Goal: Task Accomplishment & Management: Use online tool/utility

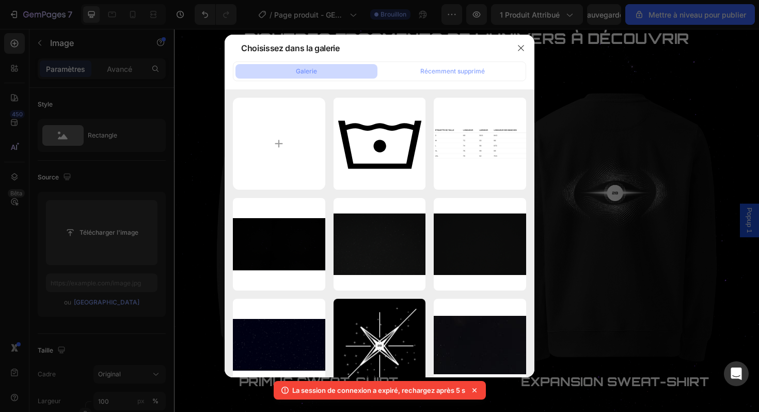
scroll to position [1040, 0]
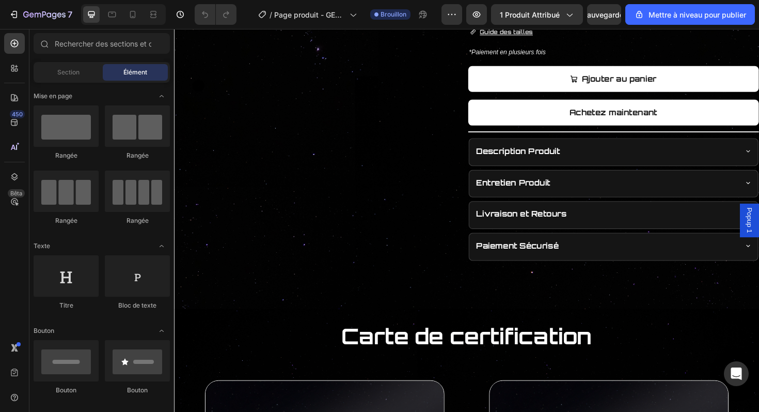
scroll to position [378, 0]
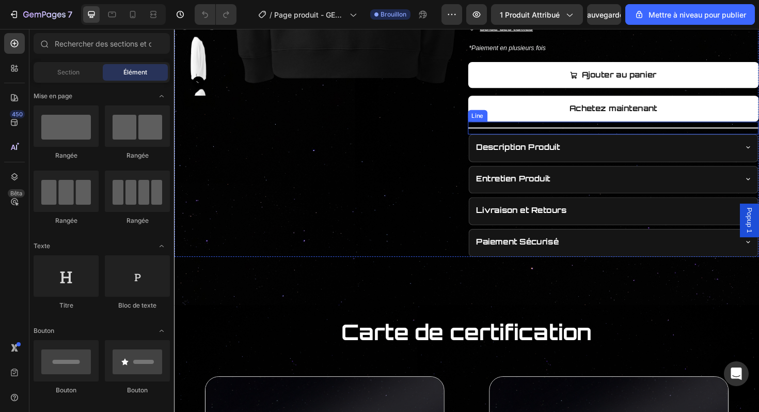
click at [613, 133] on div at bounding box center [639, 133] width 308 height 1
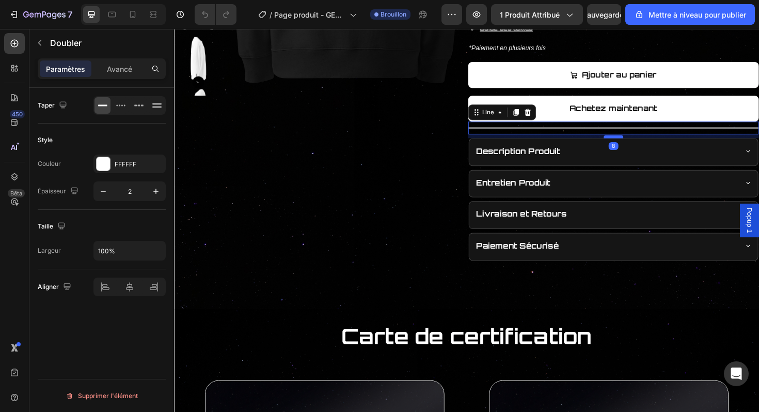
click at [641, 144] on div at bounding box center [639, 142] width 21 height 3
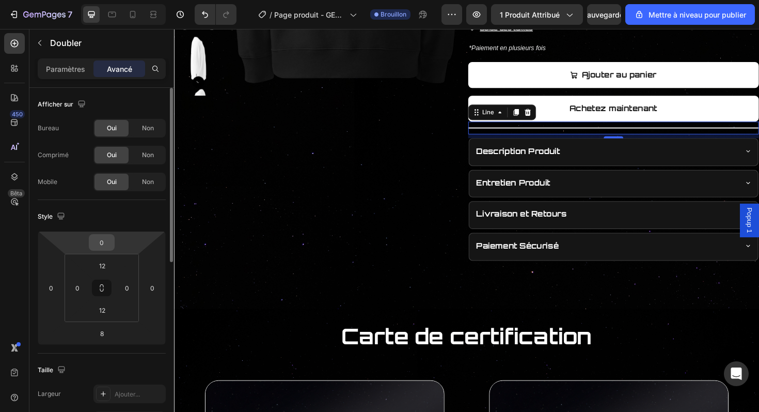
click at [107, 245] on input "0" at bounding box center [101, 241] width 21 height 15
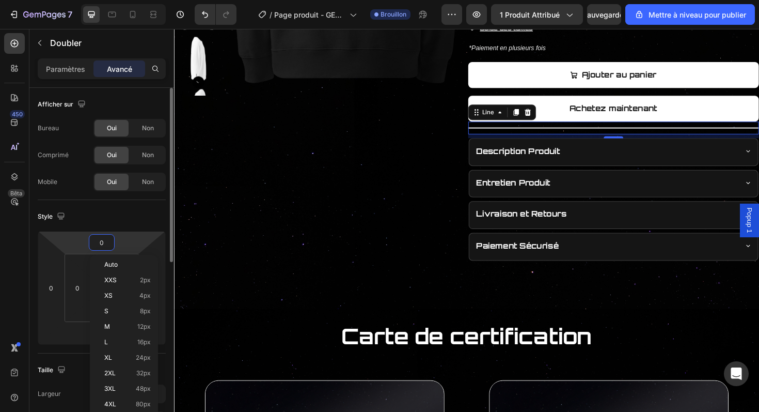
type input "8"
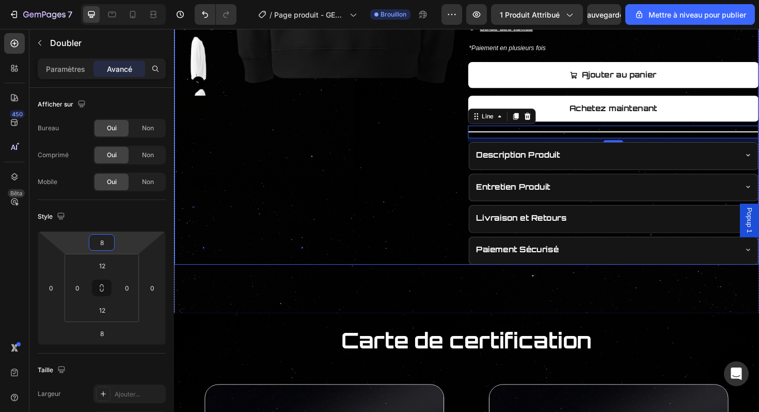
click at [287, 167] on div "Product Images" at bounding box center [329, 20] width 308 height 516
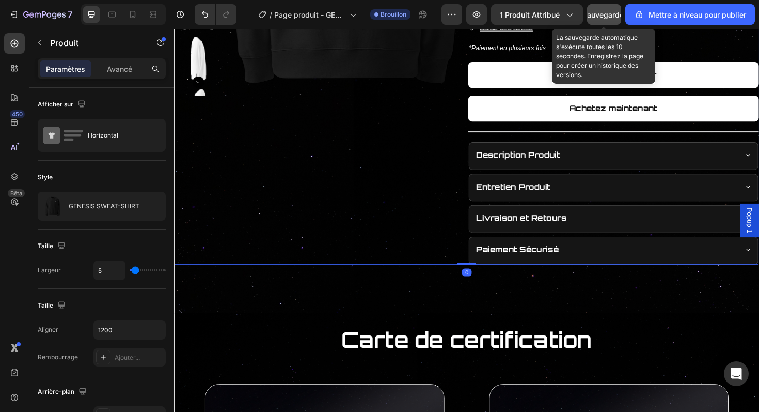
click at [610, 23] on button "Sauvegarder" at bounding box center [604, 14] width 34 height 21
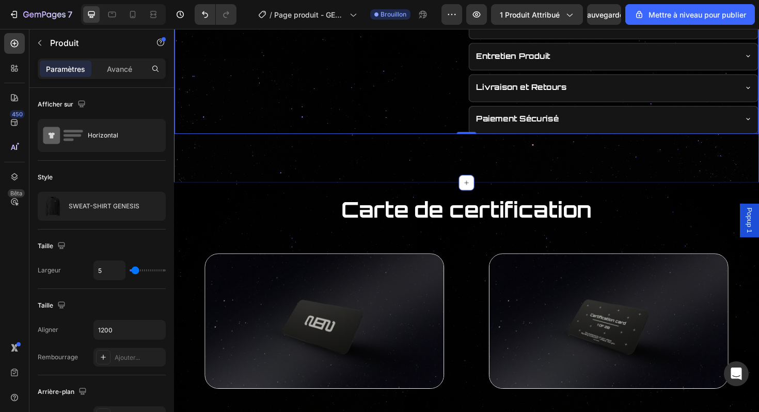
scroll to position [514, 0]
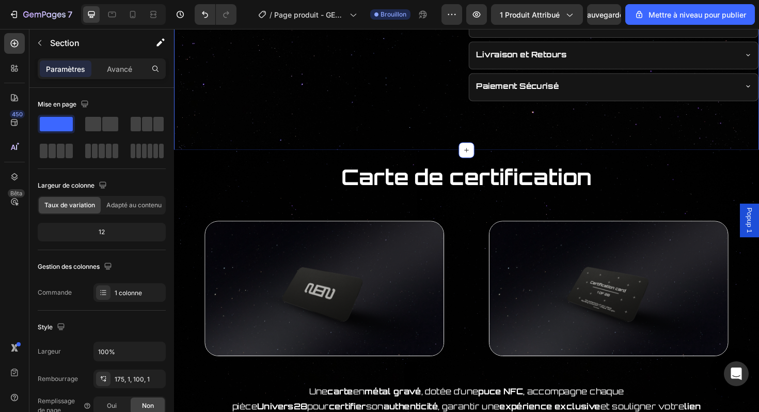
scroll to position [560, 0]
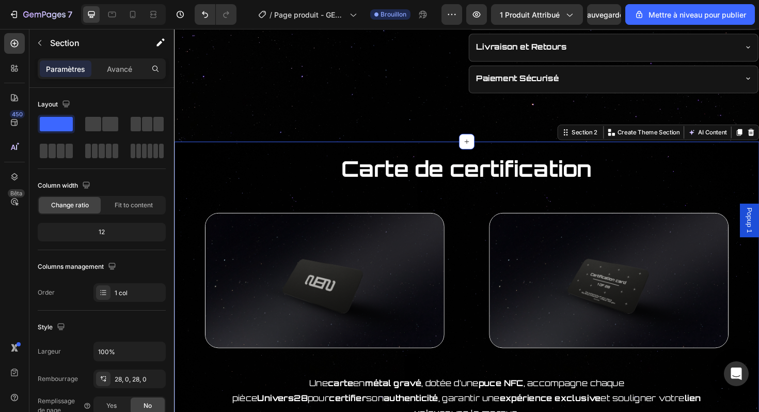
click at [303, 162] on div "Carte de certification Heading Image Image Row Une carte en métal gravé , dotée…" at bounding box center [484, 329] width 620 height 362
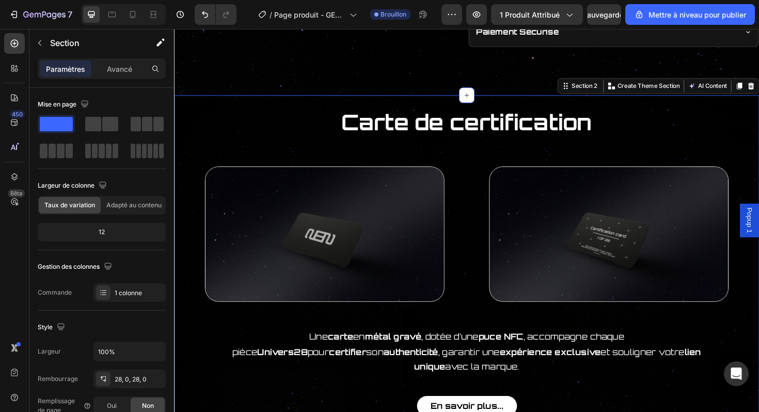
scroll to position [609, 0]
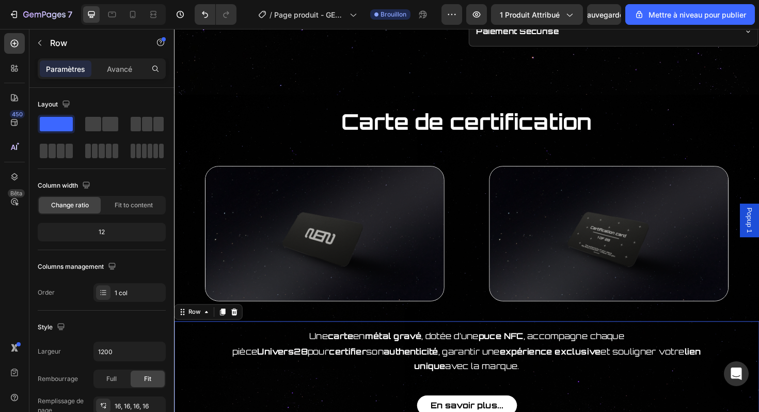
click at [214, 342] on div "Une carte en métal gravé , dotée d’une puce NFC , accompagne chaque pièce Unive…" at bounding box center [484, 392] width 620 height 108
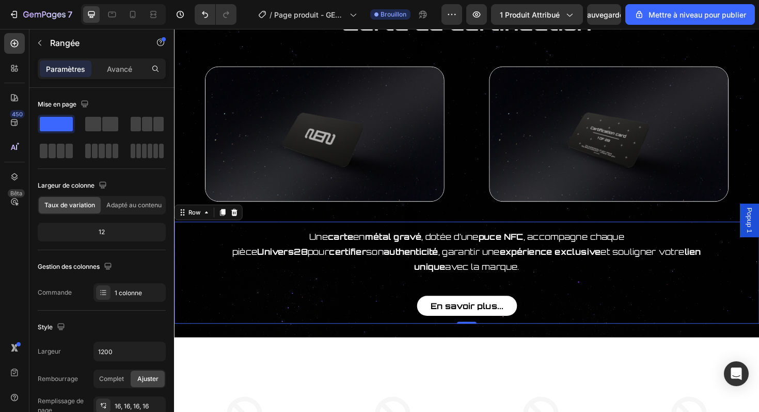
scroll to position [726, 0]
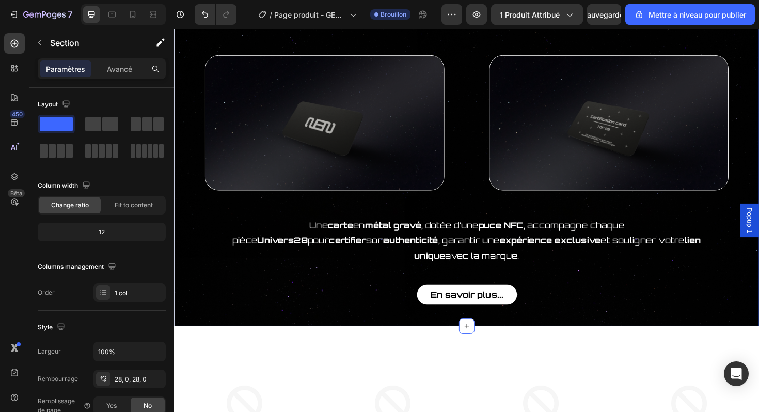
click at [311, 325] on div "Carte de certification Heading Image Image Row Une carte en métal gravé , dotée…" at bounding box center [484, 162] width 620 height 362
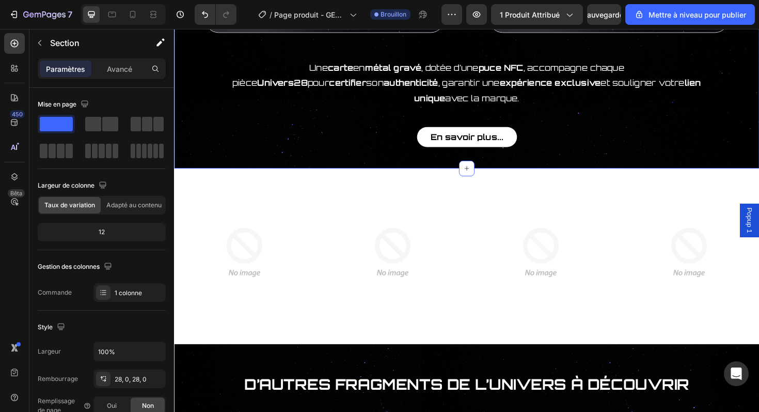
scroll to position [895, 0]
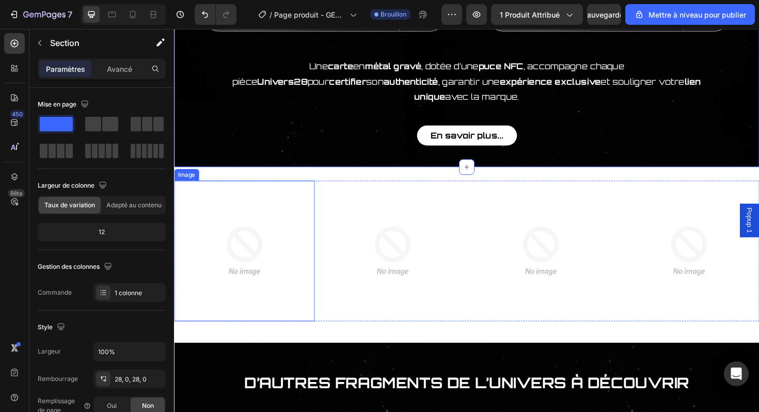
click at [257, 235] on img at bounding box center [248, 263] width 149 height 149
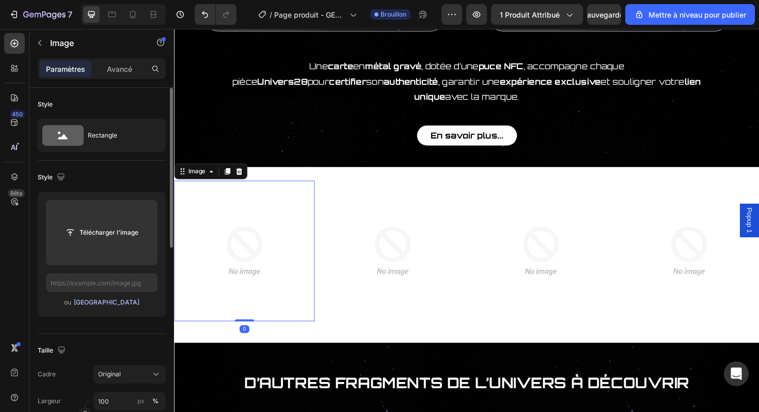
click at [114, 302] on font "[GEOGRAPHIC_DATA]" at bounding box center [107, 302] width 66 height 8
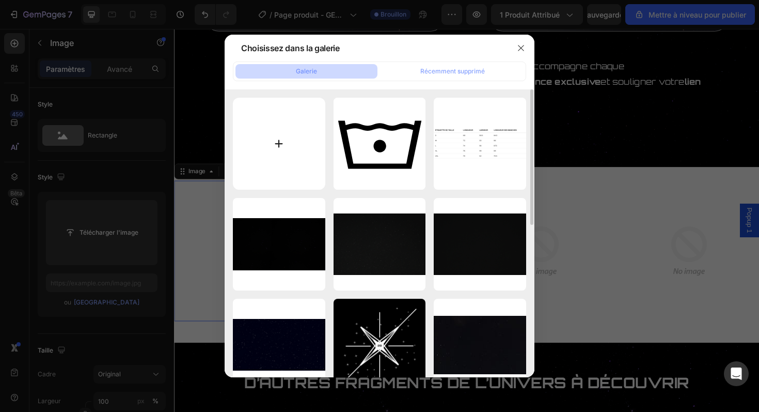
click at [305, 157] on input "file" at bounding box center [279, 144] width 92 height 92
type input "C:\fakepath\4.png"
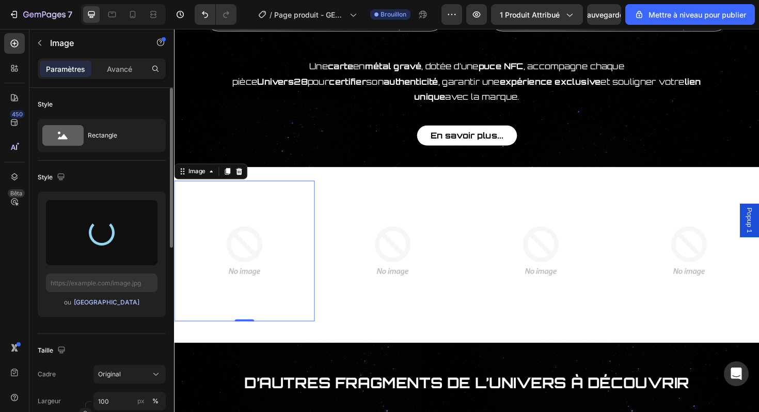
click at [118, 302] on font "[GEOGRAPHIC_DATA]" at bounding box center [107, 302] width 66 height 8
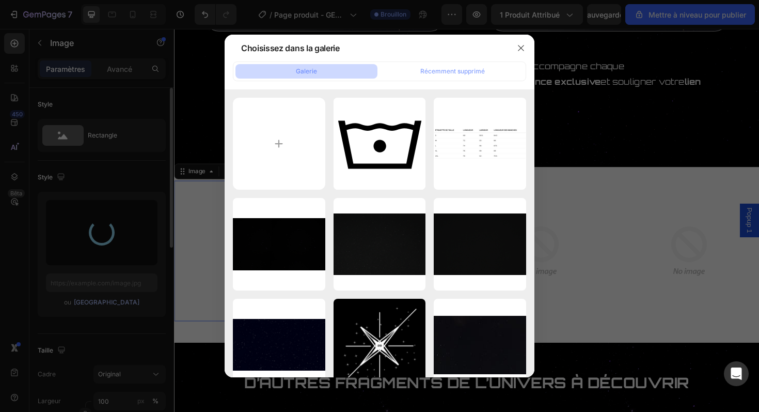
type input "[URL][DOMAIN_NAME]"
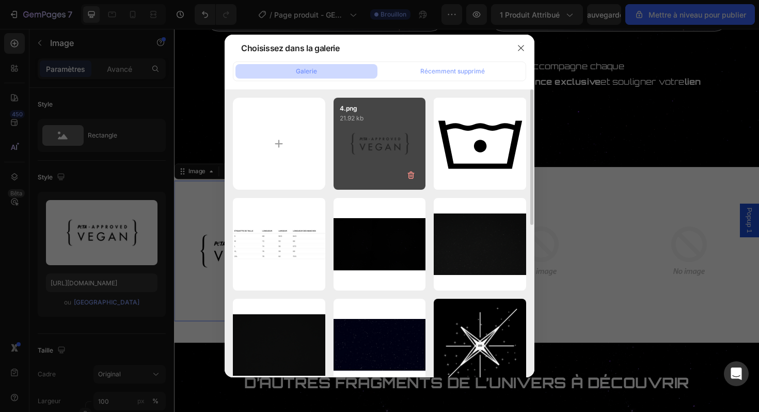
click at [365, 155] on div "4.png 21.92 kb" at bounding box center [380, 144] width 92 height 92
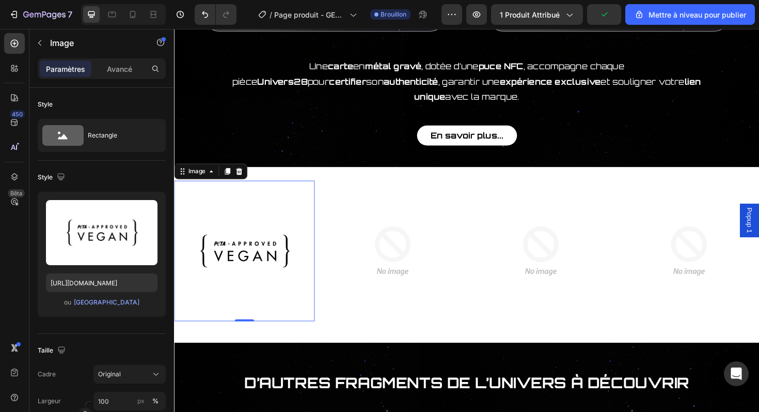
click at [331, 336] on div "Image 0 Image Image Image Row Row Section 3" at bounding box center [484, 268] width 620 height 186
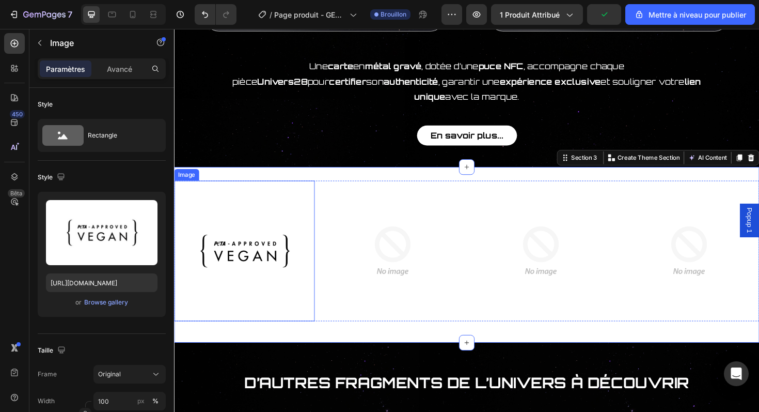
click at [303, 286] on img at bounding box center [248, 263] width 149 height 149
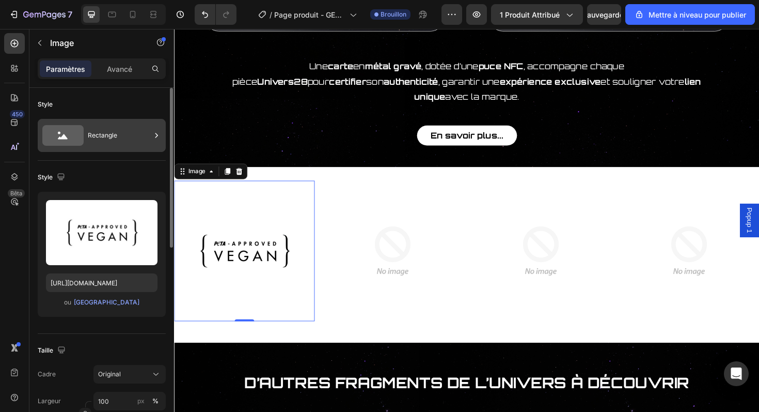
click at [155, 147] on div at bounding box center [156, 135] width 10 height 33
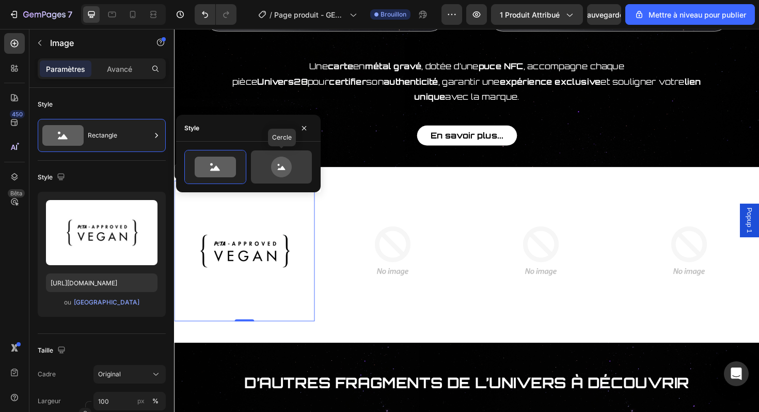
click at [268, 173] on icon at bounding box center [281, 166] width 49 height 21
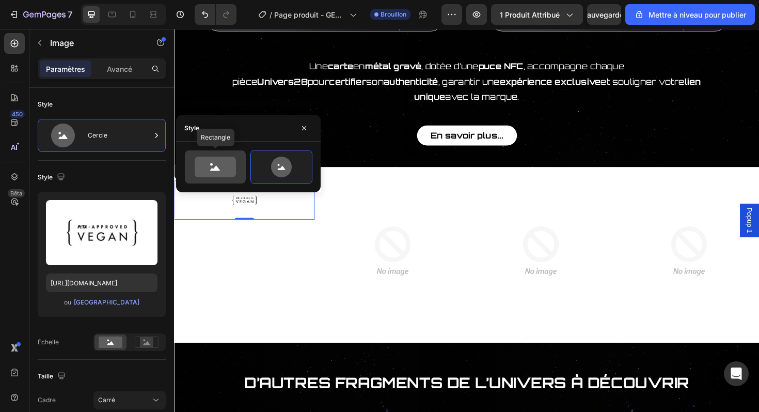
click at [230, 168] on icon at bounding box center [215, 166] width 41 height 21
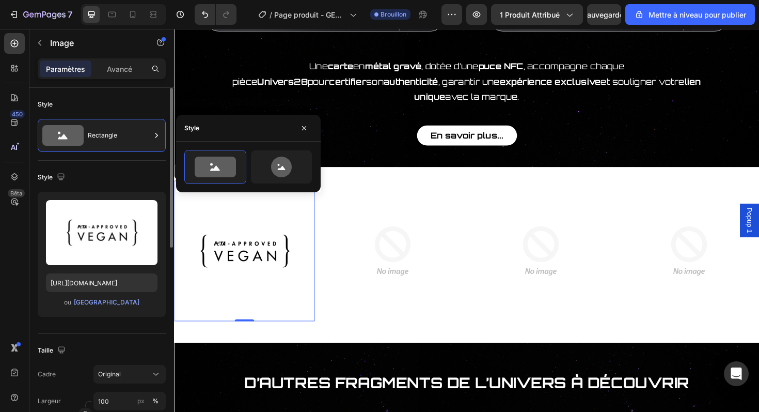
click at [136, 181] on div "Style" at bounding box center [102, 177] width 128 height 17
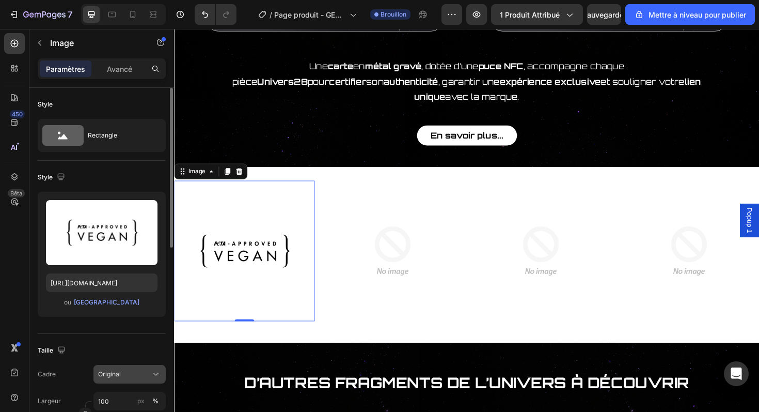
click at [128, 366] on button "Original" at bounding box center [129, 374] width 72 height 19
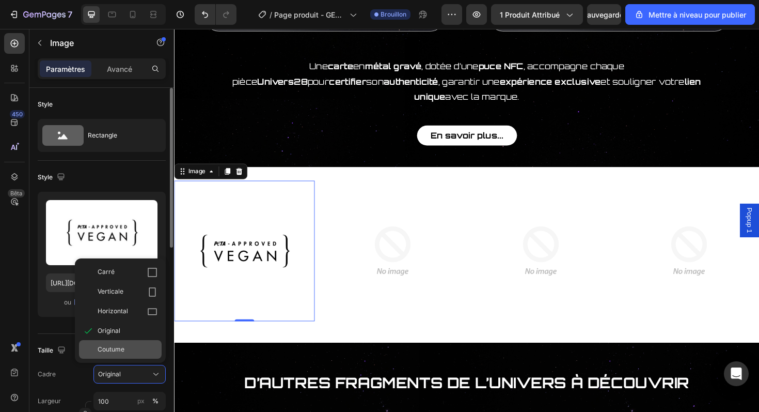
click at [137, 351] on div "Coutume" at bounding box center [128, 348] width 60 height 9
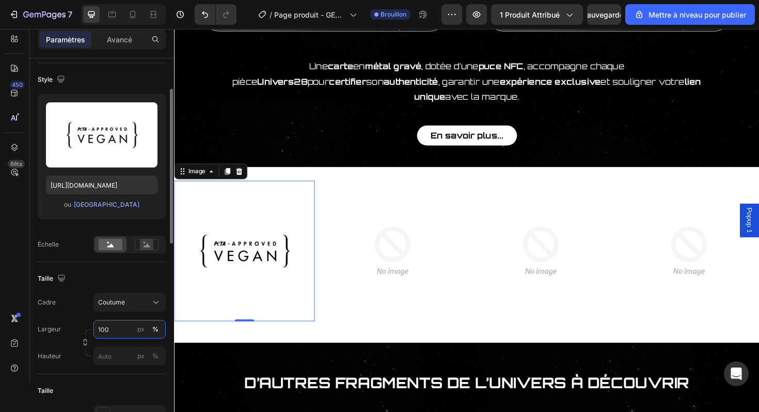
scroll to position [74, 0]
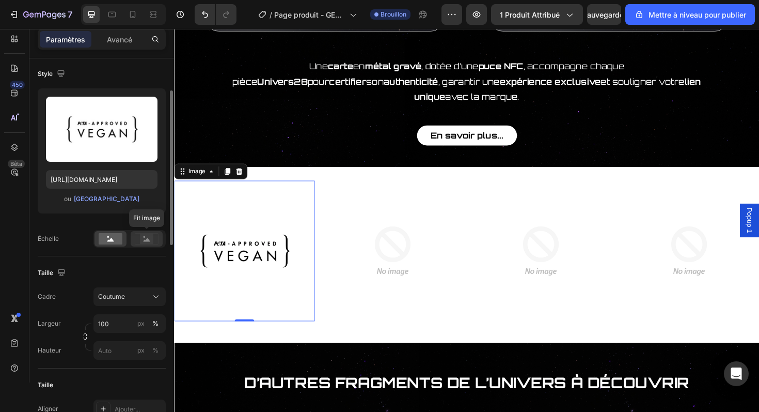
click at [146, 241] on icon at bounding box center [147, 240] width 7 height 4
click at [116, 241] on rect at bounding box center [111, 238] width 24 height 11
click at [149, 344] on button "px" at bounding box center [155, 350] width 12 height 12
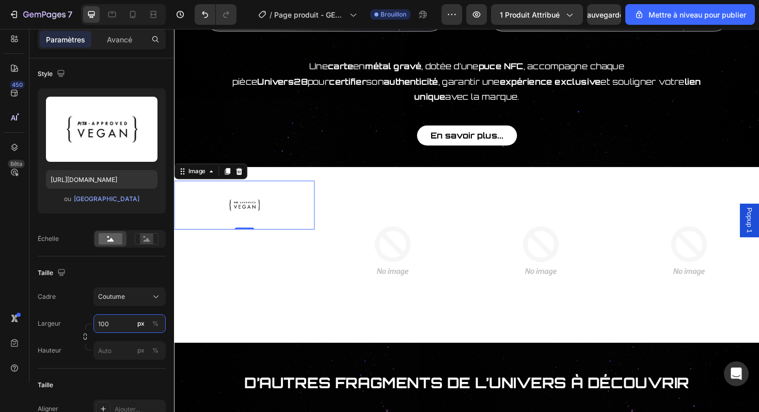
click at [118, 322] on input "100" at bounding box center [129, 323] width 72 height 19
type input "1"
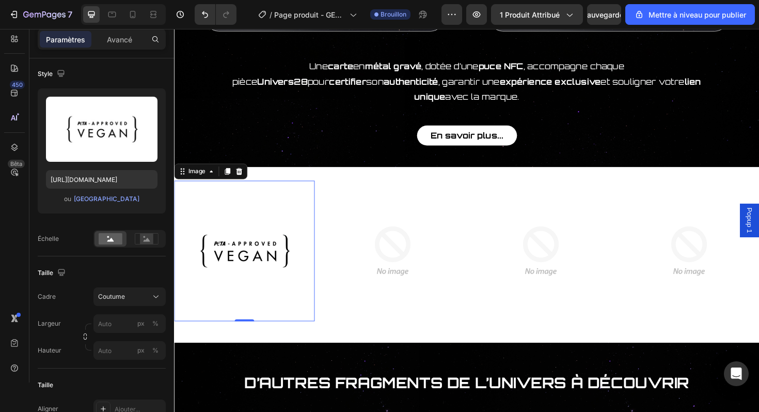
click at [128, 252] on div "Style Rectangle Style Télécharger l'image [URL][DOMAIN_NAME] ou Parcourir la ga…" at bounding box center [102, 352] width 128 height 735
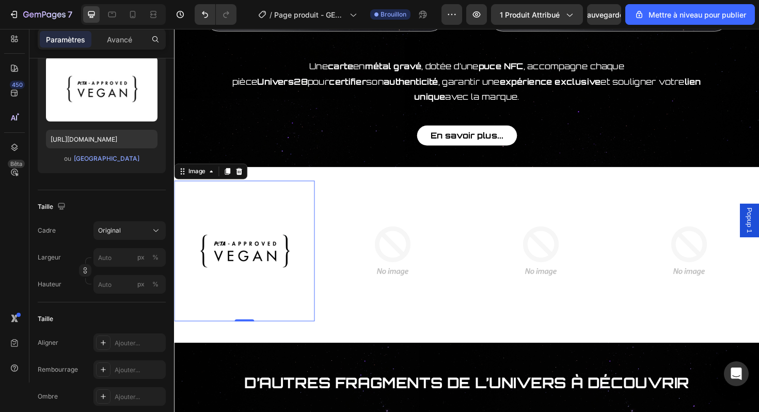
scroll to position [129, 0]
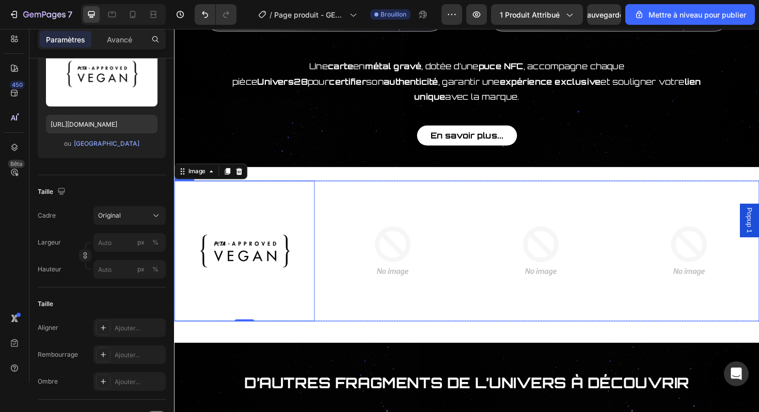
click at [327, 318] on div "Image 0 Image Image Image Row" at bounding box center [484, 263] width 620 height 149
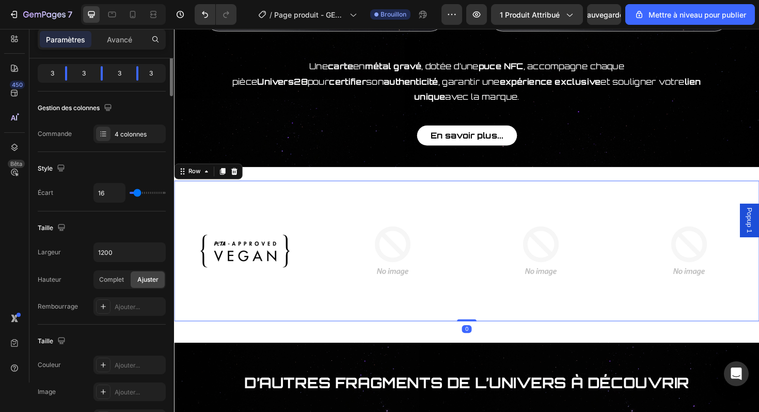
scroll to position [0, 0]
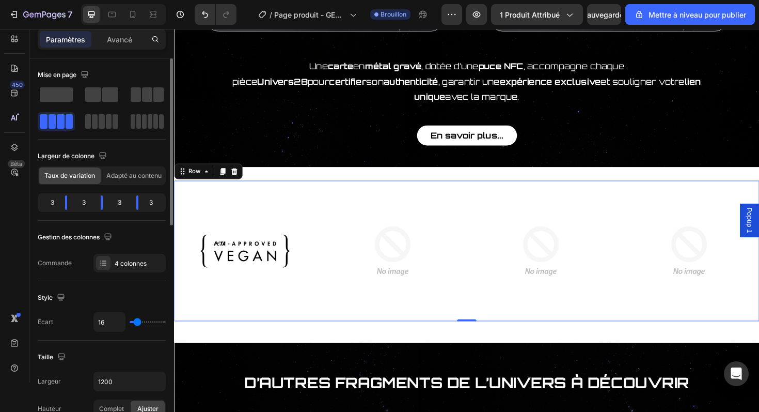
type input "26"
type input "24"
type input "22"
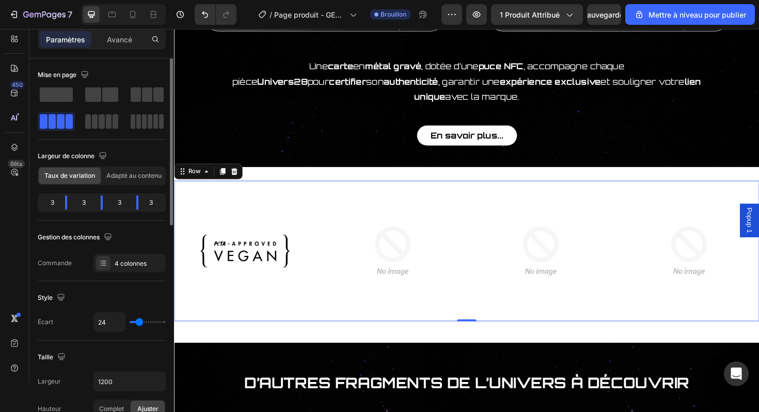
type input "22"
type input "20"
type input "18"
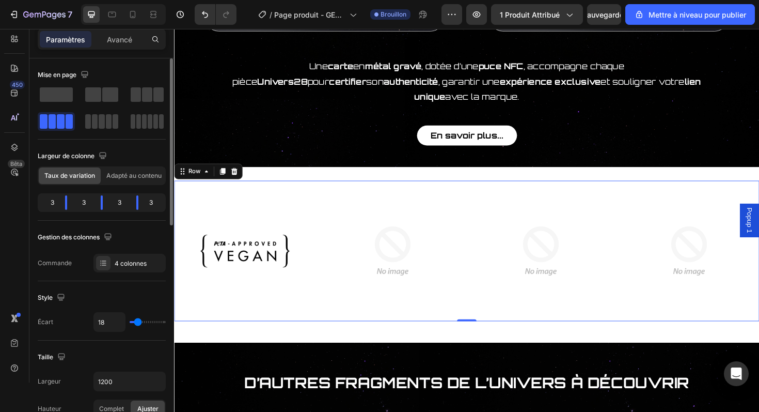
type input "17"
type input "16"
type input "14"
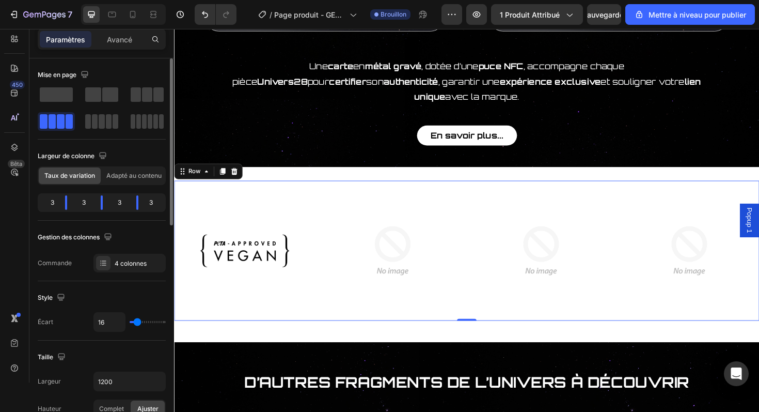
type input "14"
type input "13"
type input "11"
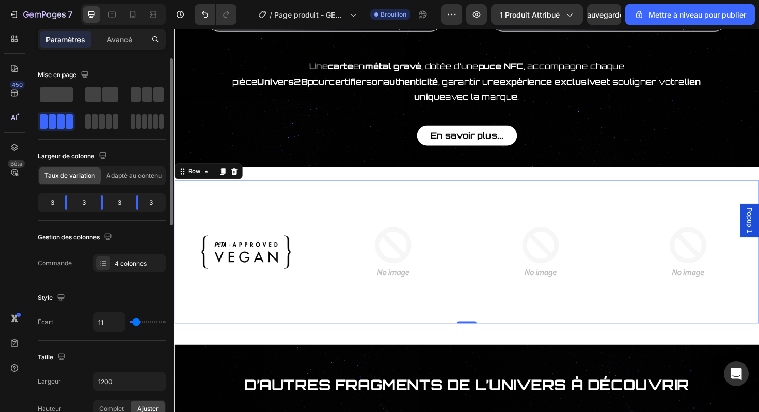
type input "10"
type input "8"
type input "7"
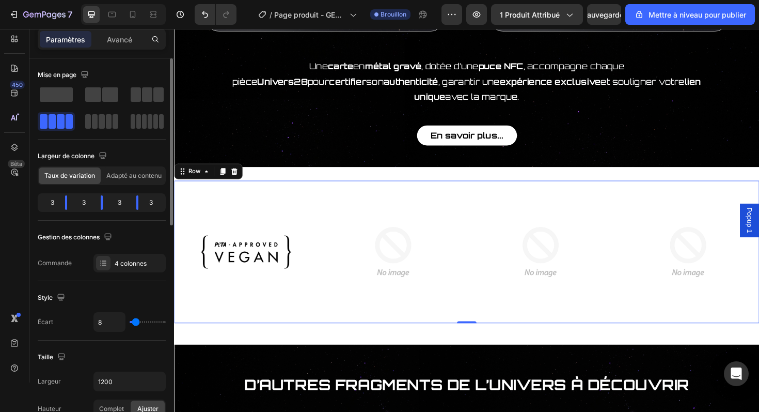
type input "7"
type input "6"
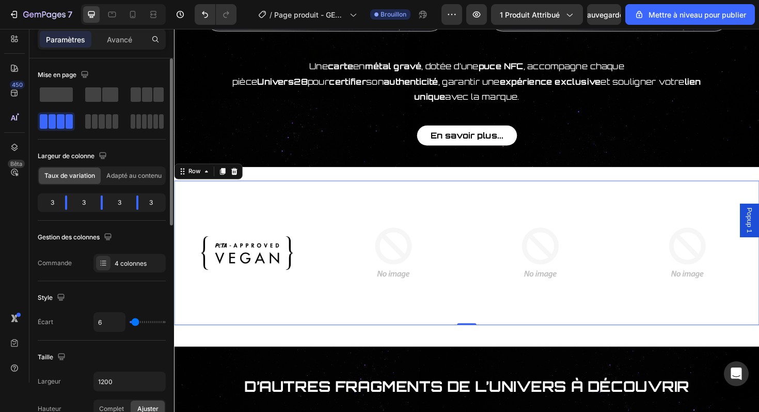
type input "5"
type input "4"
type input "3"
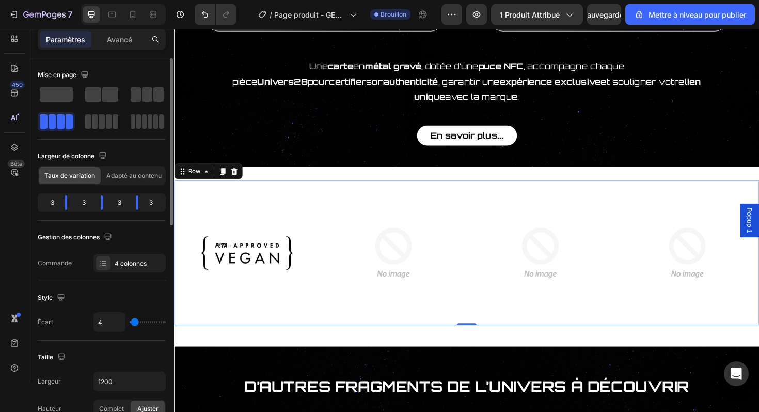
type input "3"
type input "2"
type input "1"
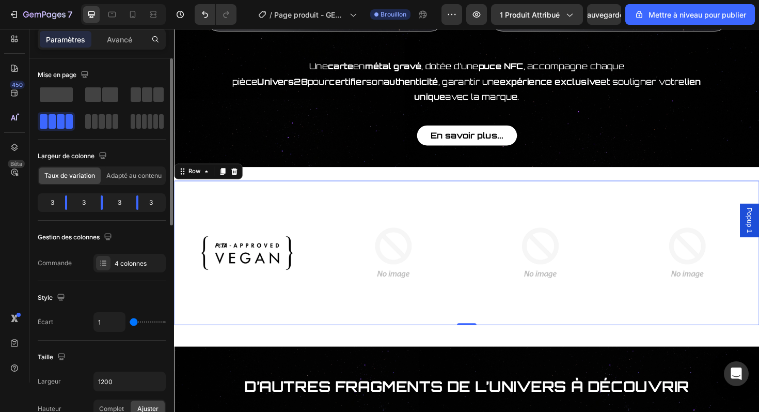
type input "0"
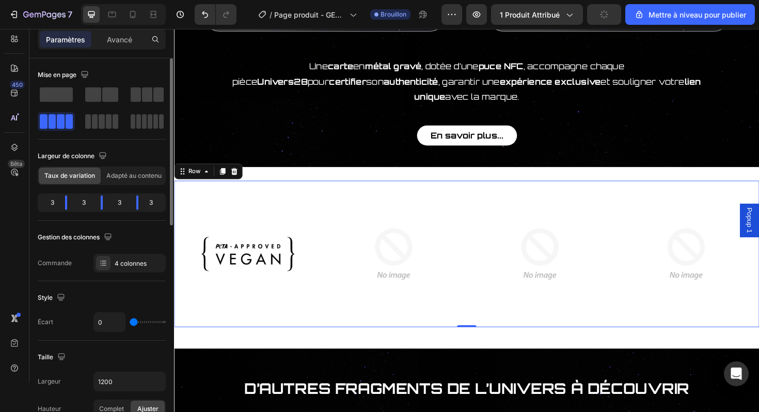
type input "1"
type input "2"
type input "3"
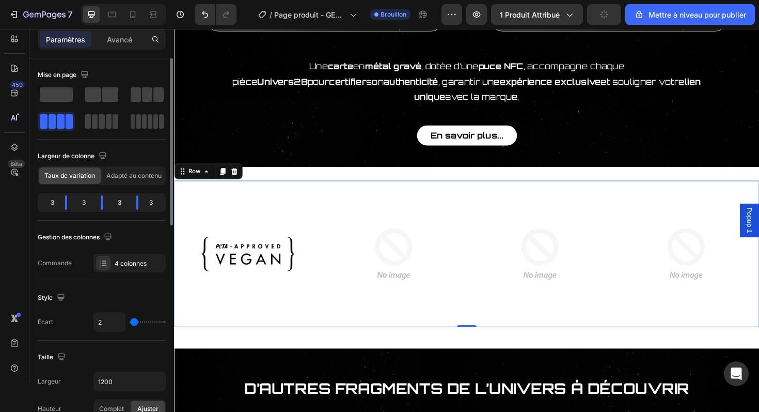
type input "3"
type input "5"
type input "6"
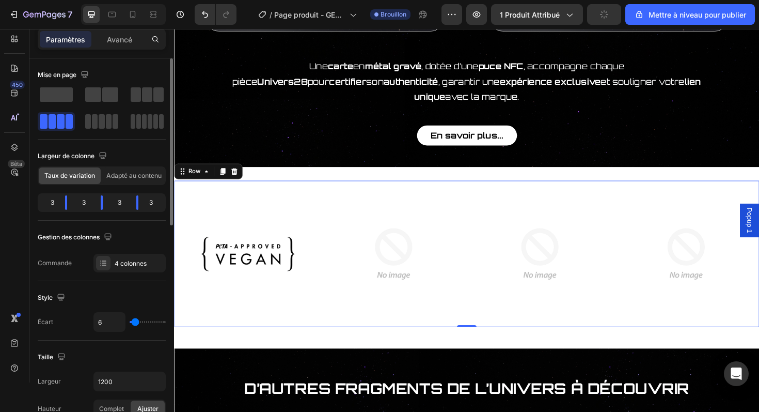
type input "7"
type input "8"
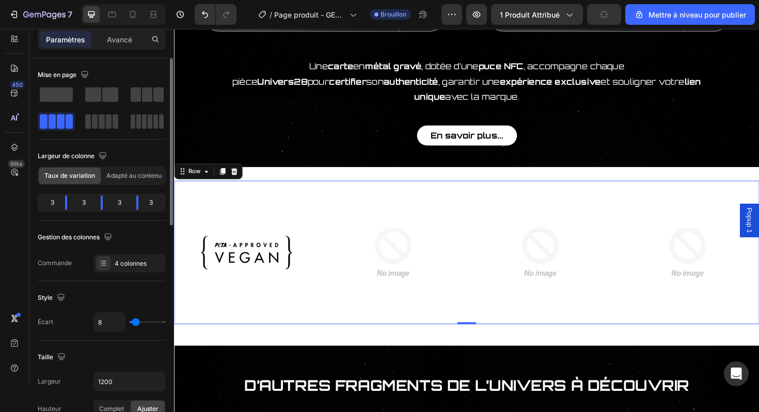
type input "9"
type input "10"
type input "11"
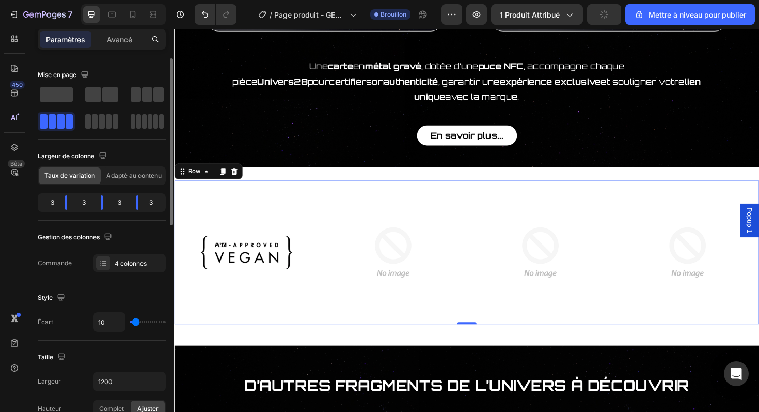
type input "11"
type input "12"
type input "13"
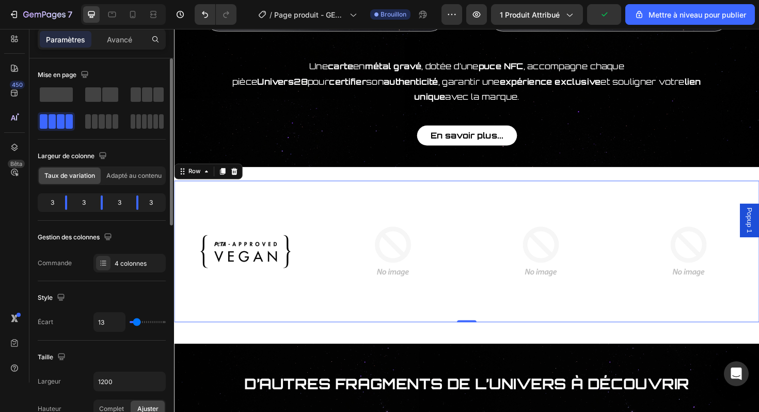
type input "14"
type input "15"
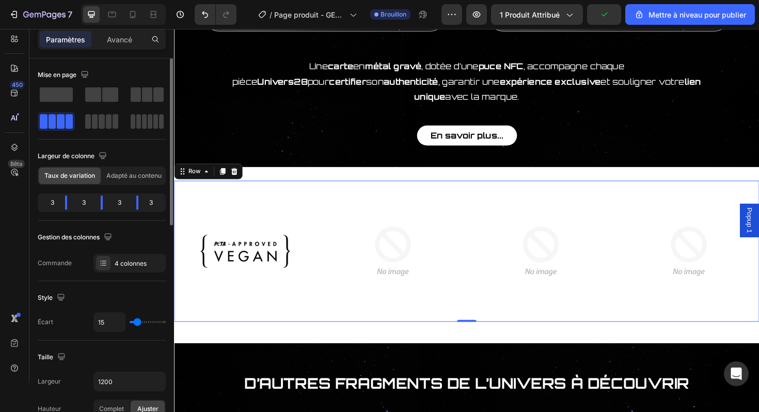
type input "16"
type input "17"
type input "18"
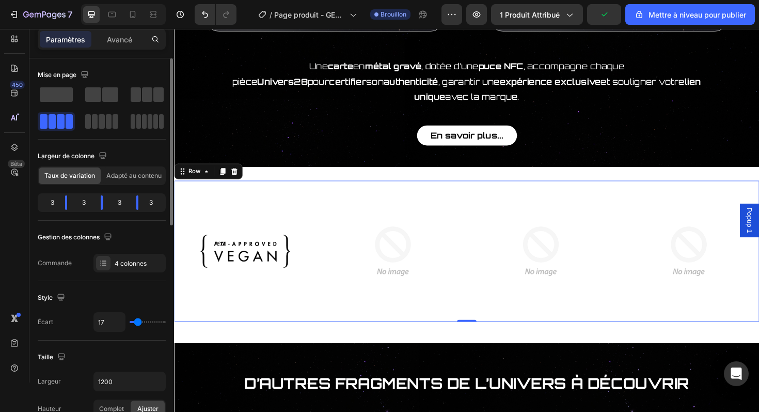
type input "18"
type input "19"
type input "20"
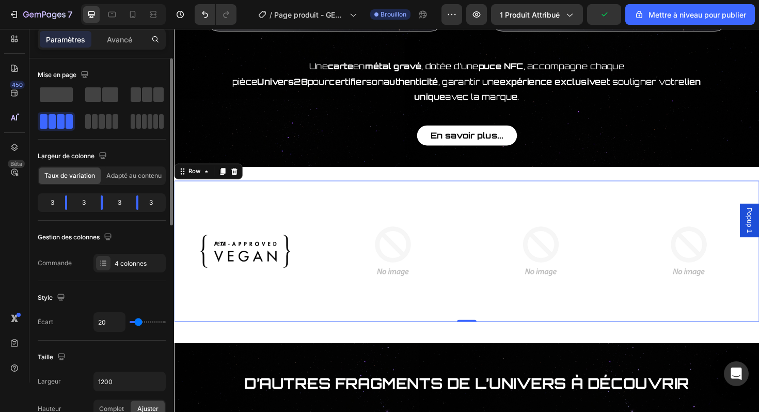
type input "21"
type input "22"
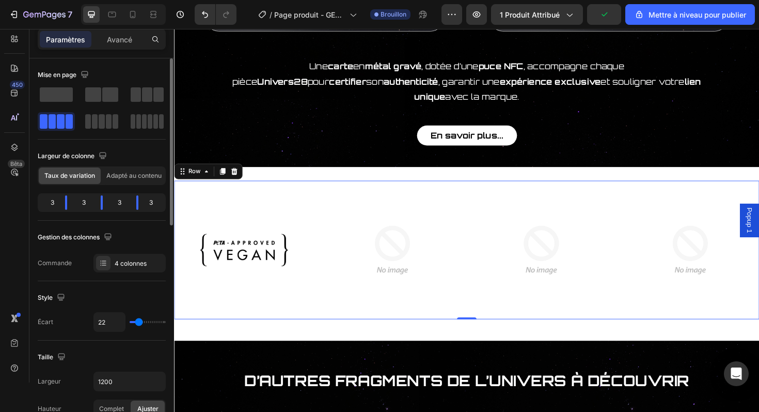
type input "23"
type input "24"
type input "25"
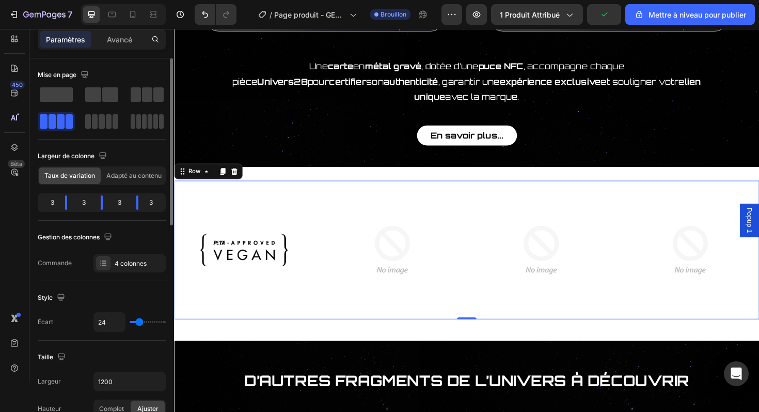
type input "25"
type input "26"
type input "27"
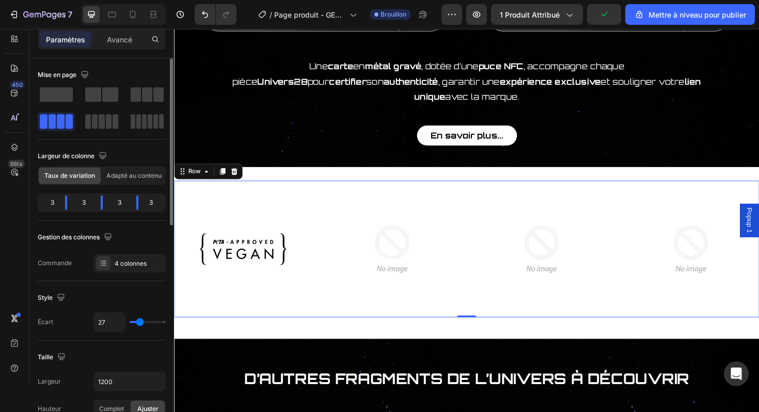
type input "28"
type input "29"
type input "31"
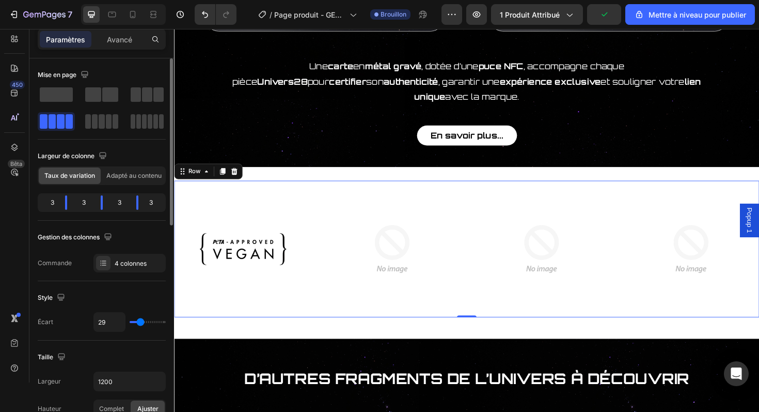
type input "31"
type input "34"
type input "37"
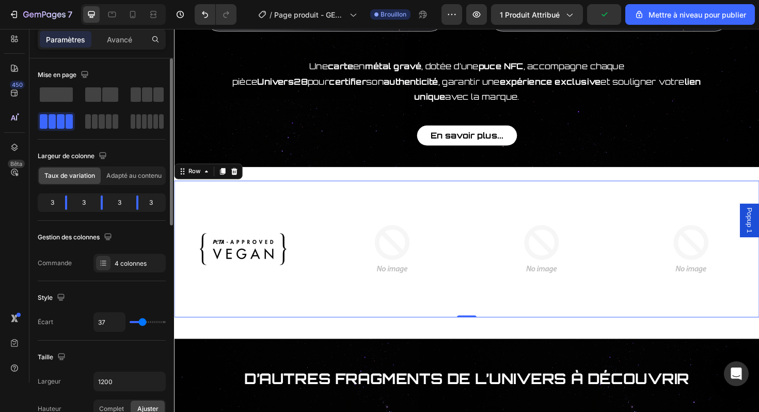
type input "41"
type input "45"
type input "49"
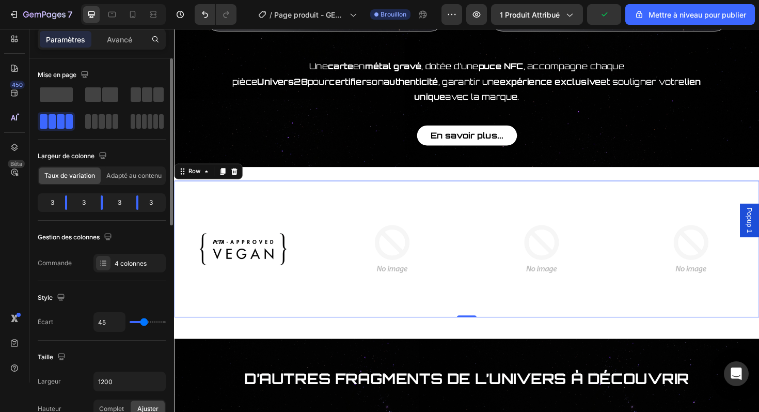
type input "49"
type input "53"
type input "57"
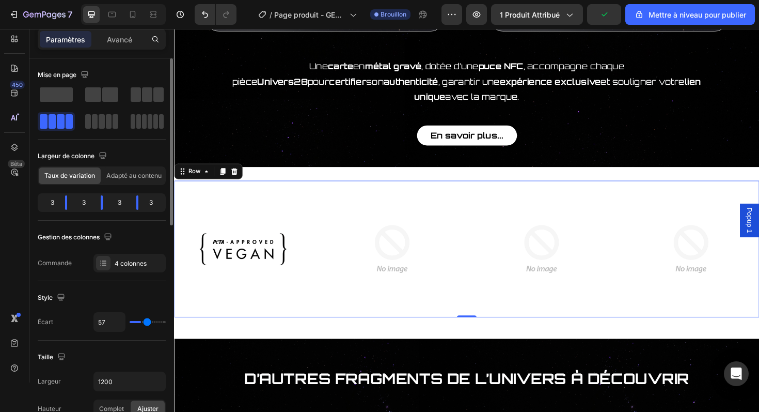
type input "59"
type input "61"
type input "62"
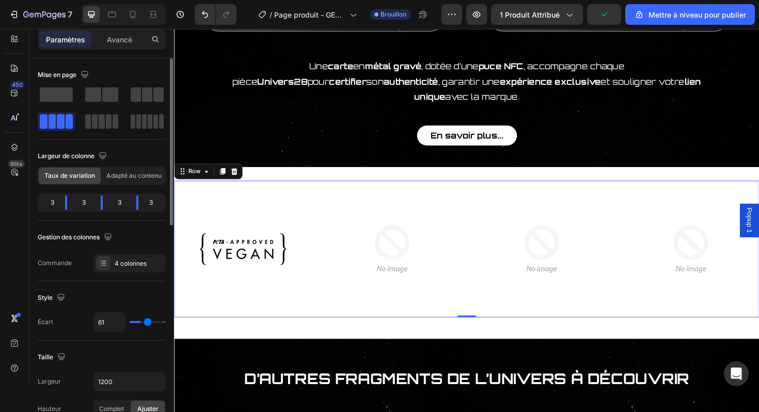
type input "62"
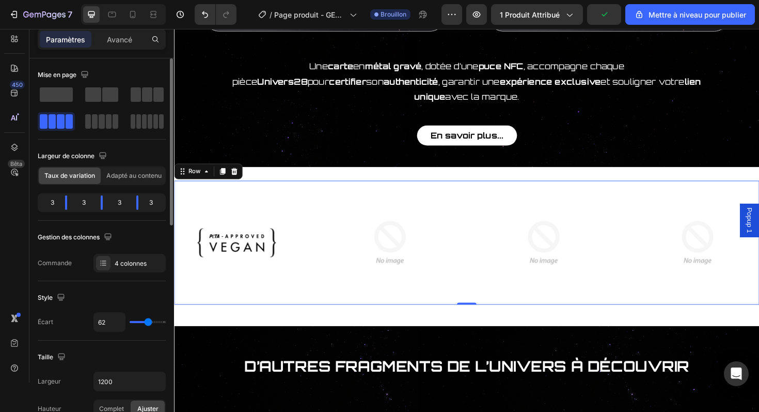
type input "63"
type input "64"
type input "65"
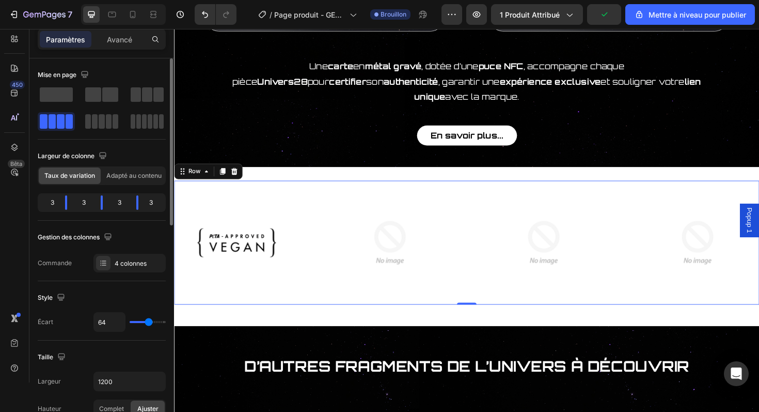
type input "65"
type input "66"
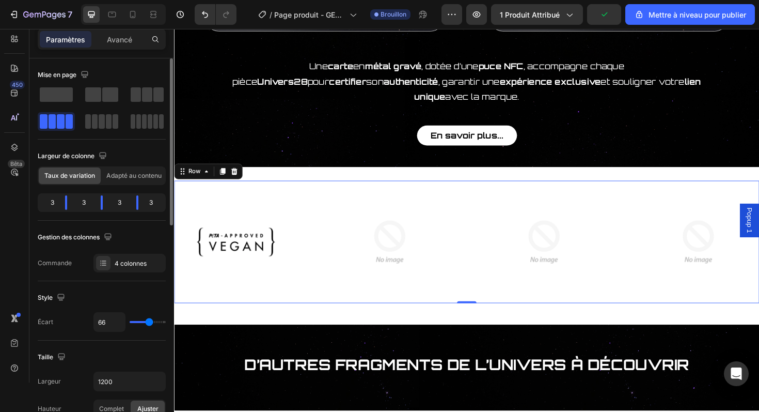
type input "68"
type input "69"
type input "70"
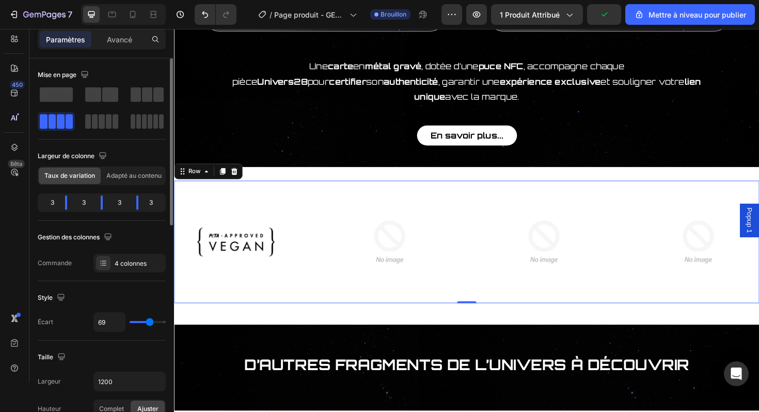
type input "70"
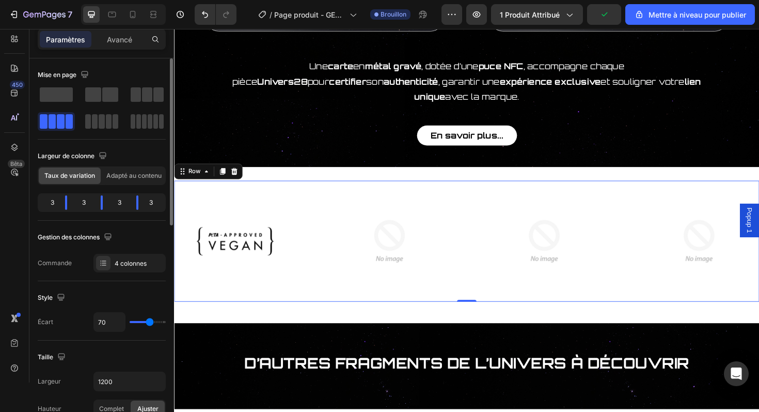
type input "71"
type input "72"
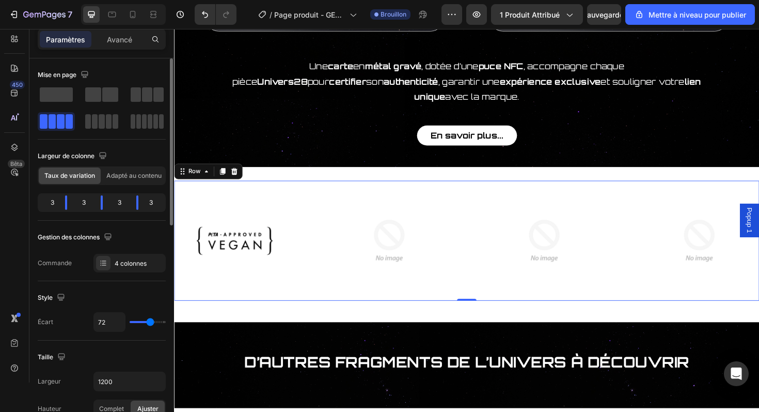
type input "73"
type input "74"
type input "76"
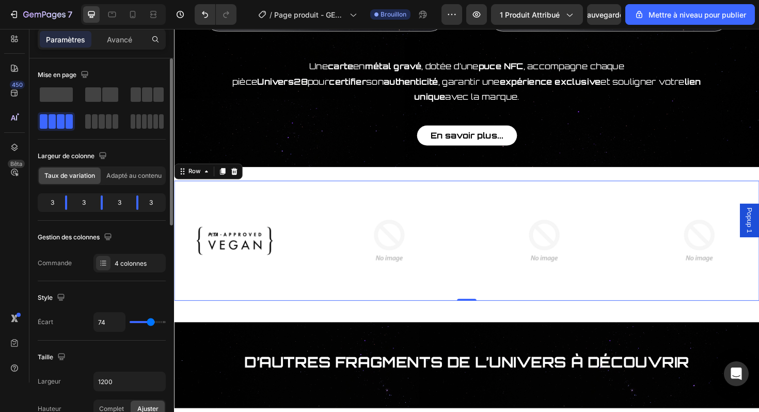
type input "76"
type input "77"
type input "78"
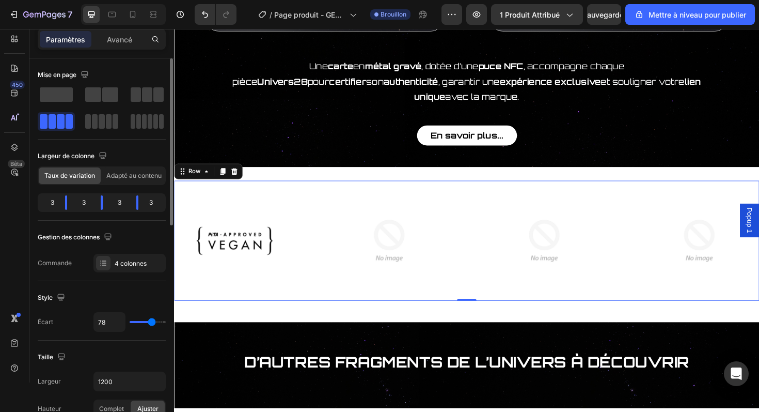
type input "79"
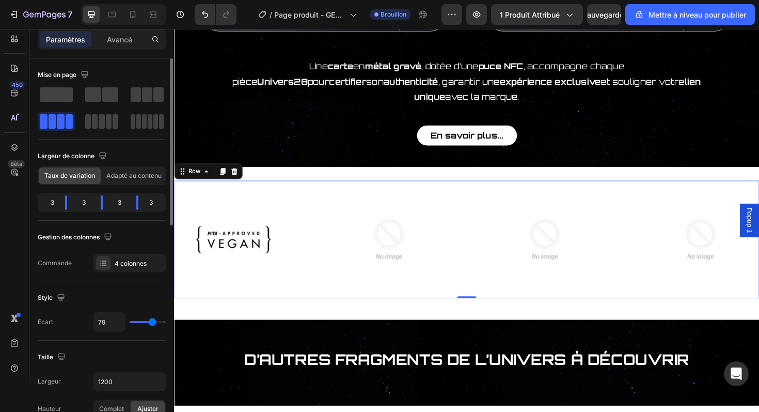
type input "78"
type input "77"
type input "76"
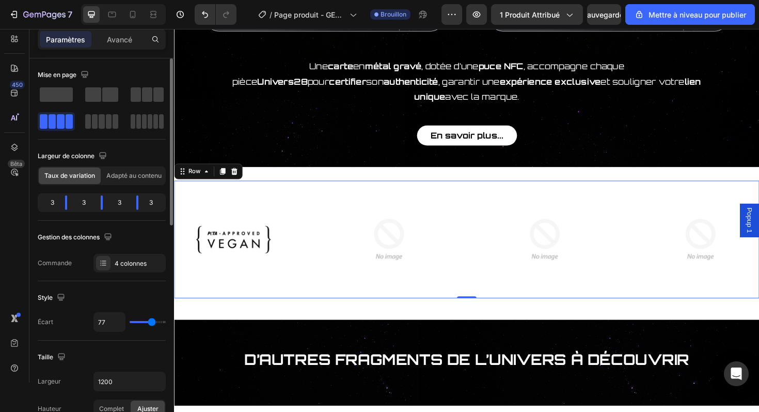
type input "76"
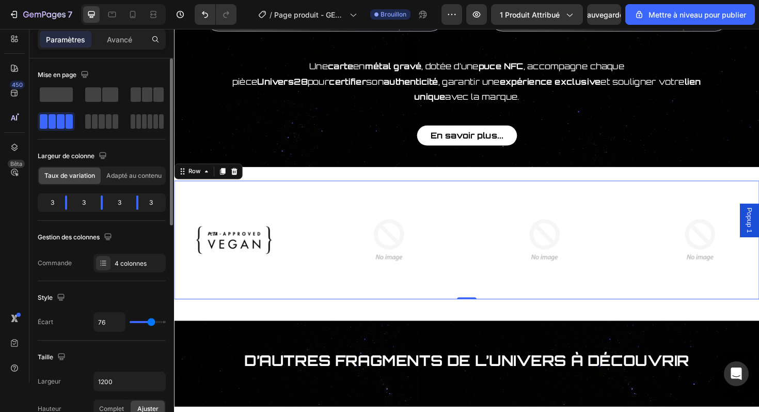
type input "75"
type input "73"
type input "72"
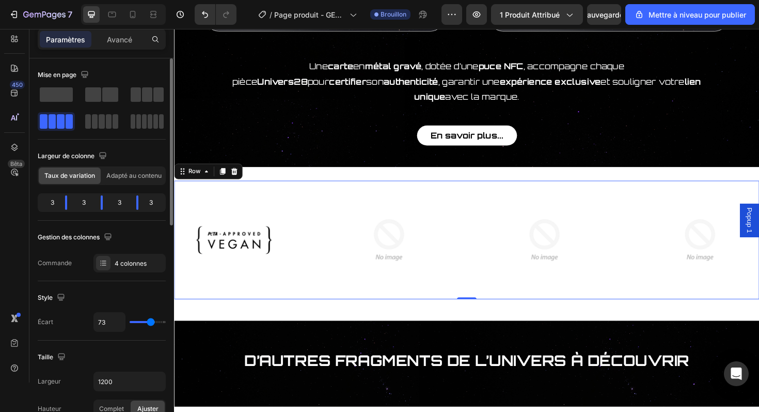
type input "72"
type input "71"
type input "70"
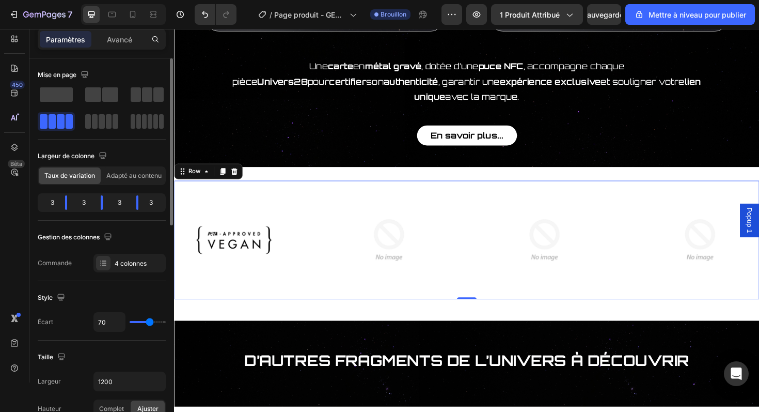
type input "69"
type input "68"
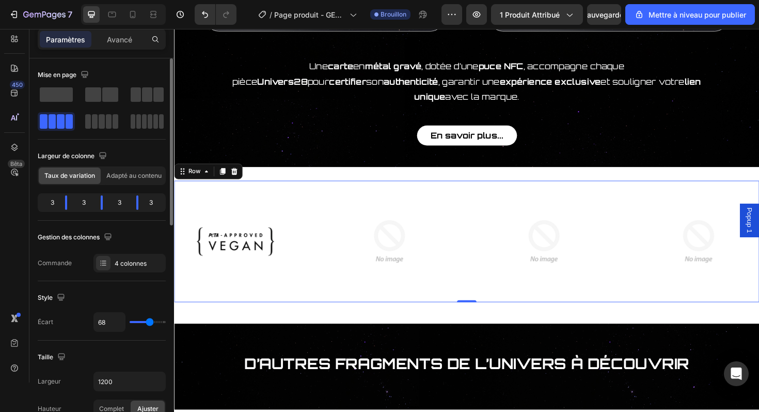
type input "67"
type input "66"
type input "65"
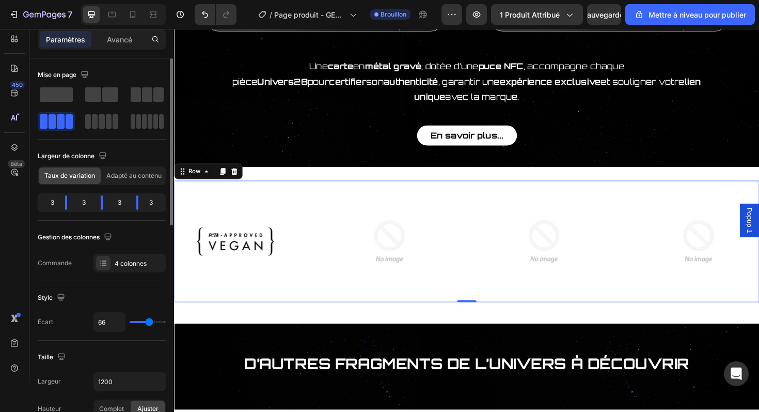
type input "65"
type input "64"
type input "63"
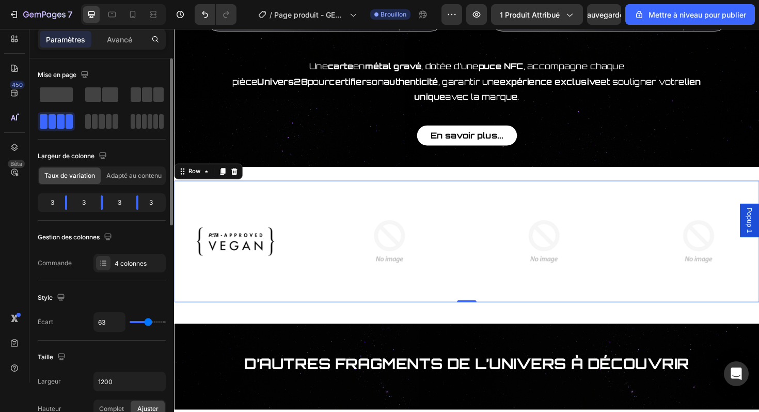
type input "62"
type input "61"
type input "60"
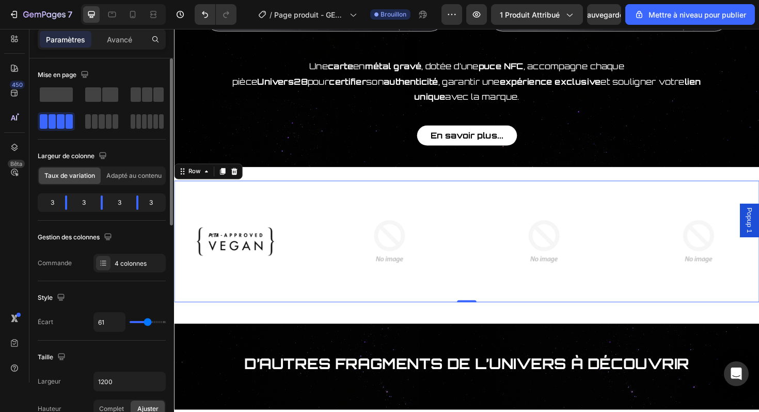
type input "60"
type input "59"
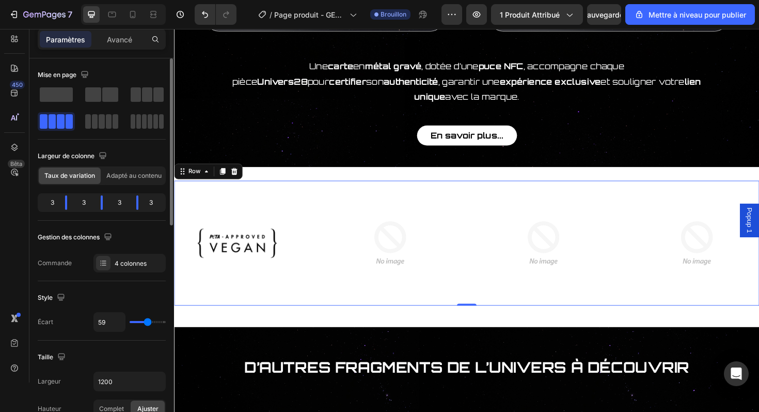
type input "58"
type input "57"
type input "56"
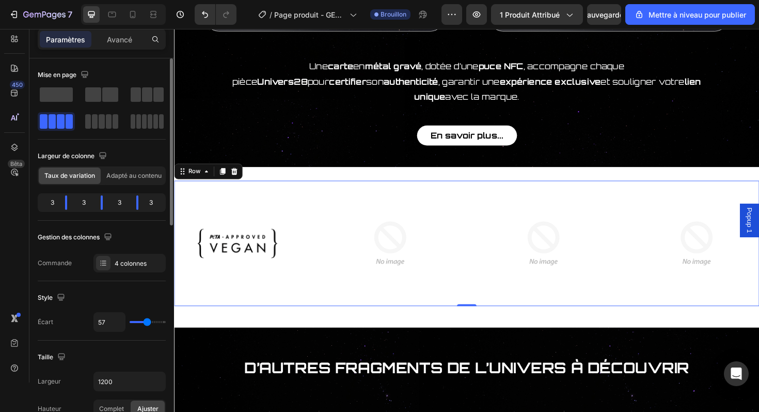
type input "56"
type input "54"
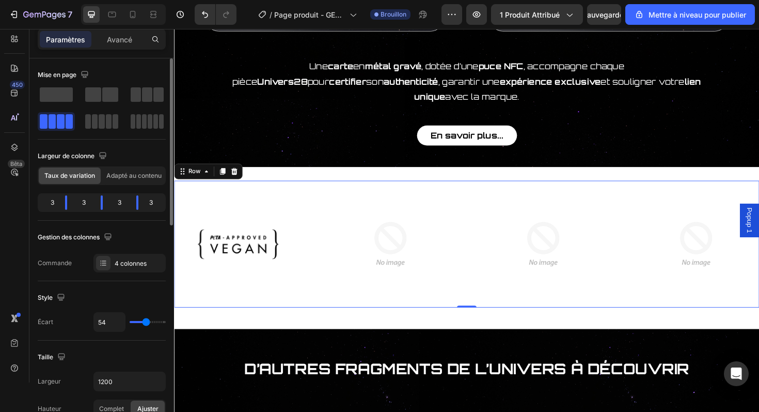
type input "53"
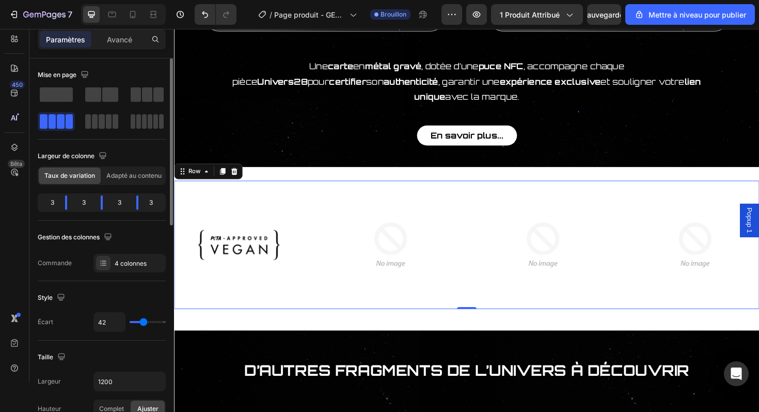
click at [144, 321] on input "range" at bounding box center [148, 322] width 36 height 2
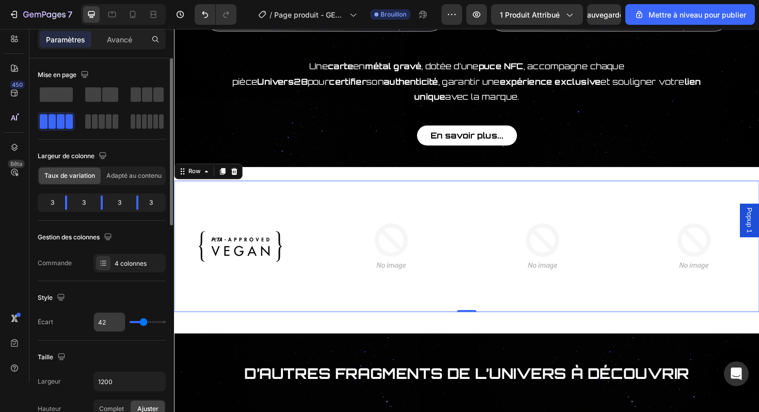
click at [114, 319] on input "42" at bounding box center [109, 321] width 31 height 19
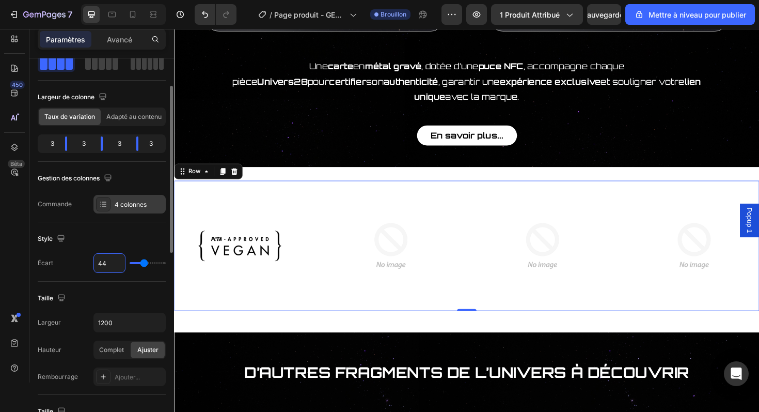
scroll to position [59, 0]
click at [150, 321] on button "button" at bounding box center [156, 321] width 19 height 19
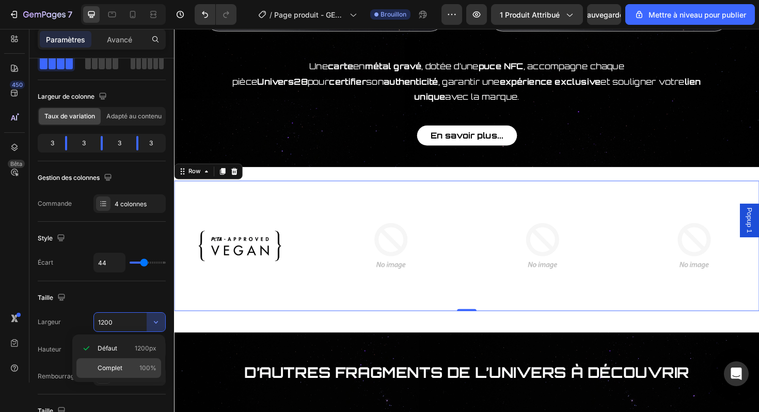
click at [137, 363] on p "Complet 100%" at bounding box center [127, 367] width 59 height 9
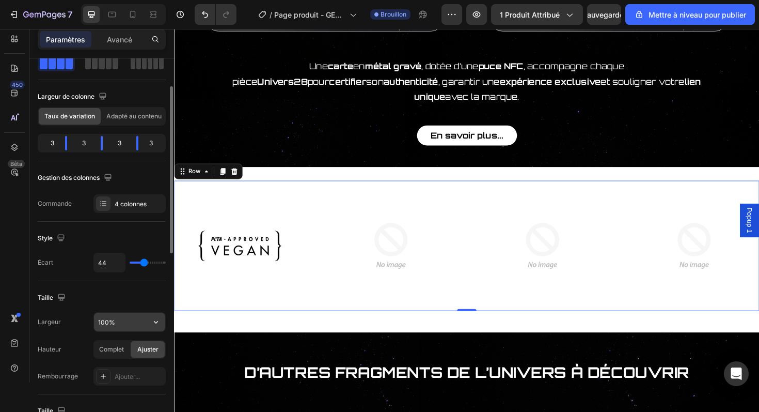
click at [132, 324] on input "100%" at bounding box center [129, 321] width 71 height 19
click at [153, 322] on icon "button" at bounding box center [156, 322] width 10 height 10
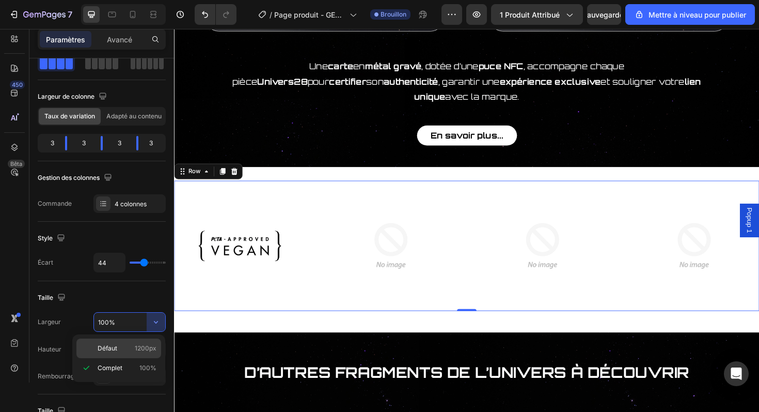
click at [139, 344] on font "1200px" at bounding box center [146, 348] width 22 height 8
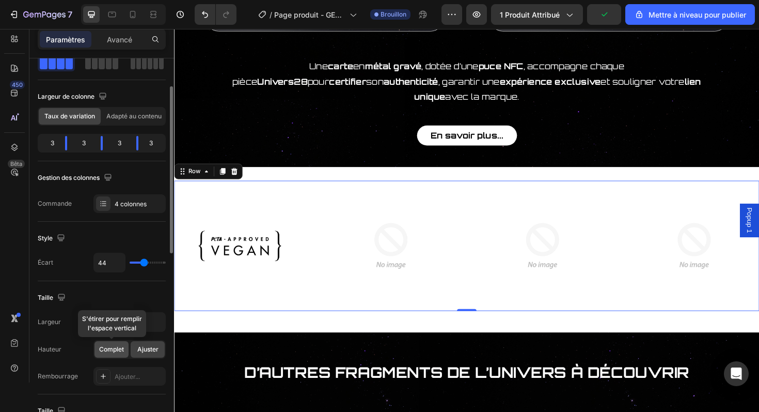
click at [119, 344] on span "Complet" at bounding box center [111, 348] width 25 height 9
click at [138, 351] on font "Ajuster" at bounding box center [147, 349] width 21 height 8
click at [114, 320] on input "1200" at bounding box center [129, 321] width 71 height 19
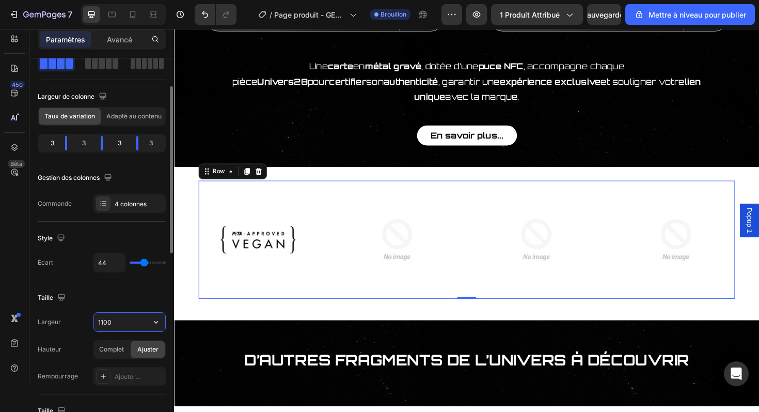
click at [104, 324] on input "1100" at bounding box center [129, 321] width 71 height 19
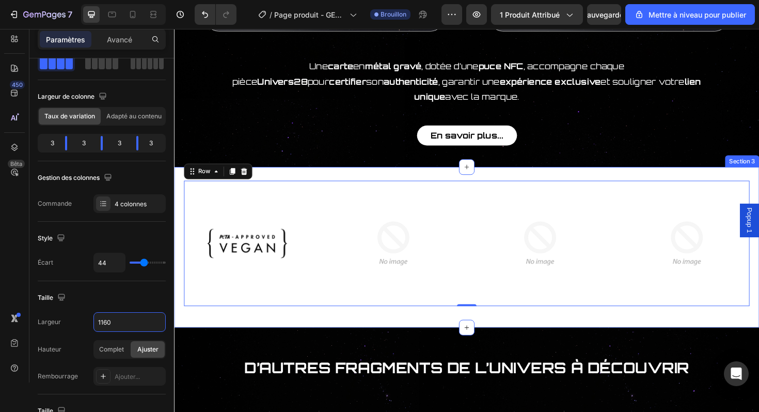
click at [282, 322] on div "Image Image Image Image Row 0 Row Section 3" at bounding box center [484, 260] width 620 height 170
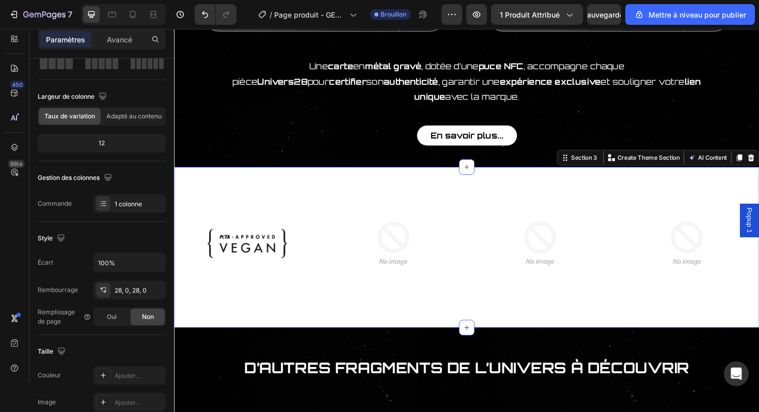
scroll to position [0, 0]
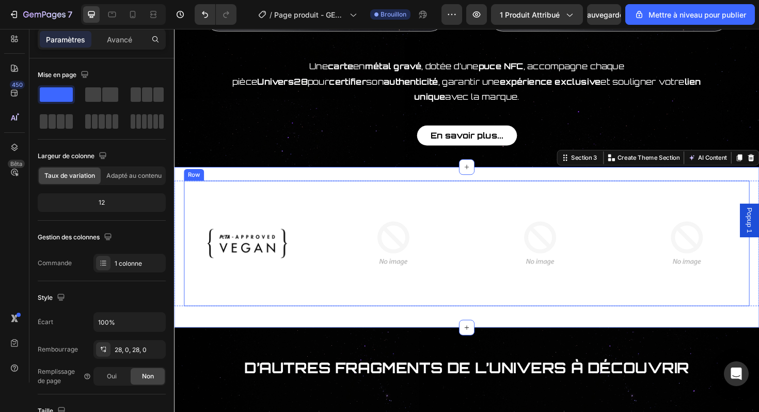
click at [322, 286] on div "Image Image Image Image Row" at bounding box center [483, 255] width 599 height 133
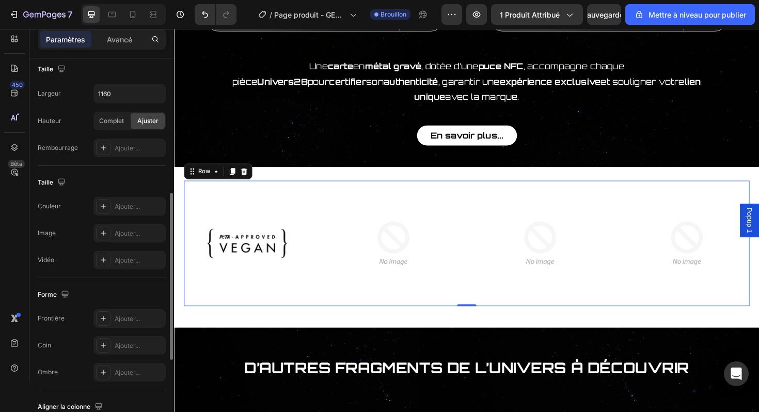
scroll to position [289, 0]
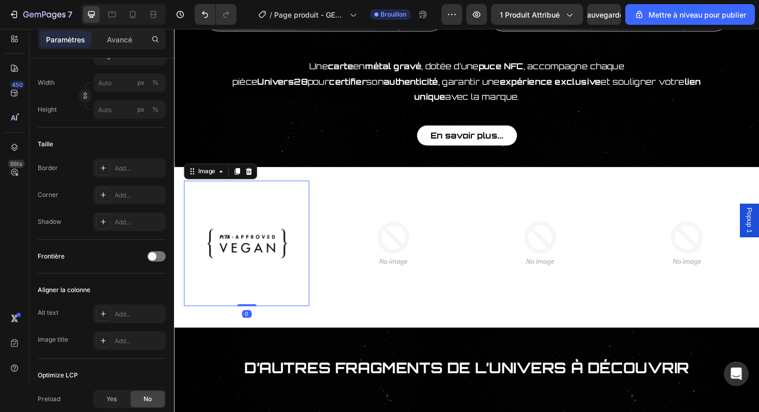
click at [233, 259] on img at bounding box center [250, 255] width 133 height 133
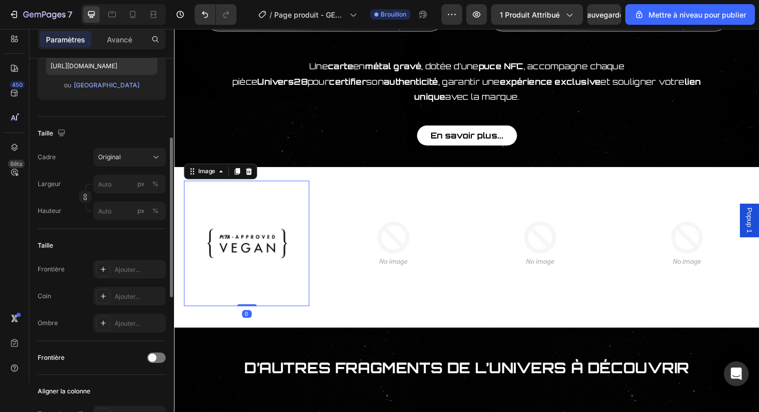
scroll to position [191, 0]
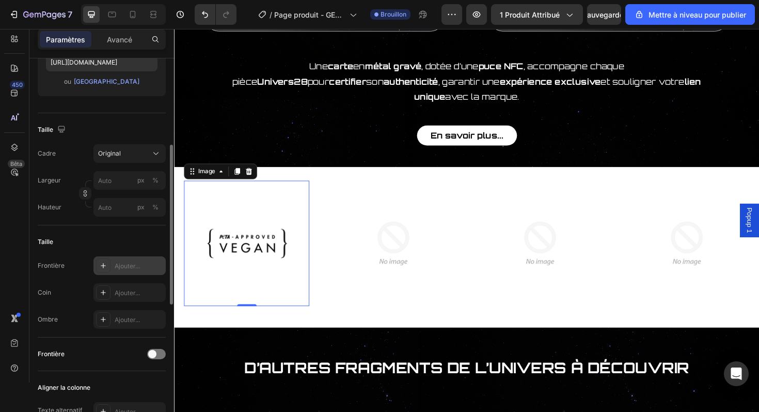
click at [133, 266] on font "Ajouter..." at bounding box center [127, 266] width 25 height 8
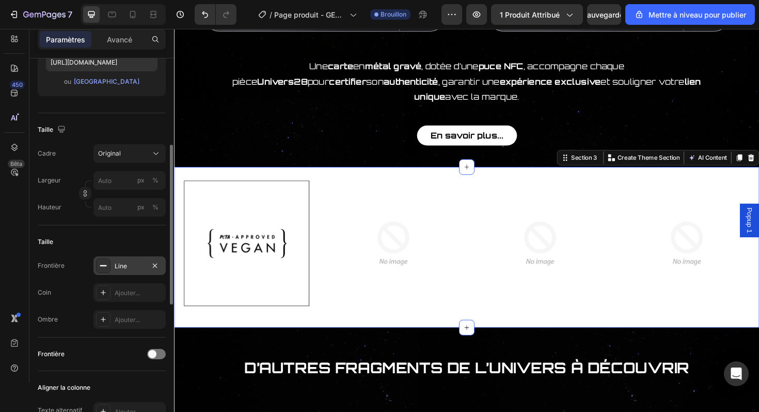
click at [274, 313] on div "Image Image Image Image Row Row" at bounding box center [484, 259] width 620 height 141
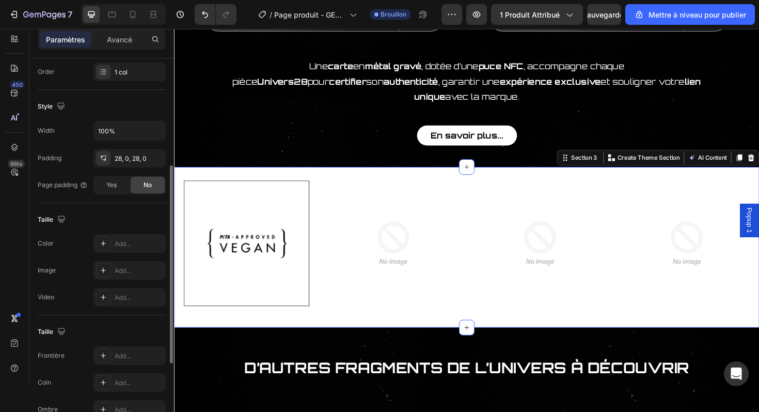
scroll to position [0, 0]
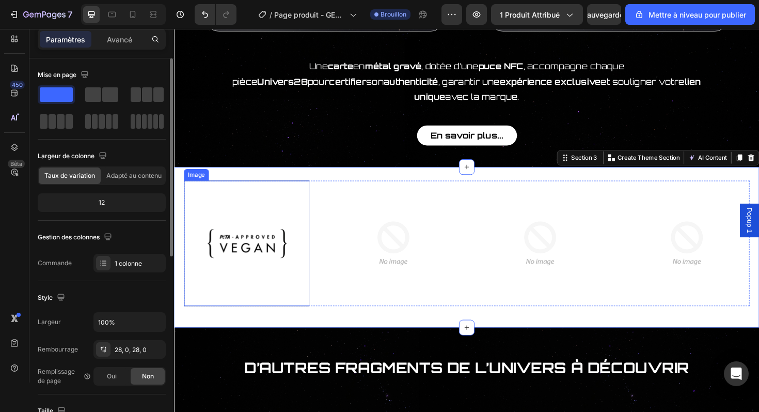
click at [289, 278] on img at bounding box center [250, 255] width 133 height 133
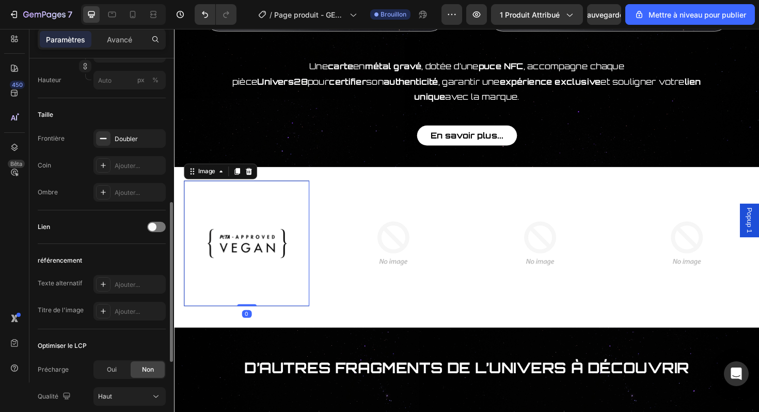
scroll to position [319, 0]
click at [141, 170] on div "Ajouter..." at bounding box center [129, 164] width 72 height 19
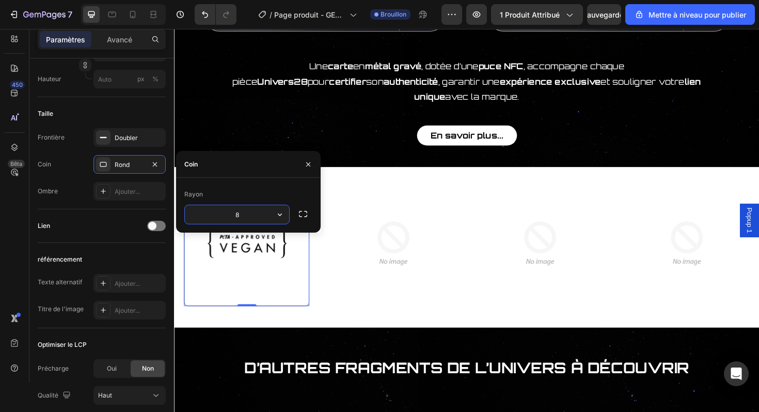
click at [136, 216] on div "Lien" at bounding box center [102, 226] width 128 height 34
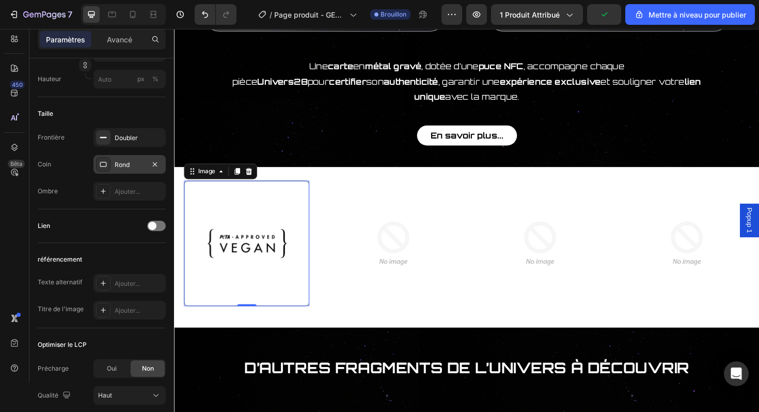
click at [137, 167] on div "Rond" at bounding box center [130, 164] width 30 height 9
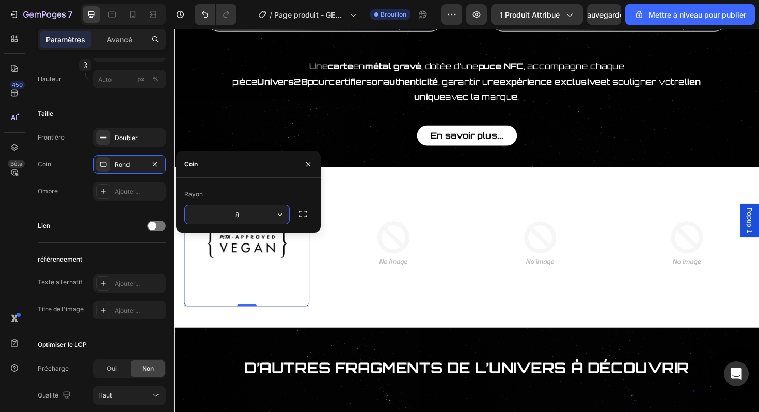
click at [244, 216] on input "8" at bounding box center [237, 214] width 104 height 19
click at [247, 214] on input "17" at bounding box center [237, 214] width 104 height 19
click at [371, 305] on img at bounding box center [406, 255] width 133 height 133
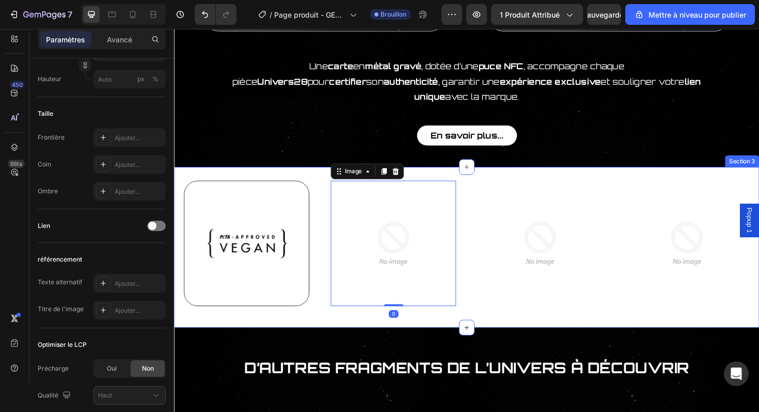
click at [367, 327] on div "Image Image 0 Image Image Row Row Section 3" at bounding box center [484, 260] width 620 height 170
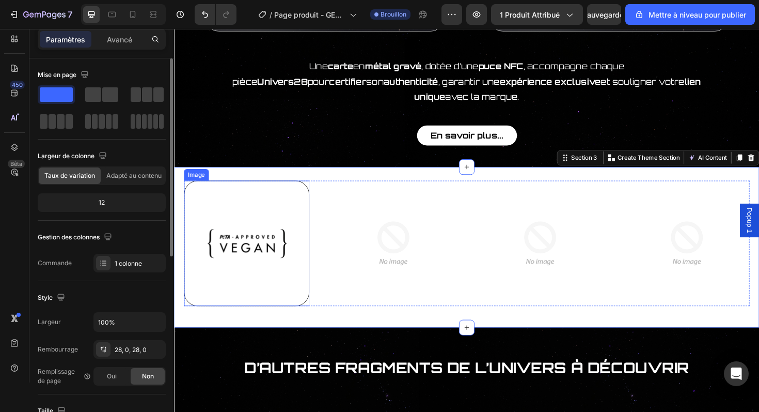
click at [298, 272] on img at bounding box center [250, 255] width 133 height 133
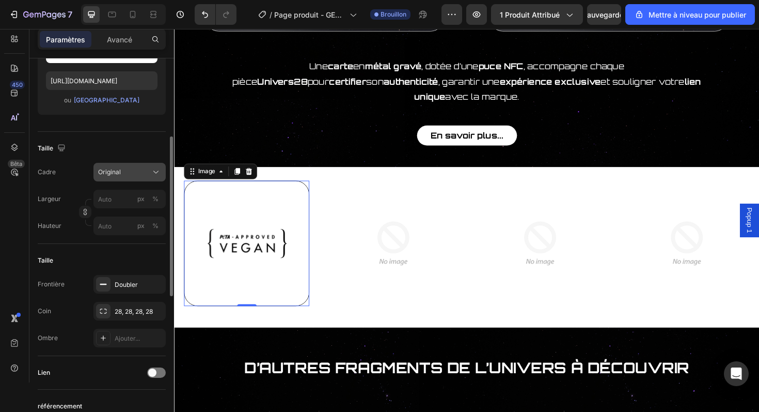
scroll to position [183, 0]
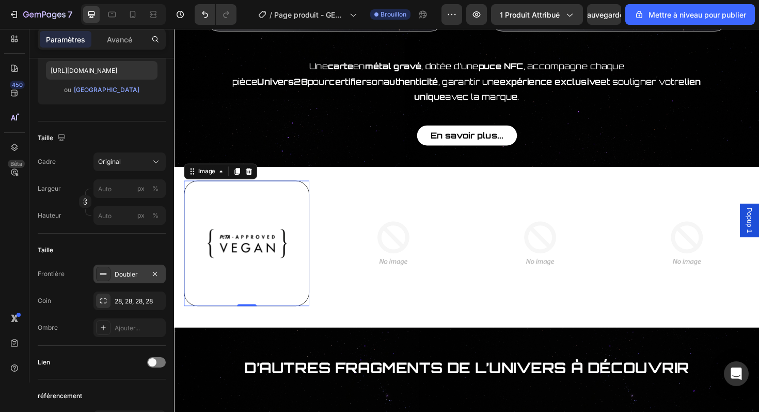
click at [130, 278] on div "Doubler" at bounding box center [130, 274] width 30 height 9
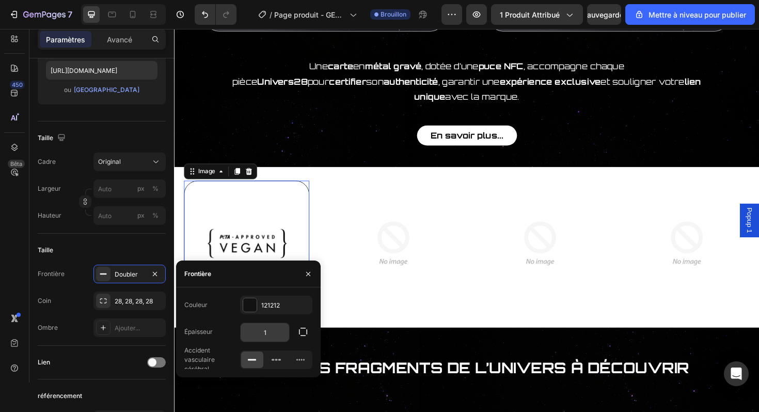
click at [262, 328] on input "1" at bounding box center [265, 332] width 49 height 19
click at [277, 308] on div "121212" at bounding box center [276, 305] width 30 height 9
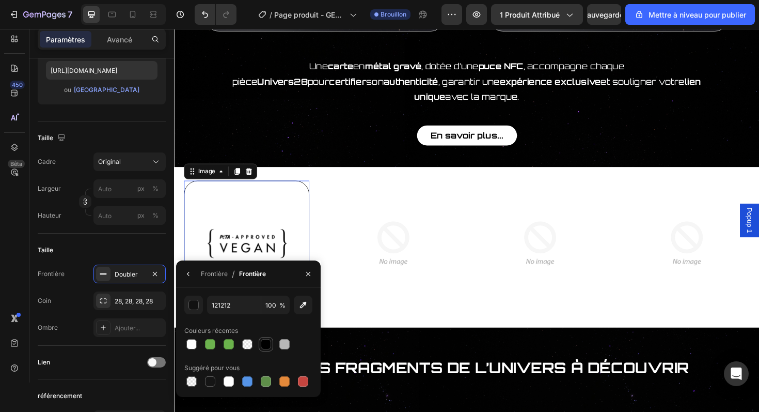
click at [267, 344] on div at bounding box center [266, 344] width 10 height 10
click at [137, 280] on div "Doubler" at bounding box center [129, 273] width 72 height 19
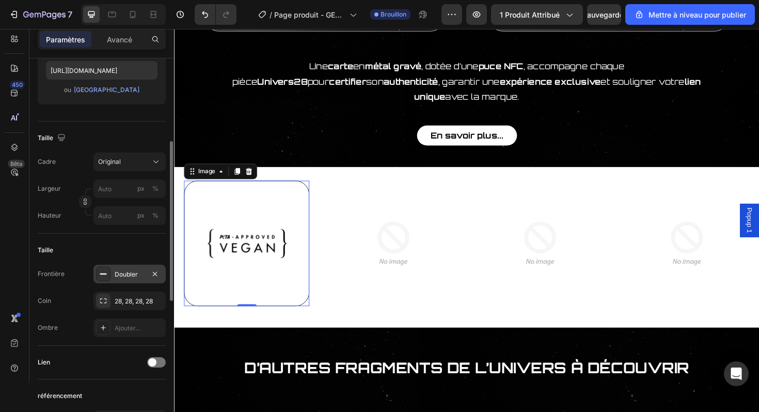
click at [136, 280] on div "Doubler" at bounding box center [129, 273] width 72 height 19
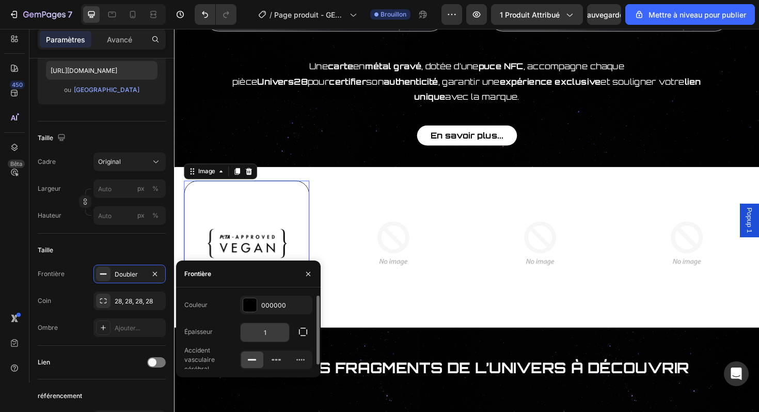
click at [268, 328] on input "1" at bounding box center [265, 332] width 49 height 19
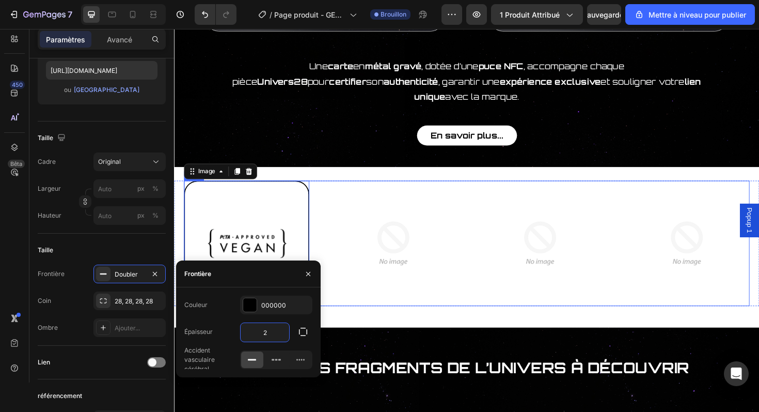
click at [335, 243] on div "Image 0 Image Image Image Row" at bounding box center [483, 255] width 599 height 133
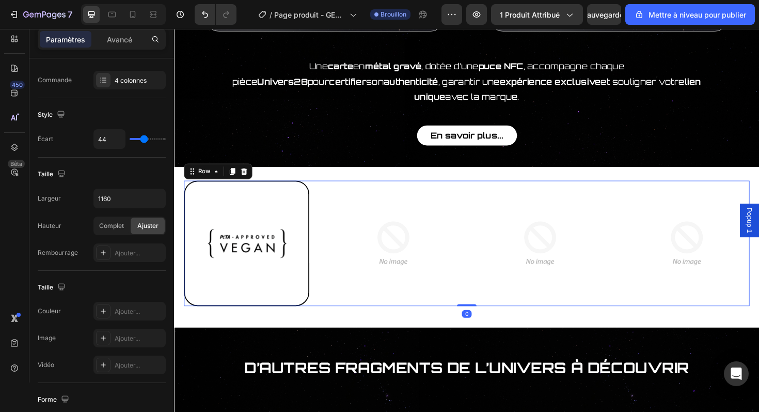
scroll to position [0, 0]
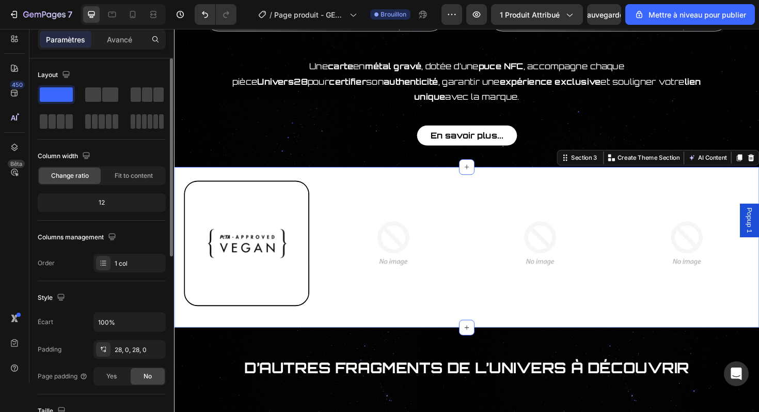
click at [315, 320] on div "Image Image Image Image Row Row Section 3 You can create reusable sections Crea…" at bounding box center [484, 260] width 620 height 170
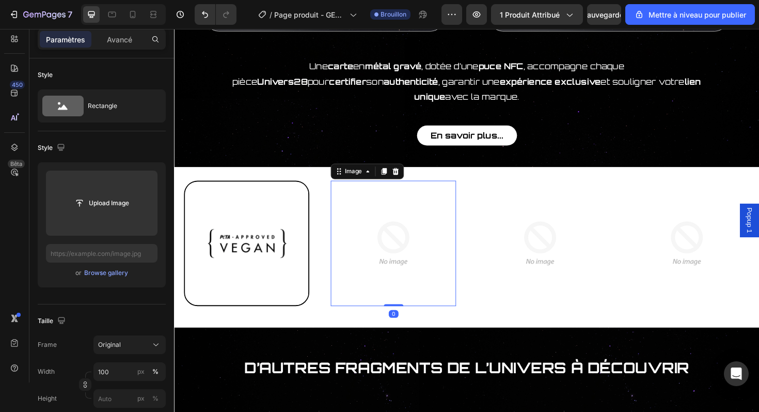
click at [389, 250] on img at bounding box center [406, 255] width 133 height 133
click at [412, 176] on icon at bounding box center [408, 180] width 8 height 8
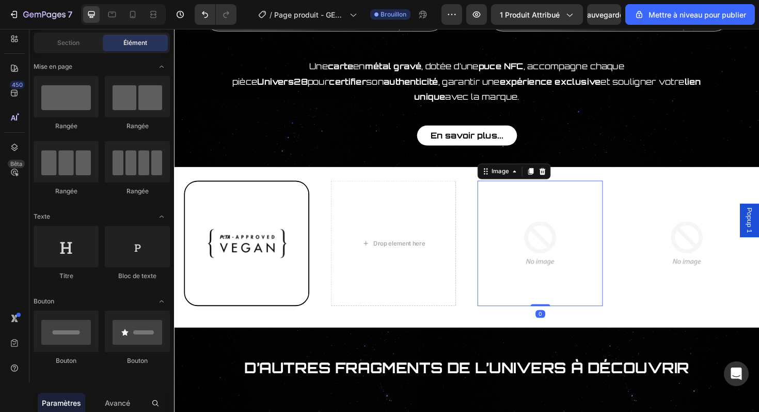
click at [534, 223] on img at bounding box center [561, 255] width 133 height 133
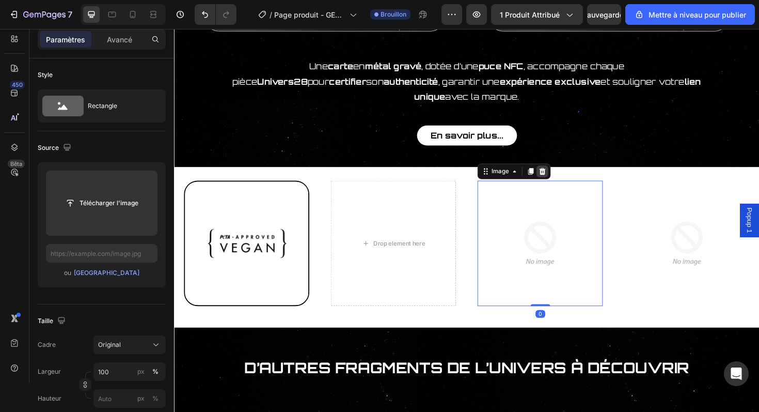
click at [569, 173] on div at bounding box center [564, 179] width 12 height 12
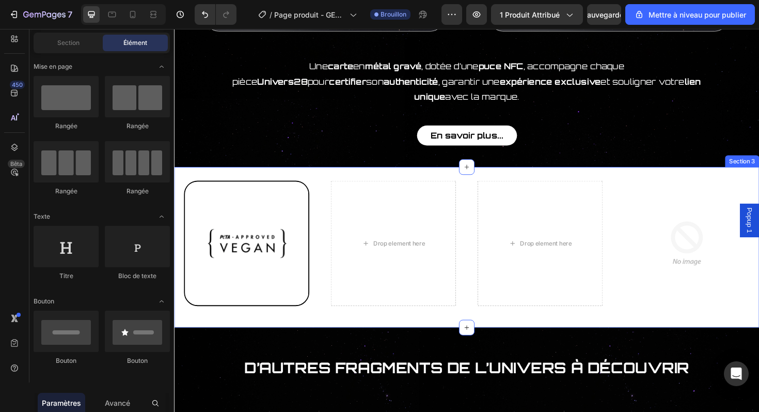
click at [660, 213] on img at bounding box center [717, 255] width 133 height 133
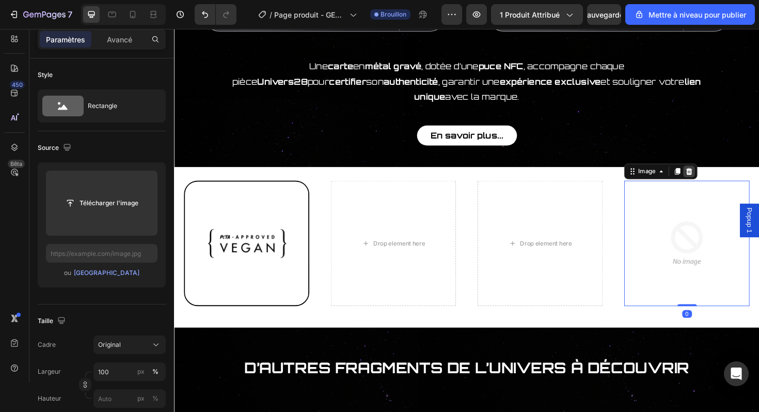
click at [718, 176] on icon at bounding box center [719, 180] width 8 height 8
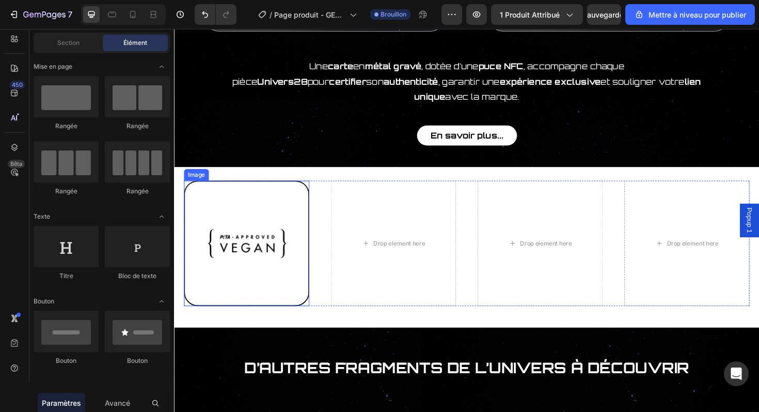
click at [301, 228] on img at bounding box center [250, 255] width 133 height 133
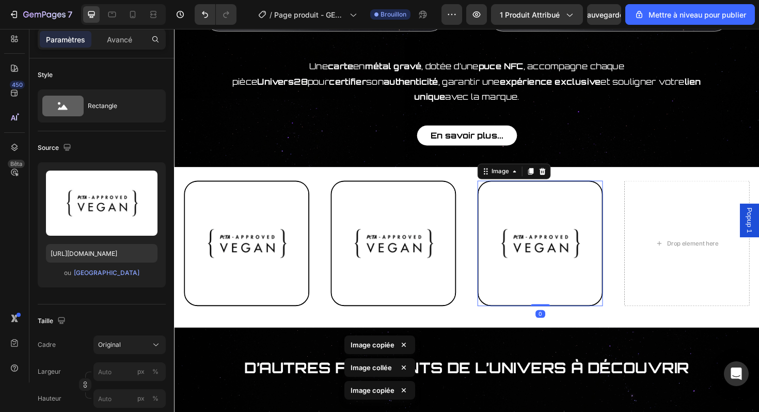
click at [589, 242] on img at bounding box center [561, 255] width 133 height 133
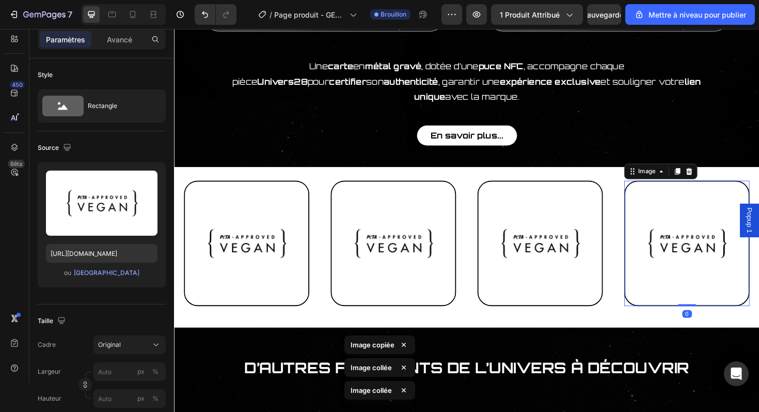
click at [650, 242] on div "Image Image Image Image 0 Row" at bounding box center [483, 255] width 599 height 133
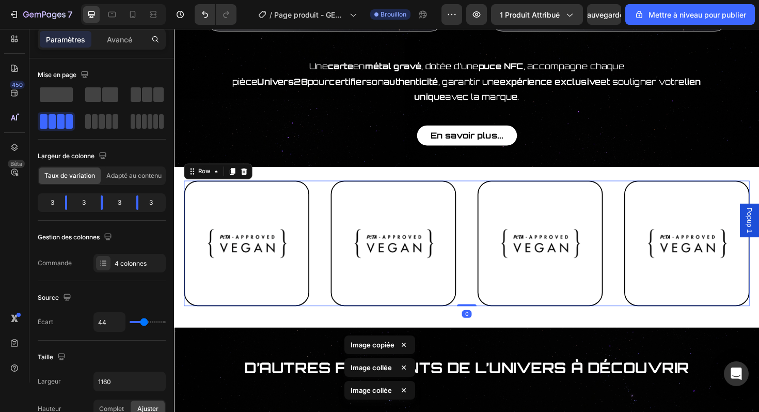
click at [641, 242] on div "Image Image Image Image Row 0" at bounding box center [483, 255] width 599 height 133
click at [621, 324] on div "Image Image Image Image Row 0 Row Section 3" at bounding box center [484, 260] width 620 height 170
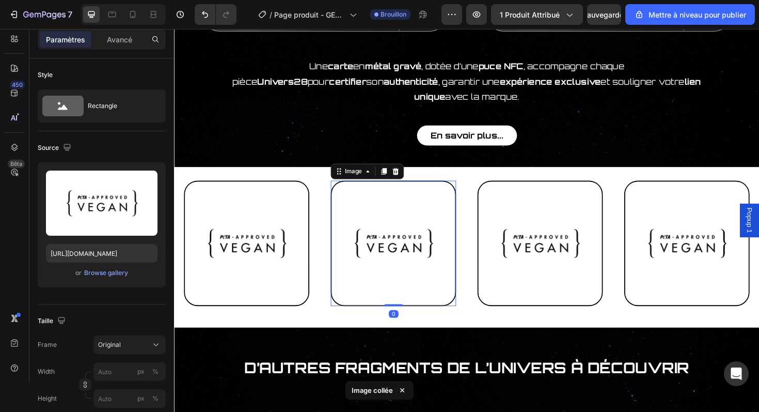
click at [408, 232] on img at bounding box center [406, 255] width 133 height 133
click at [114, 273] on font "[GEOGRAPHIC_DATA]" at bounding box center [107, 272] width 66 height 8
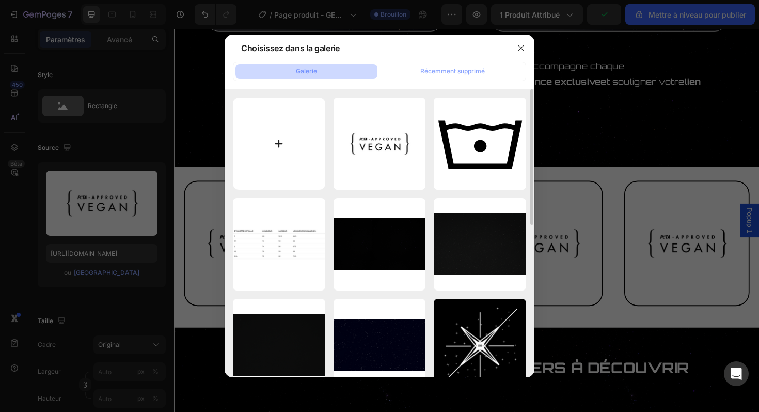
click at [296, 153] on input "file" at bounding box center [279, 144] width 92 height 92
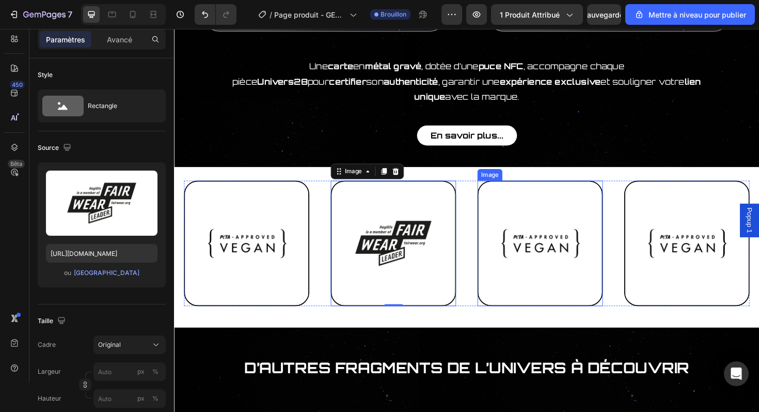
click at [546, 232] on img at bounding box center [561, 255] width 133 height 133
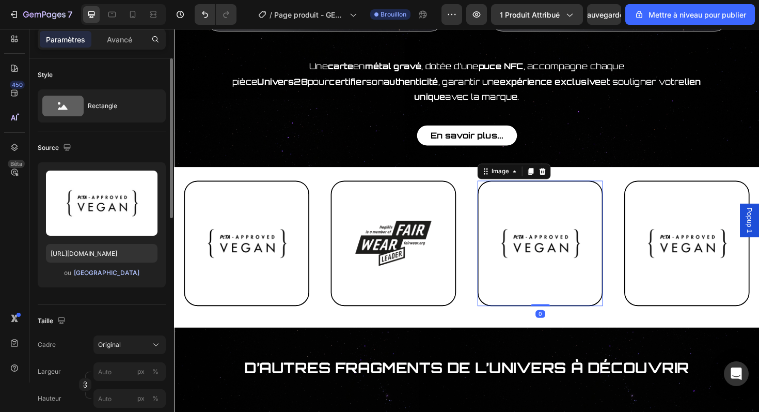
click at [114, 274] on font "[GEOGRAPHIC_DATA]" at bounding box center [107, 272] width 66 height 8
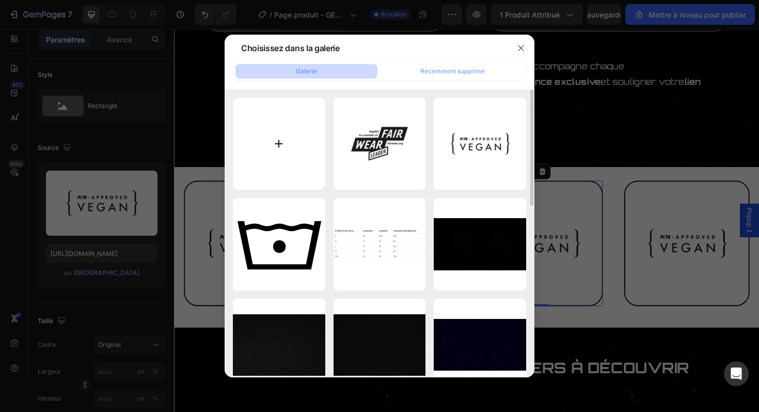
click at [317, 147] on input "file" at bounding box center [279, 144] width 92 height 92
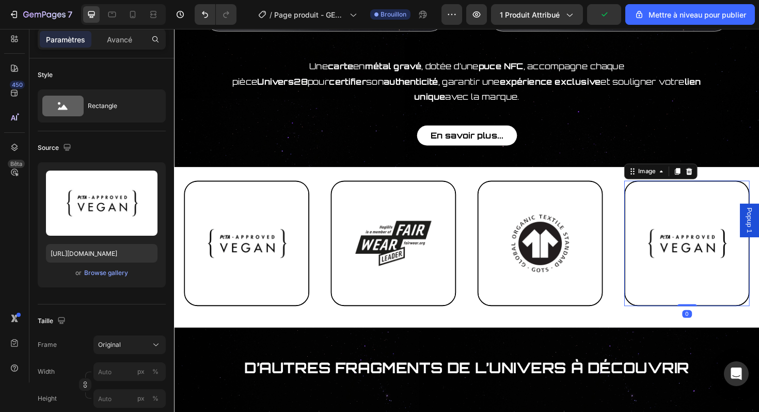
click at [693, 238] on img at bounding box center [717, 255] width 133 height 133
click at [117, 276] on font "[GEOGRAPHIC_DATA]" at bounding box center [107, 272] width 66 height 8
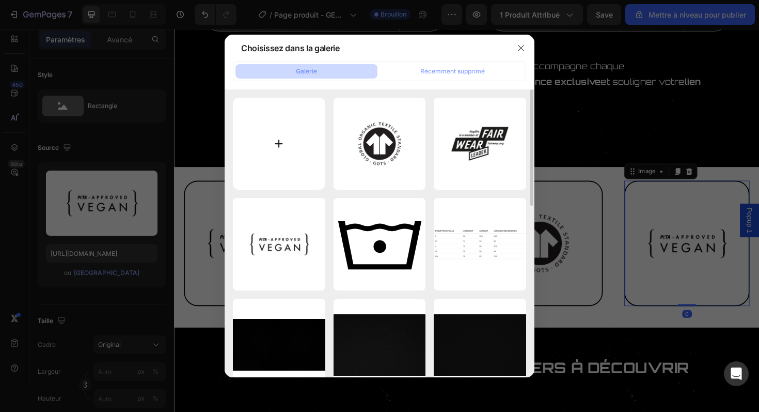
click at [282, 169] on input "file" at bounding box center [279, 144] width 92 height 92
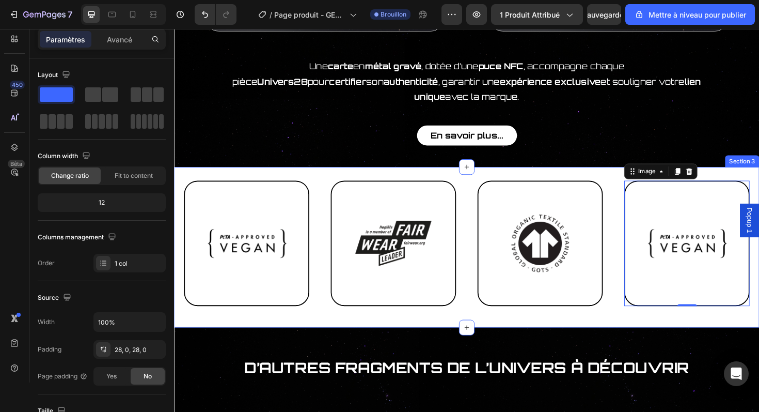
click at [445, 314] on div "Image Image Image Image 0 Row Row" at bounding box center [484, 259] width 620 height 141
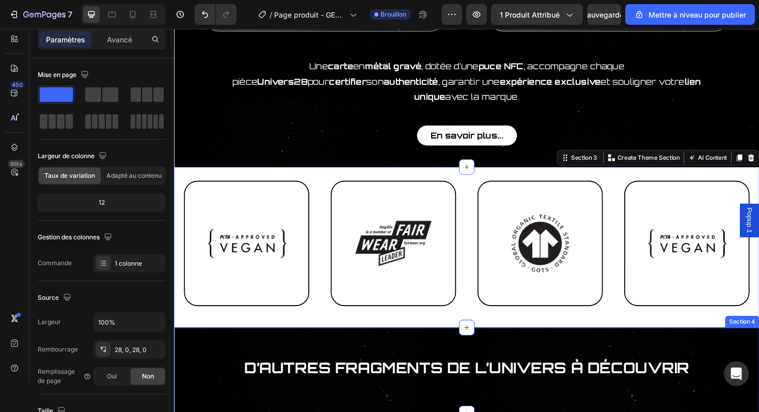
click at [441, 345] on div "D’autres fragments de l’Univers à découvrir Heading Section 4" at bounding box center [484, 390] width 620 height 91
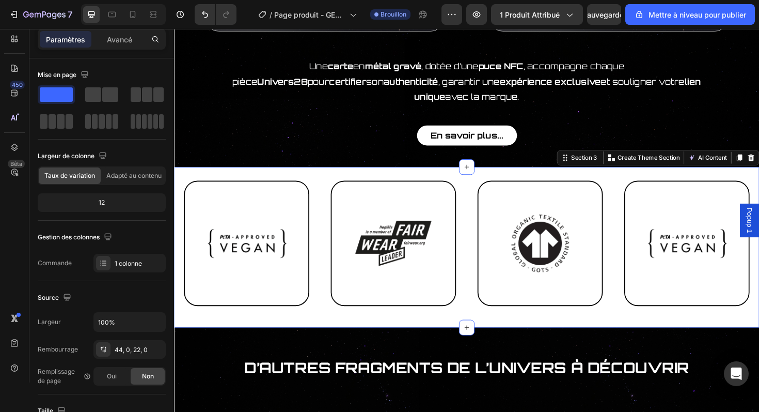
click at [444, 175] on div "Image Image Image Image Row Row Section 3 You can create reusable sections Crea…" at bounding box center [484, 260] width 620 height 170
click at [158, 10] on icon at bounding box center [153, 14] width 10 height 10
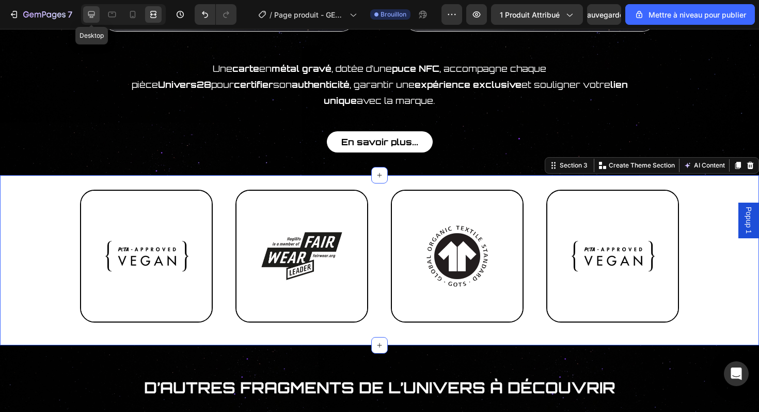
click at [91, 17] on icon at bounding box center [91, 14] width 7 height 7
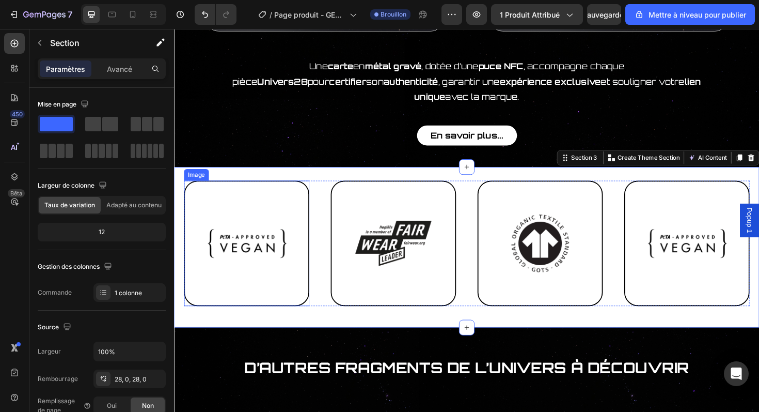
click at [305, 211] on img at bounding box center [250, 255] width 133 height 133
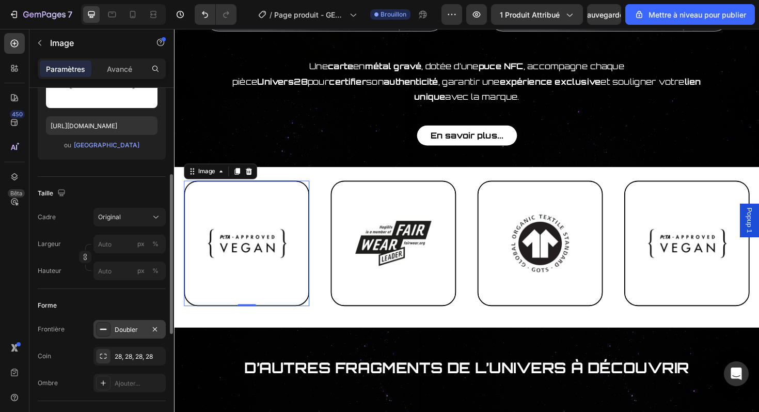
scroll to position [168, 0]
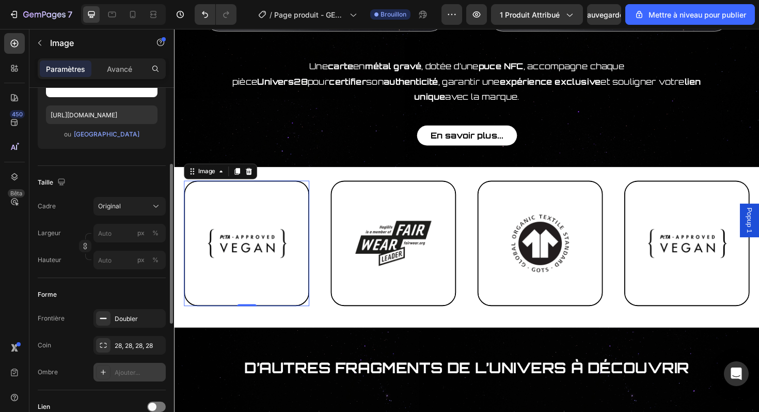
click at [122, 372] on font "Ajouter..." at bounding box center [127, 372] width 25 height 8
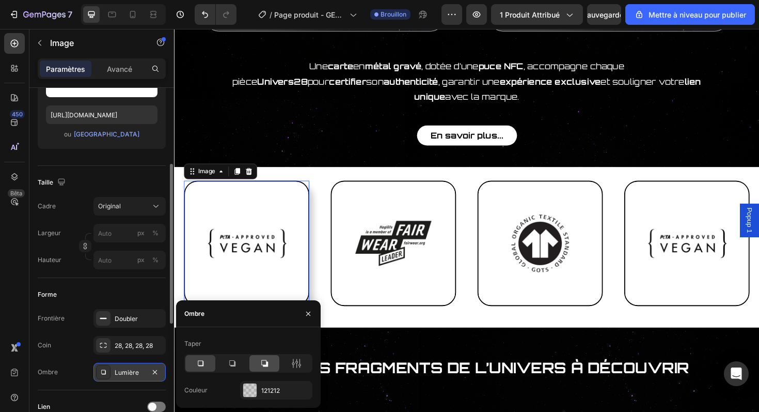
click at [271, 363] on div at bounding box center [264, 363] width 30 height 17
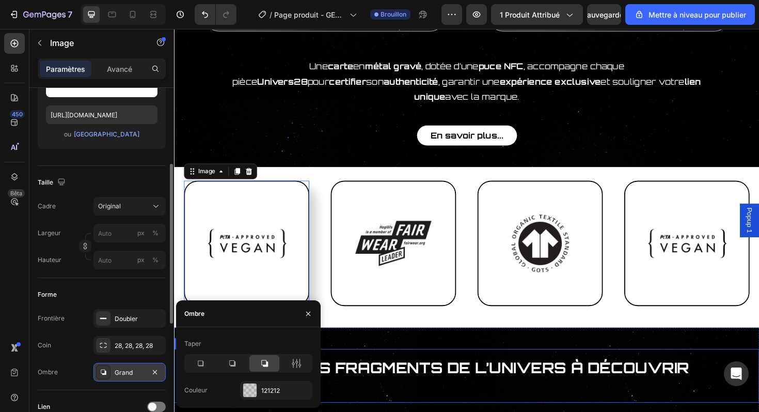
click at [402, 321] on div "Image 0 Image Image Image Row Row Section 3" at bounding box center [484, 260] width 620 height 170
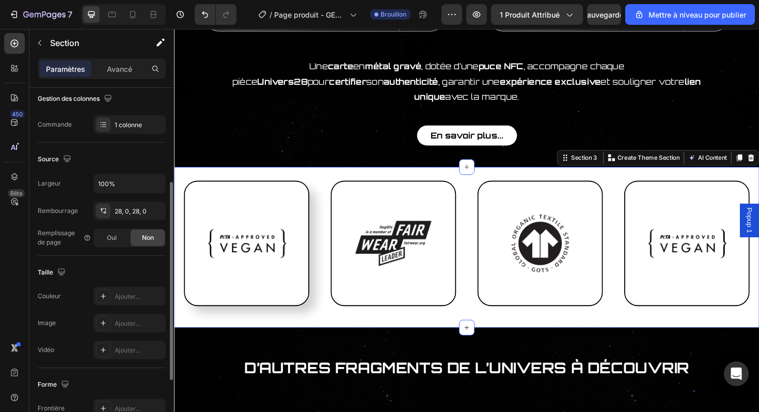
scroll to position [0, 0]
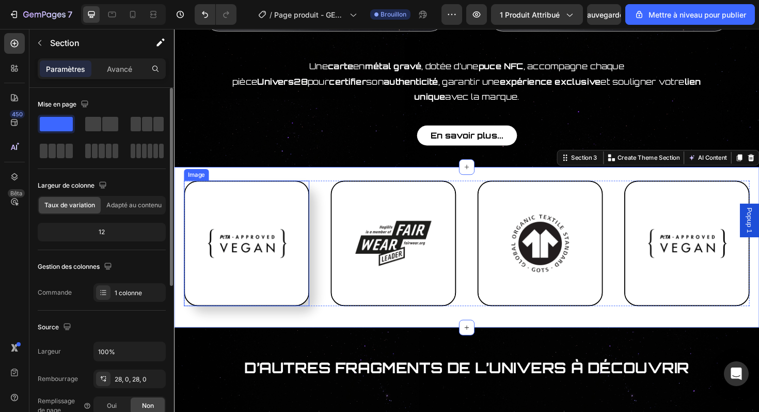
click at [310, 303] on img at bounding box center [250, 255] width 133 height 133
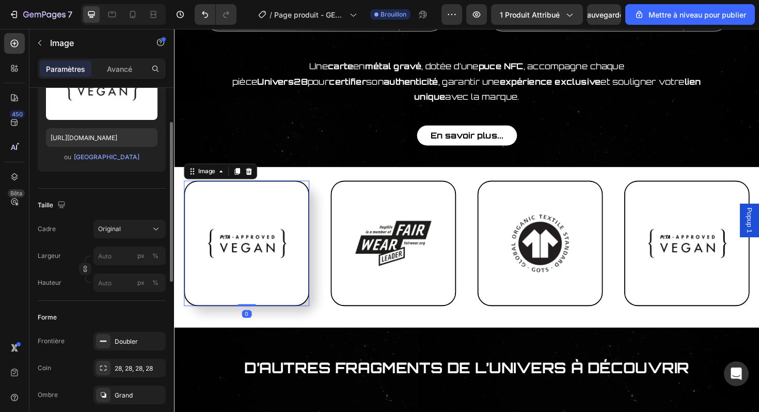
scroll to position [188, 0]
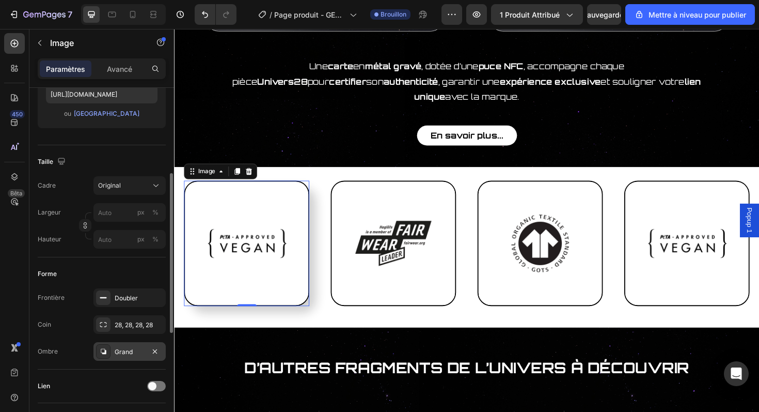
click at [122, 342] on div "Grand" at bounding box center [129, 351] width 72 height 19
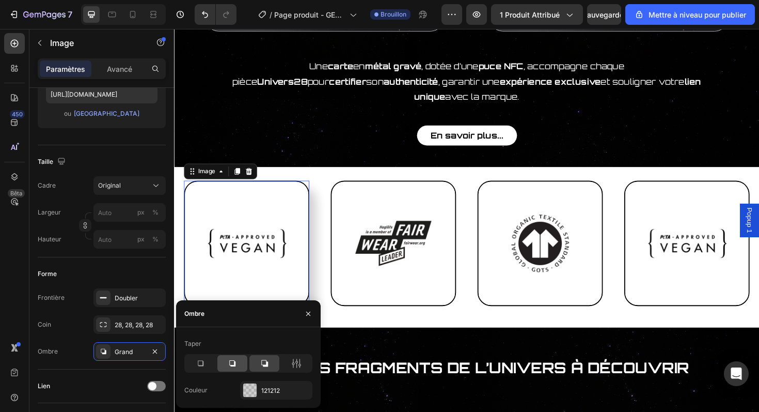
click at [233, 359] on icon at bounding box center [232, 363] width 10 height 10
click at [407, 293] on img at bounding box center [406, 255] width 133 height 133
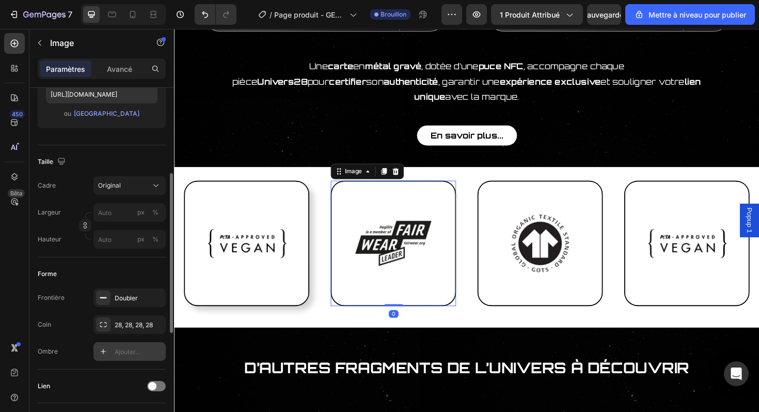
click at [138, 348] on font "Ajouter..." at bounding box center [127, 351] width 25 height 8
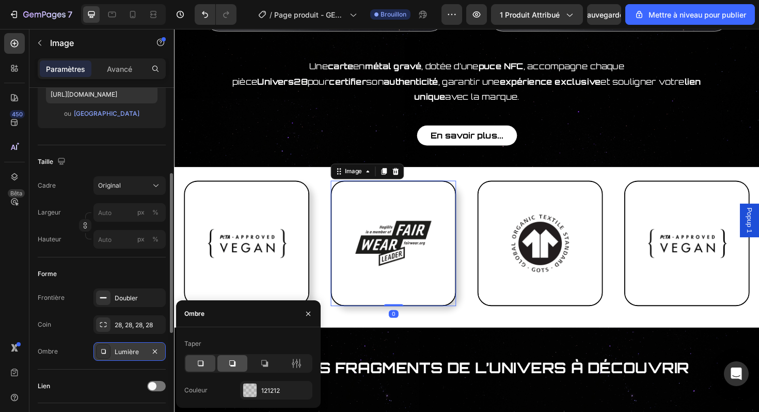
click at [241, 359] on div at bounding box center [232, 363] width 30 height 17
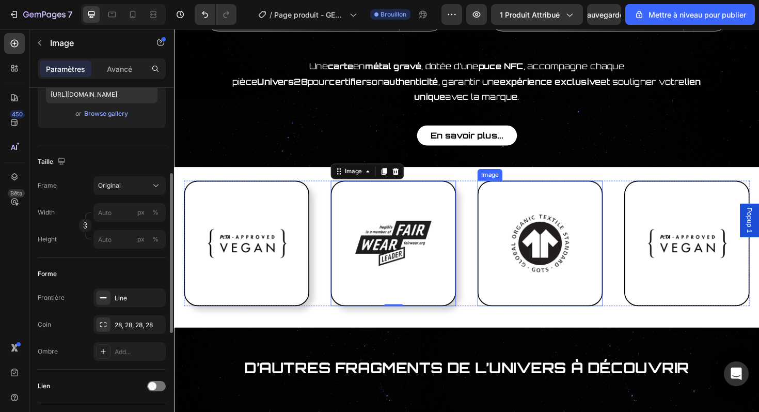
click at [552, 278] on img at bounding box center [561, 255] width 133 height 133
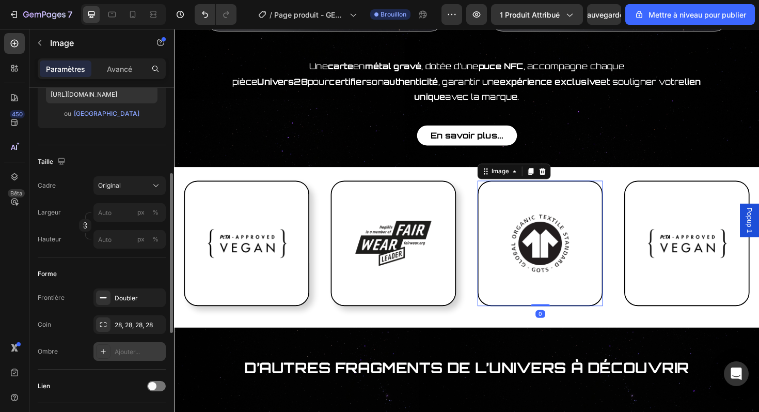
click at [114, 355] on div "Ajouter..." at bounding box center [129, 351] width 72 height 19
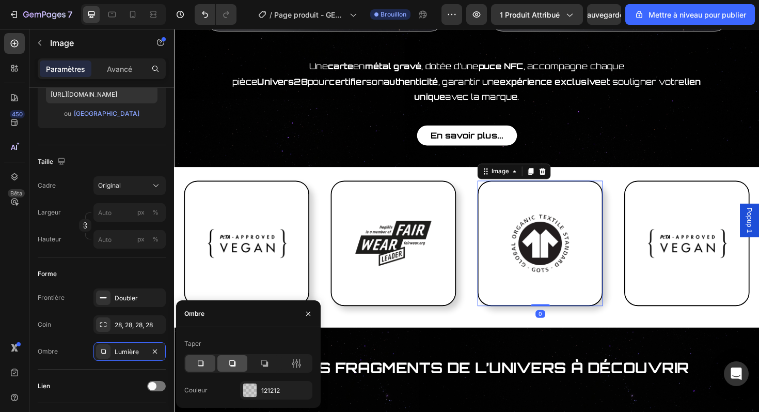
click at [239, 358] on div at bounding box center [232, 363] width 30 height 17
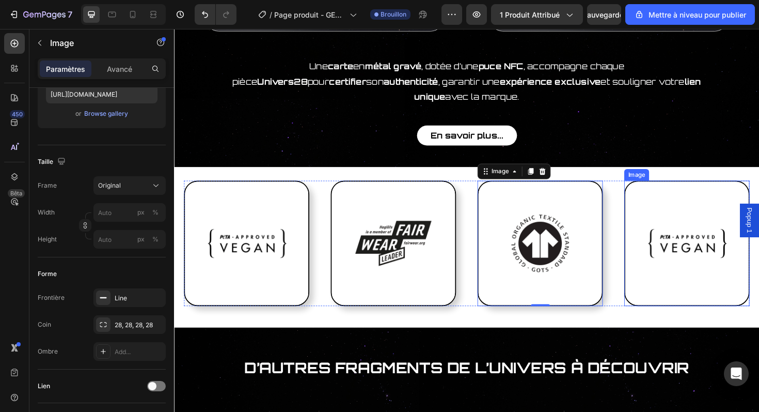
click at [670, 280] on img at bounding box center [717, 255] width 133 height 133
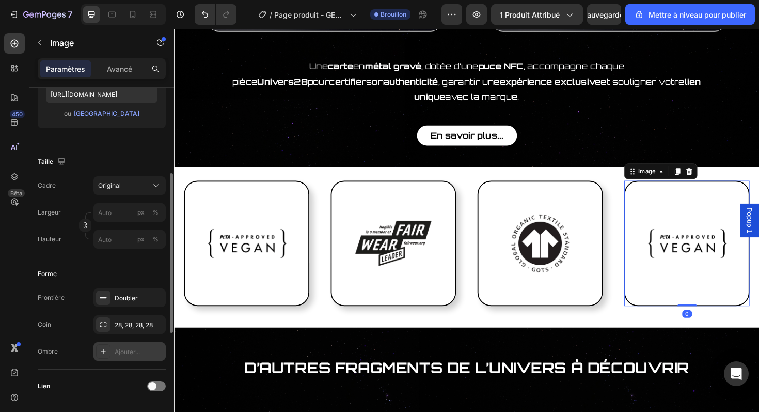
click at [106, 352] on icon at bounding box center [103, 351] width 8 height 8
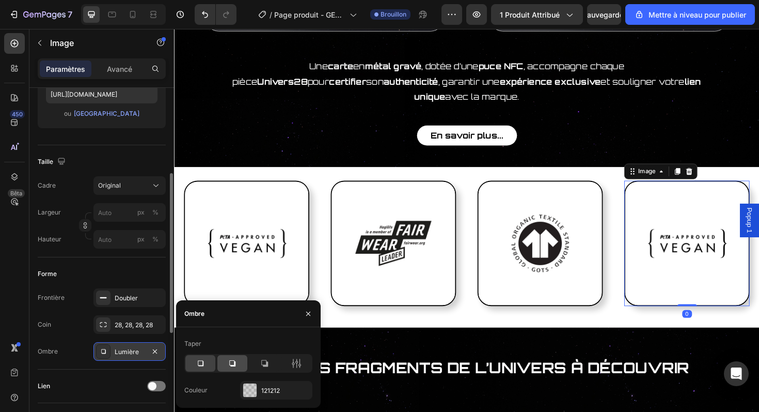
click at [227, 357] on div at bounding box center [232, 363] width 30 height 17
click at [534, 313] on div "Image Image Image Image 0 Row Row" at bounding box center [484, 259] width 620 height 141
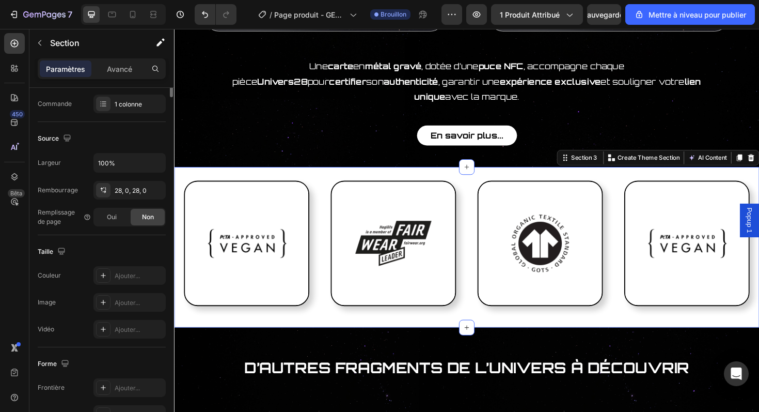
scroll to position [0, 0]
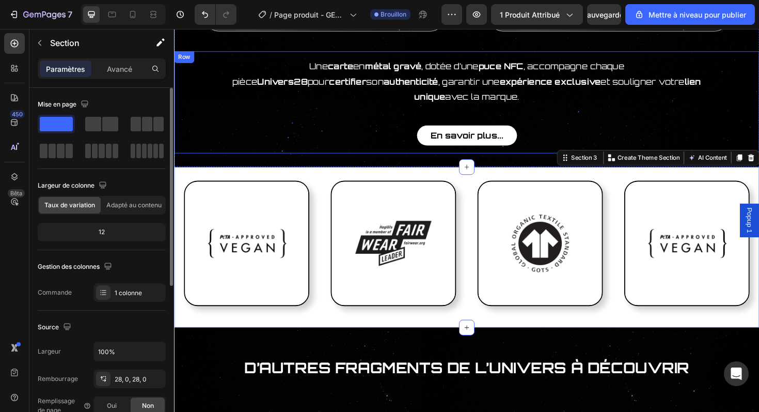
click at [428, 140] on div "Une carte en métal gravé , dotée d’une puce NFC , accompagne chaque pièce Unive…" at bounding box center [484, 107] width 620 height 108
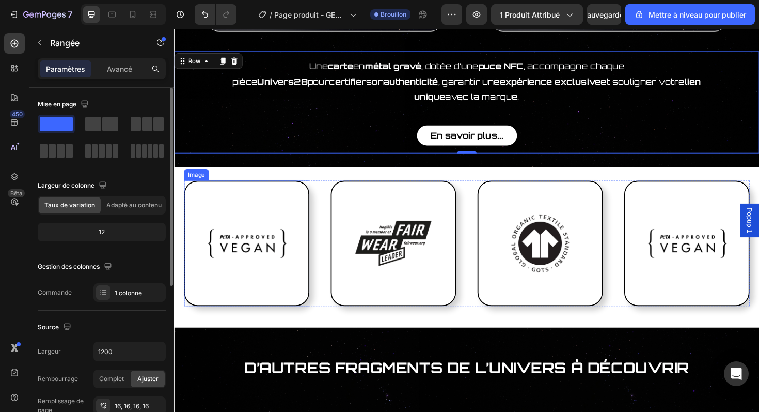
click at [302, 189] on img at bounding box center [250, 255] width 133 height 133
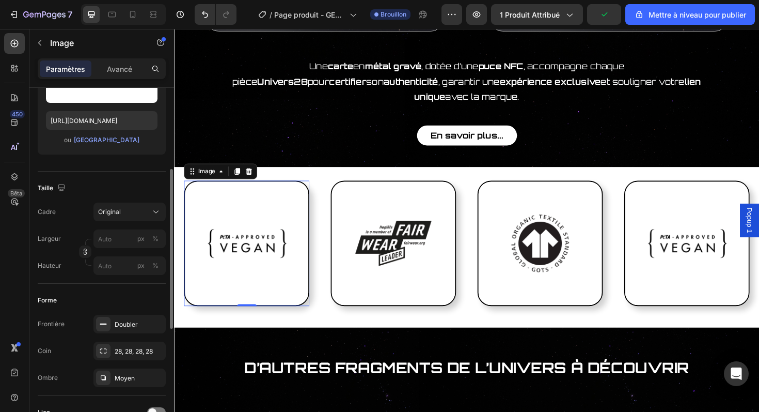
scroll to position [167, 0]
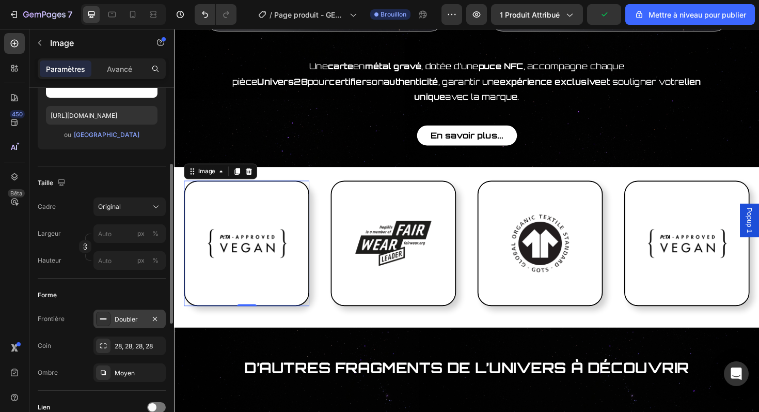
click at [129, 315] on font "Doubler" at bounding box center [126, 319] width 23 height 8
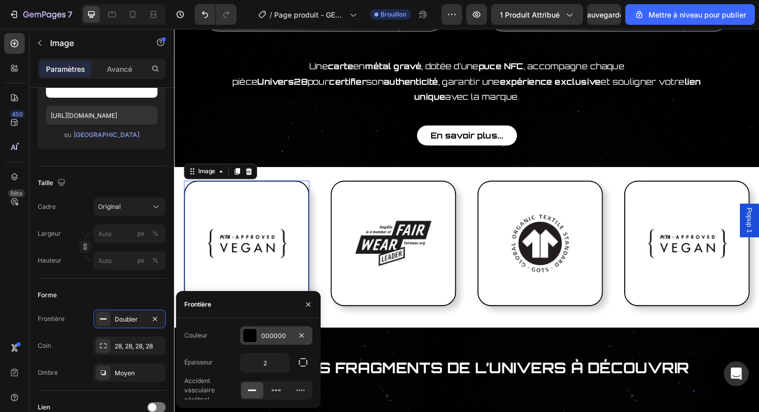
click at [280, 338] on font "000000" at bounding box center [273, 335] width 25 height 8
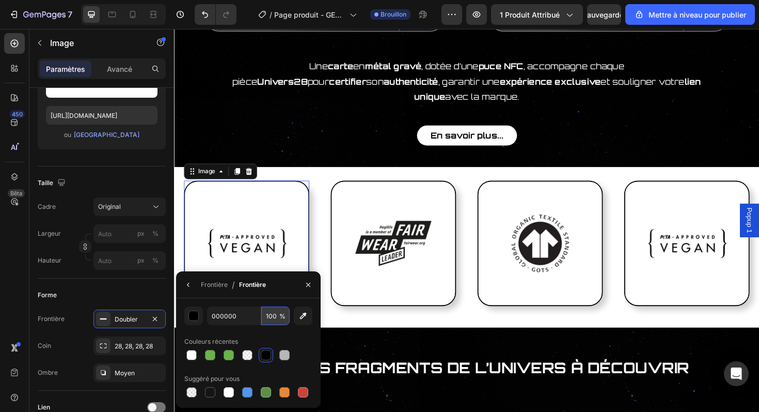
click at [270, 314] on input "100" at bounding box center [275, 315] width 28 height 19
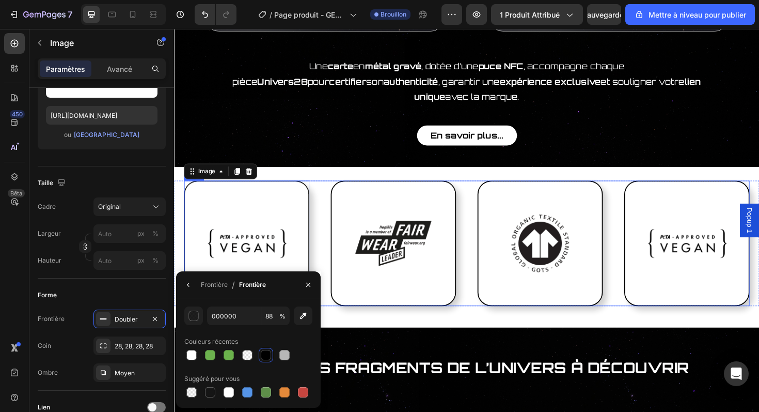
click at [326, 202] on div "Image 0 Image Image Image Row" at bounding box center [483, 255] width 599 height 133
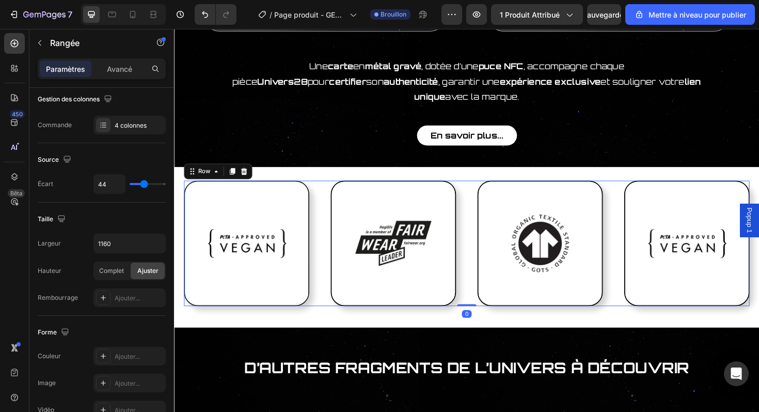
scroll to position [0, 0]
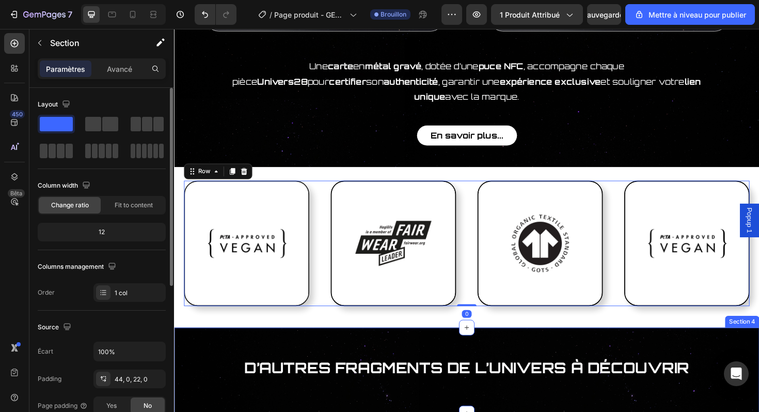
click at [323, 345] on div "D’autres fragments de l’Univers à découvrir Heading Section 4" at bounding box center [484, 390] width 620 height 91
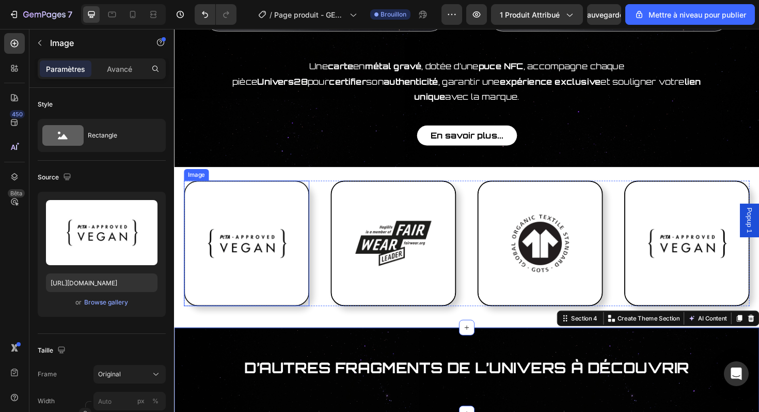
click at [306, 285] on img at bounding box center [250, 255] width 133 height 133
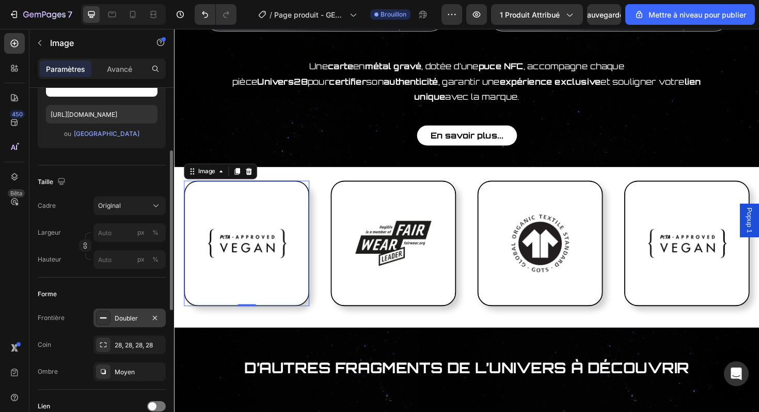
scroll to position [173, 0]
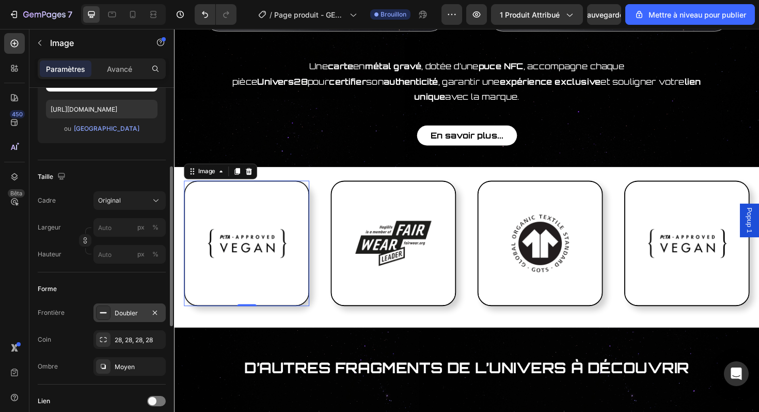
click at [133, 307] on div "Doubler" at bounding box center [129, 312] width 72 height 19
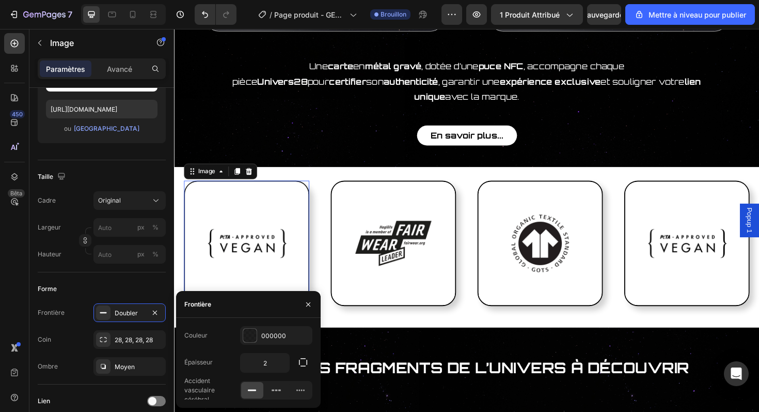
click at [275, 320] on div "Couleur 000000 Épaisseur 2 Accident vasculaire cérébral" at bounding box center [248, 363] width 145 height 90
click at [272, 336] on font "000000" at bounding box center [273, 335] width 25 height 8
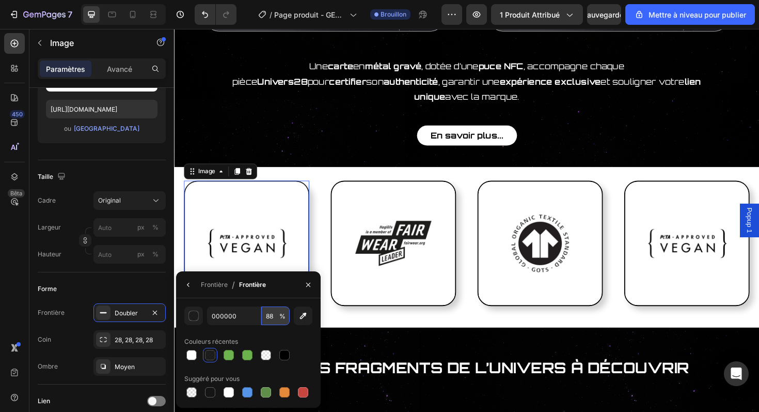
click at [272, 319] on input "88" at bounding box center [275, 315] width 28 height 19
click at [335, 247] on div "Image 0 Image Image Image Row" at bounding box center [483, 255] width 599 height 133
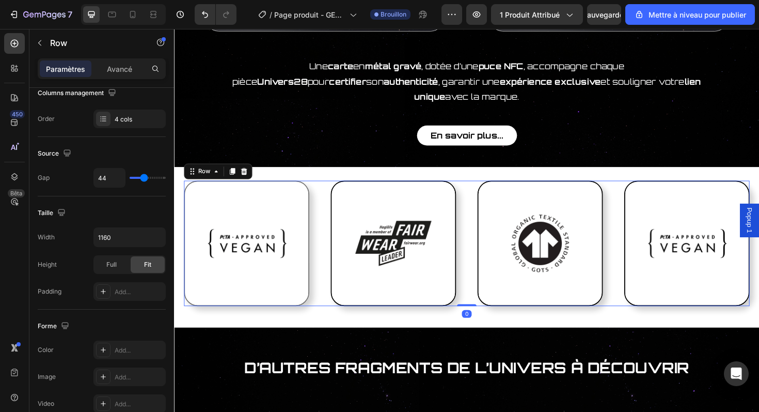
scroll to position [0, 0]
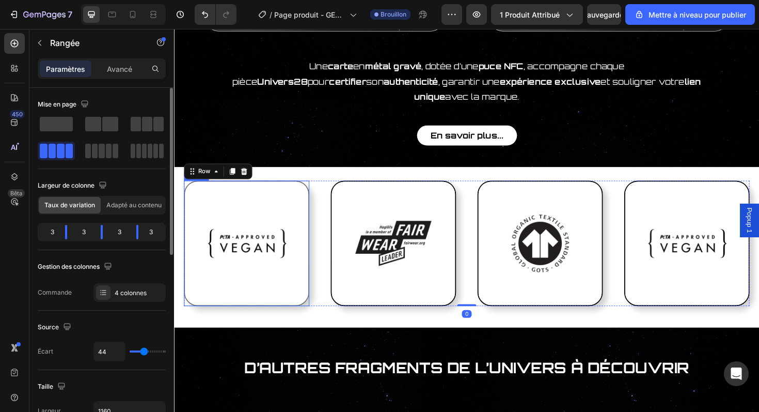
click at [311, 244] on img at bounding box center [250, 255] width 133 height 133
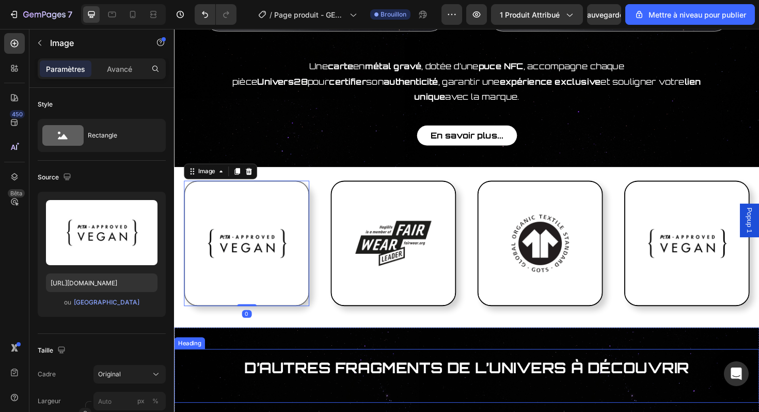
click at [304, 377] on span "D’autres fragments de l’Univers à découvrir" at bounding box center [483, 386] width 471 height 19
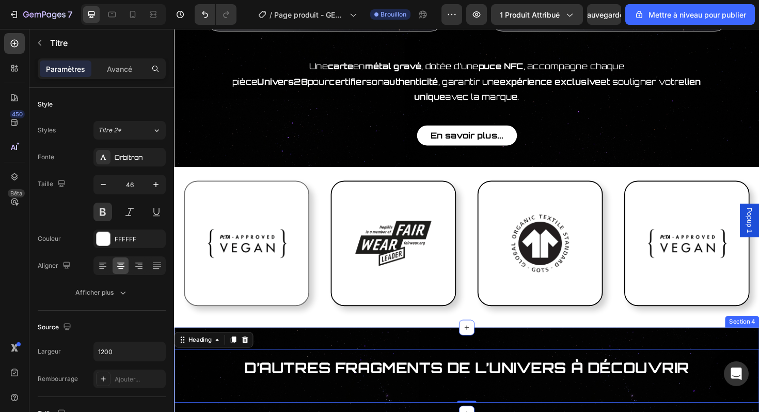
click at [327, 351] on div "D’autres fragments de l’Univers à découvrir Heading 0 Section 4" at bounding box center [484, 390] width 620 height 91
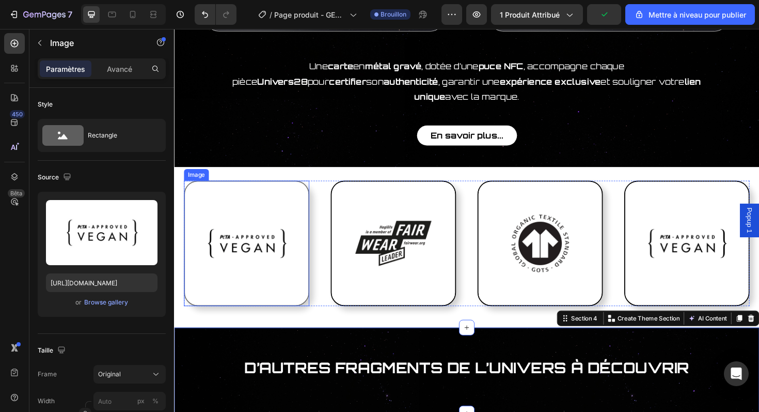
click at [281, 285] on img at bounding box center [250, 255] width 133 height 133
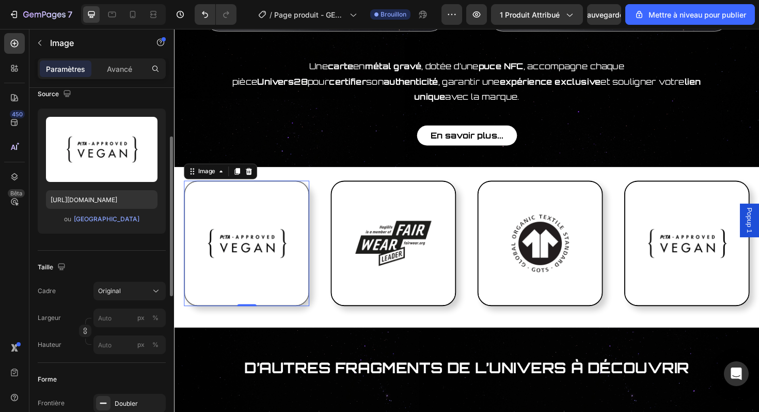
scroll to position [100, 0]
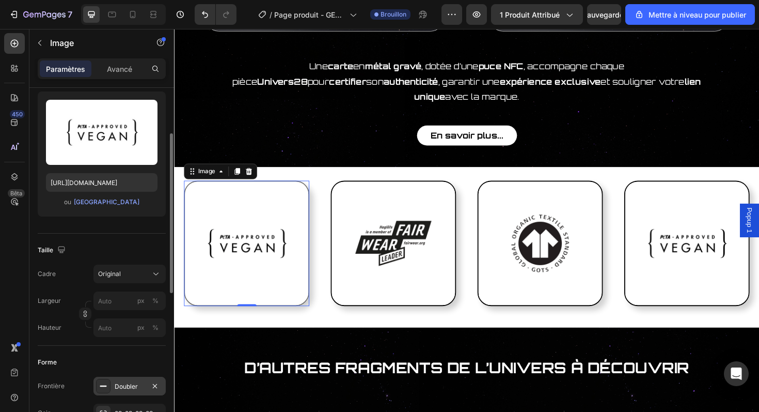
click at [128, 388] on font "Doubler" at bounding box center [126, 386] width 23 height 8
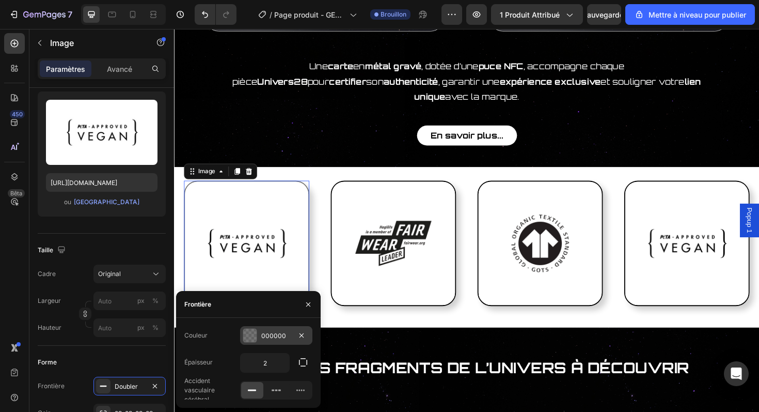
click at [270, 336] on font "000000" at bounding box center [273, 335] width 25 height 8
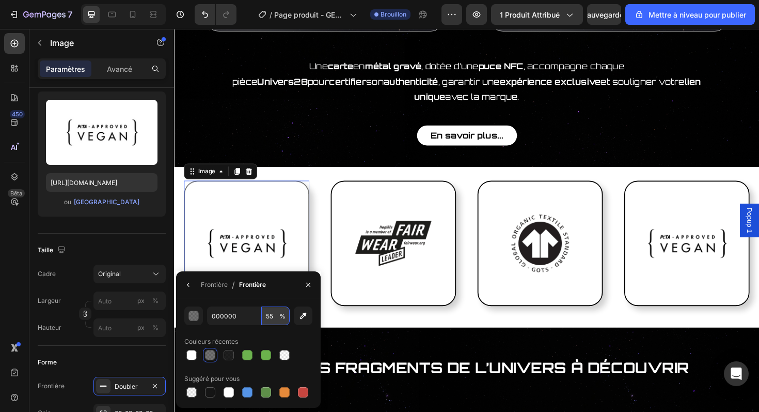
click at [272, 313] on input "55" at bounding box center [275, 315] width 28 height 19
click at [271, 332] on div "000000 100 % Couleurs récentes Suggéré pour vous" at bounding box center [248, 352] width 128 height 93
click at [192, 323] on button "button" at bounding box center [193, 315] width 19 height 19
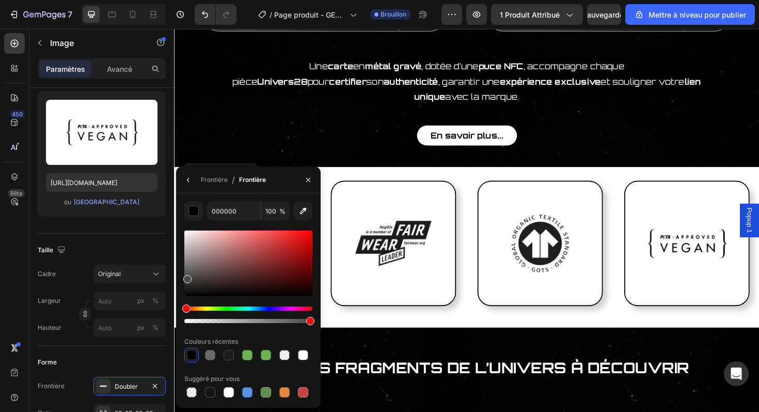
drag, startPoint x: 188, startPoint y: 296, endPoint x: 186, endPoint y: 277, distance: 19.8
click at [186, 277] on div at bounding box center [187, 279] width 8 height 8
click at [230, 211] on input "494949" at bounding box center [234, 210] width 54 height 19
click at [236, 216] on input "444444" at bounding box center [234, 210] width 54 height 19
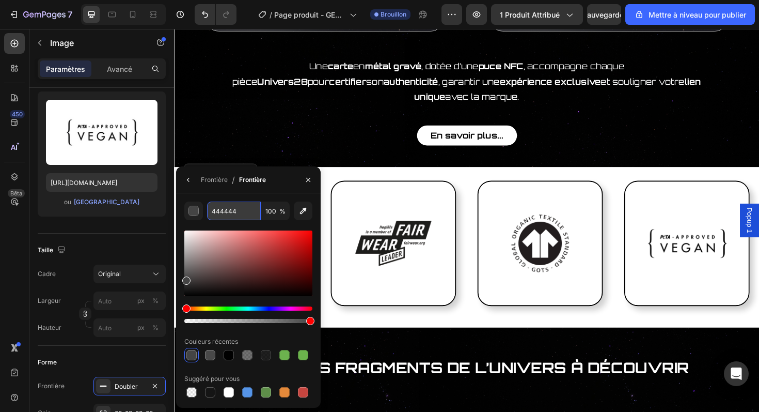
click at [236, 216] on input "444444" at bounding box center [234, 210] width 54 height 19
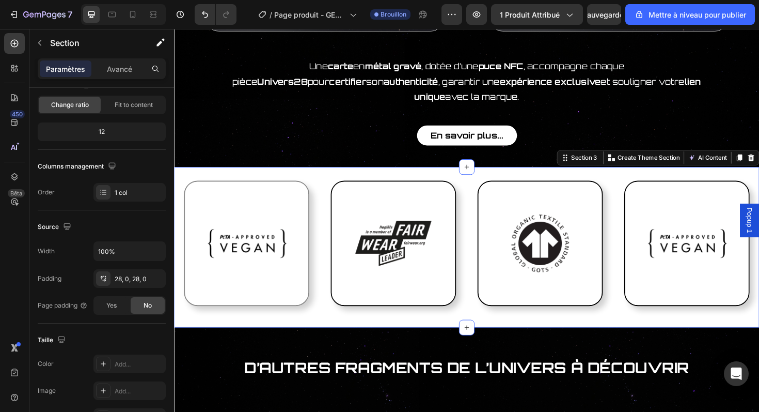
click at [337, 175] on div "Image Image Image Image Row Row Section 3 You can create reusable sections Crea…" at bounding box center [484, 260] width 620 height 170
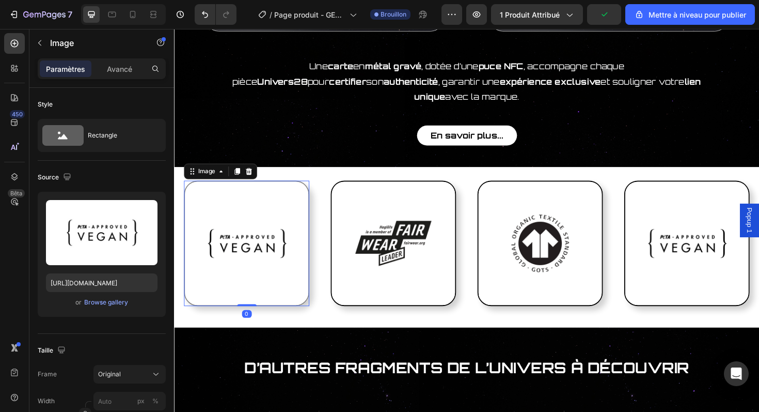
click at [309, 189] on img at bounding box center [250, 255] width 133 height 133
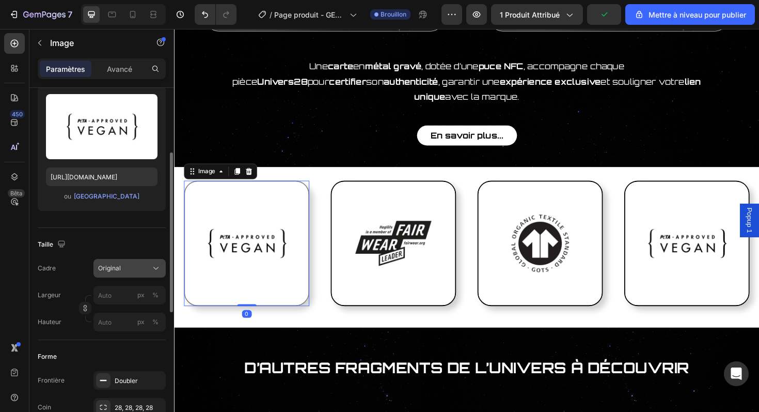
scroll to position [117, 0]
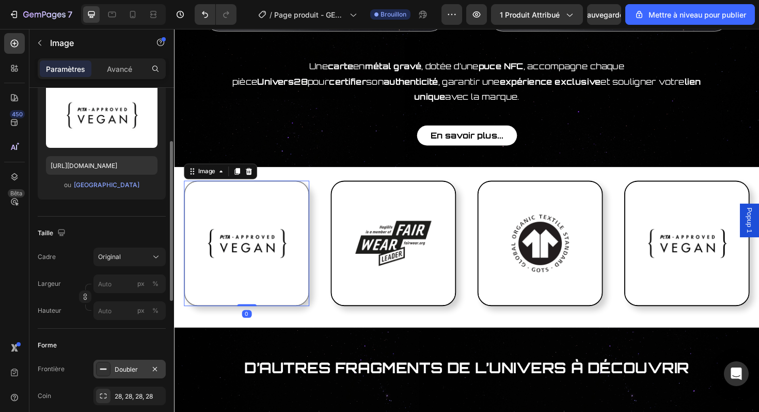
click at [116, 366] on font "Doubler" at bounding box center [126, 369] width 23 height 8
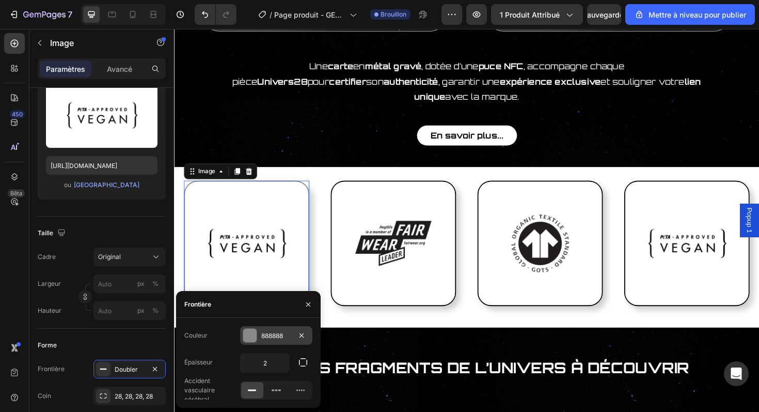
click at [244, 333] on div at bounding box center [249, 334] width 13 height 13
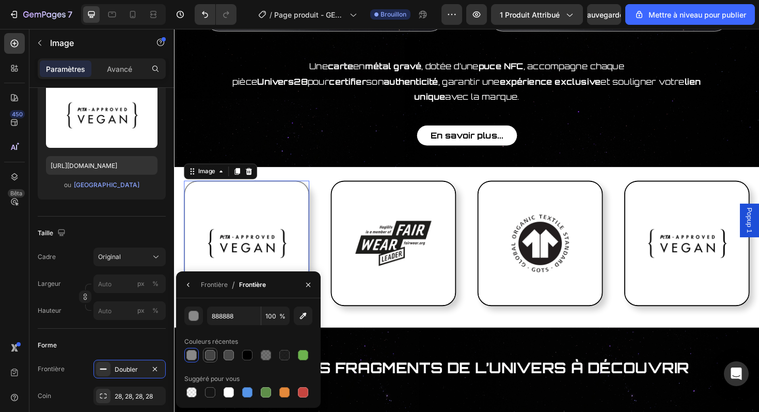
click at [207, 356] on div at bounding box center [210, 355] width 10 height 10
click at [328, 175] on div "Image 0 Image Image Image Row Row Section 3" at bounding box center [484, 260] width 620 height 170
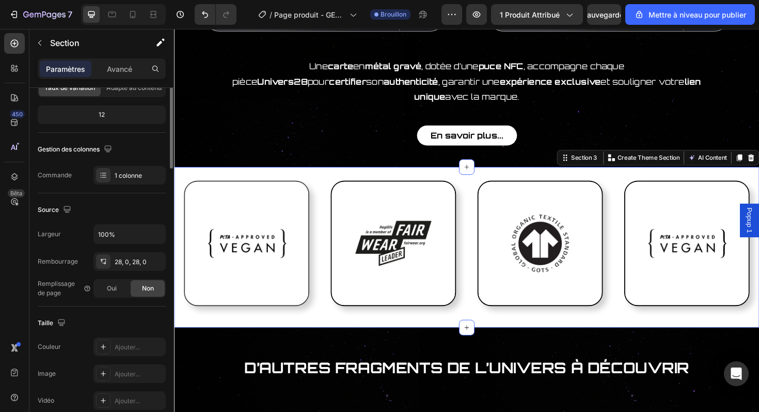
scroll to position [0, 0]
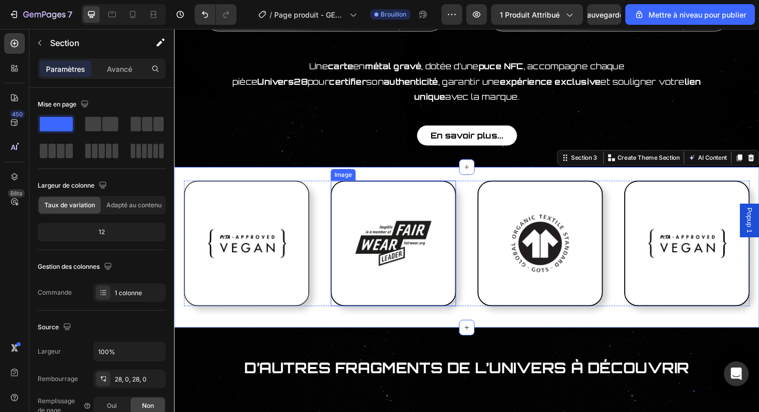
click at [365, 189] on img at bounding box center [406, 255] width 133 height 133
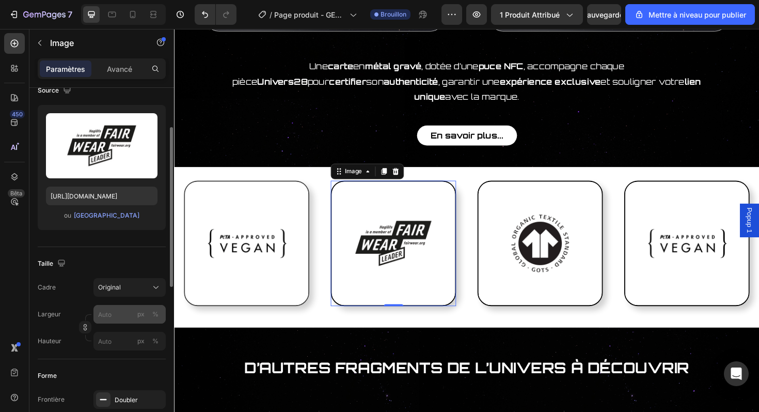
scroll to position [102, 0]
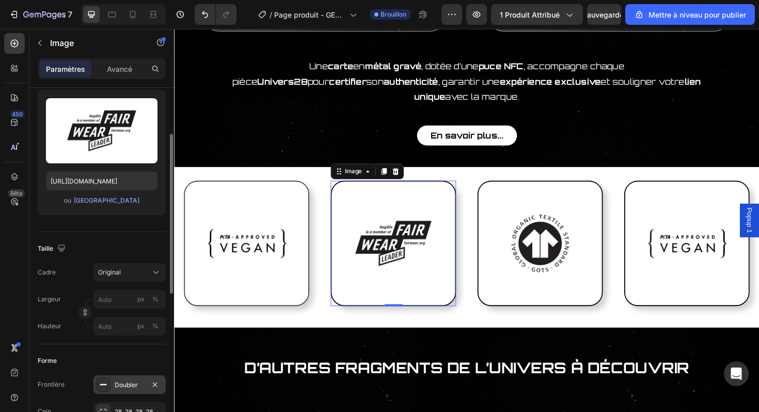
click at [128, 385] on font "Doubler" at bounding box center [126, 385] width 23 height 8
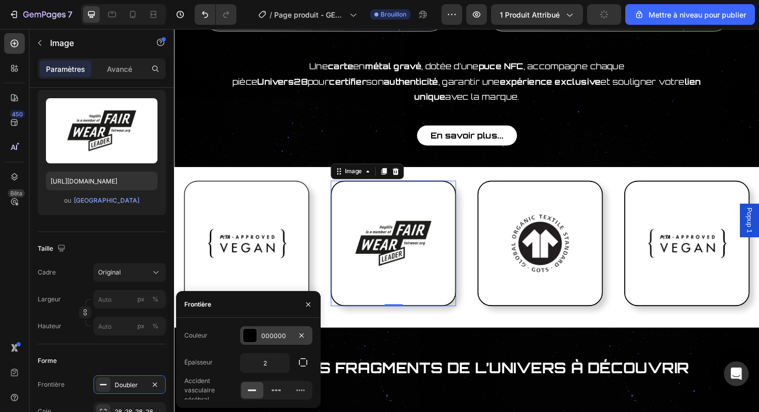
click at [257, 340] on div "000000" at bounding box center [276, 335] width 72 height 19
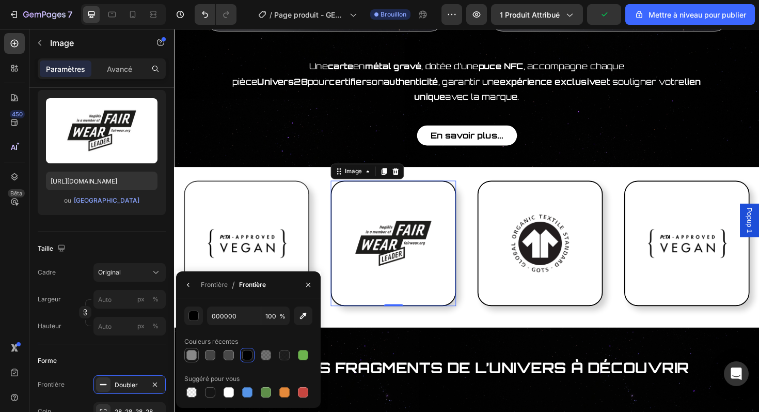
click at [197, 356] on div at bounding box center [191, 355] width 12 height 12
click at [211, 354] on div at bounding box center [210, 355] width 10 height 10
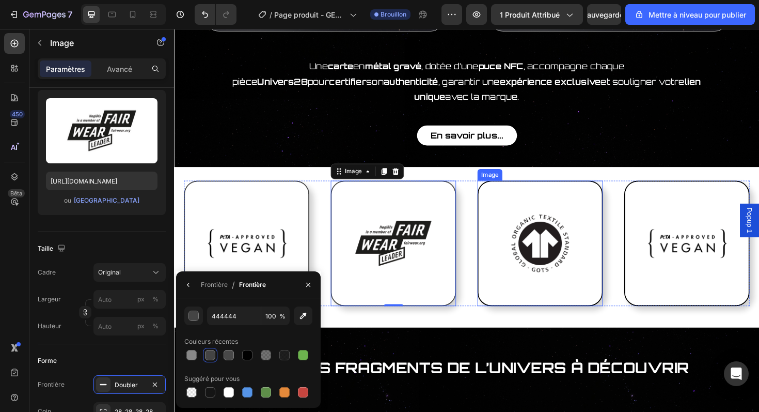
click at [538, 206] on img at bounding box center [561, 255] width 133 height 133
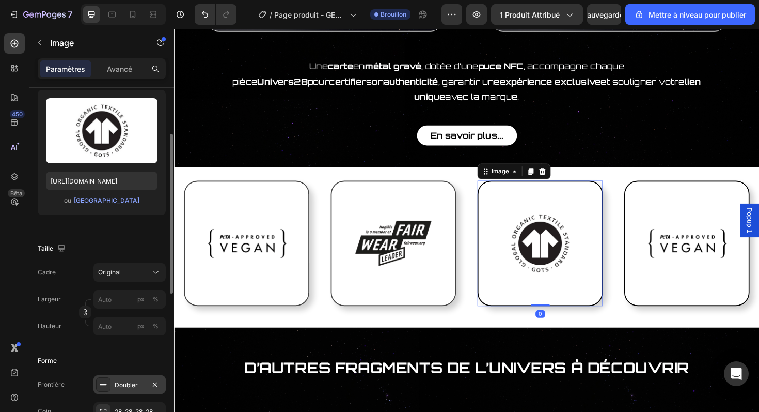
click at [121, 383] on font "Doubler" at bounding box center [126, 385] width 23 height 8
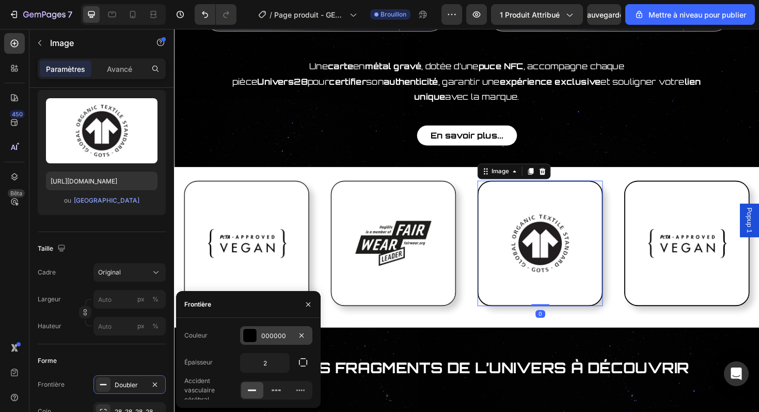
click at [252, 335] on div at bounding box center [249, 334] width 13 height 13
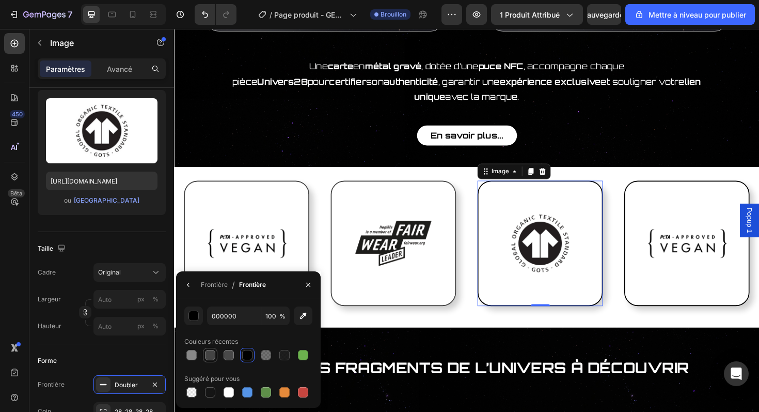
click at [212, 360] on div at bounding box center [210, 355] width 12 height 12
click at [672, 217] on img at bounding box center [717, 255] width 133 height 133
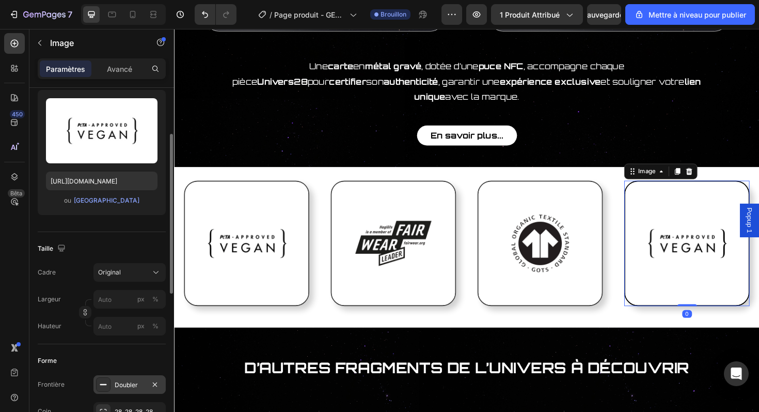
click at [109, 389] on div at bounding box center [103, 384] width 14 height 14
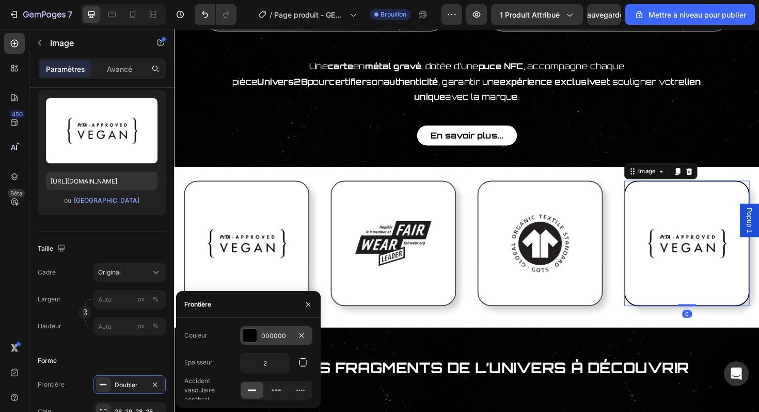
click at [279, 338] on font "000000" at bounding box center [273, 335] width 25 height 8
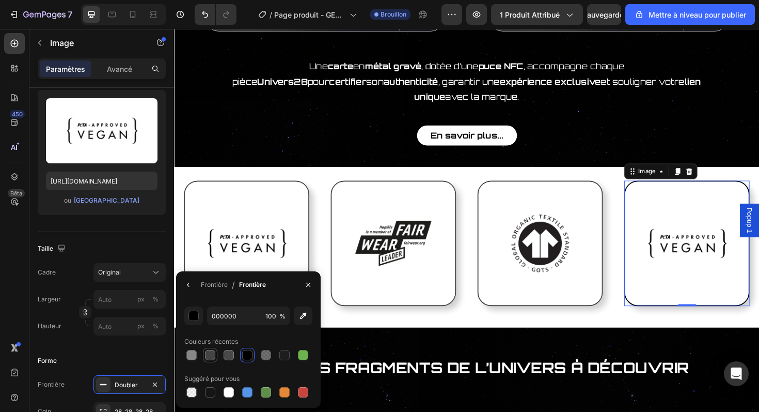
click at [214, 357] on div at bounding box center [210, 355] width 10 height 10
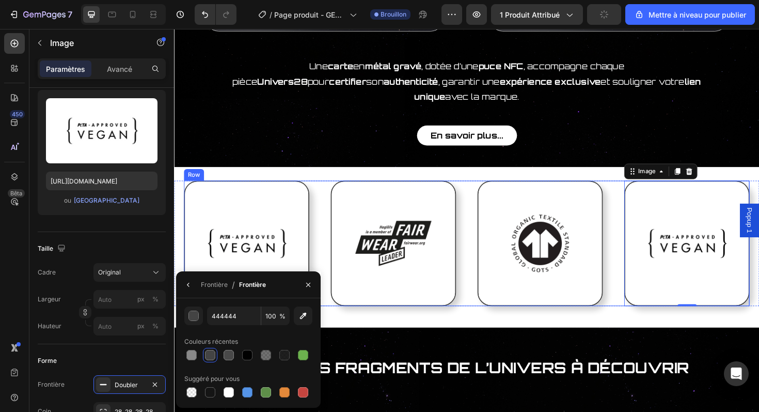
click at [628, 175] on div "Image Image Image Image 0 Row Row Section 3" at bounding box center [484, 260] width 620 height 170
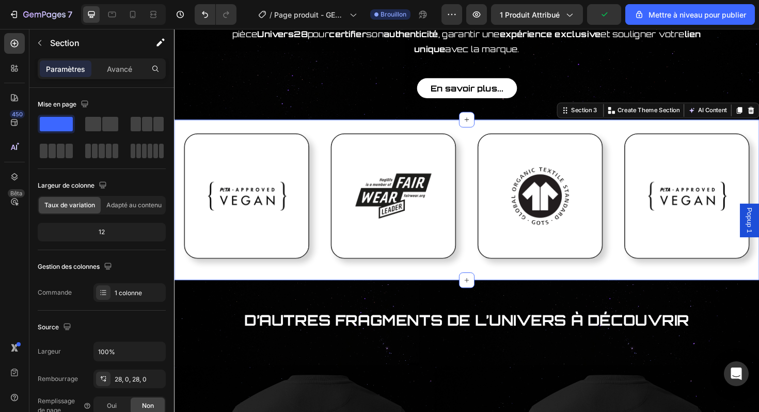
scroll to position [956, 0]
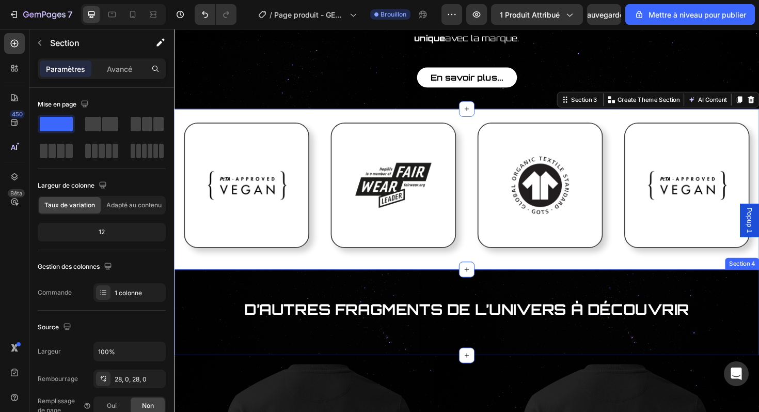
click at [588, 285] on div "D’autres fragments de l’Univers à découvrir Heading Section 4" at bounding box center [484, 328] width 620 height 91
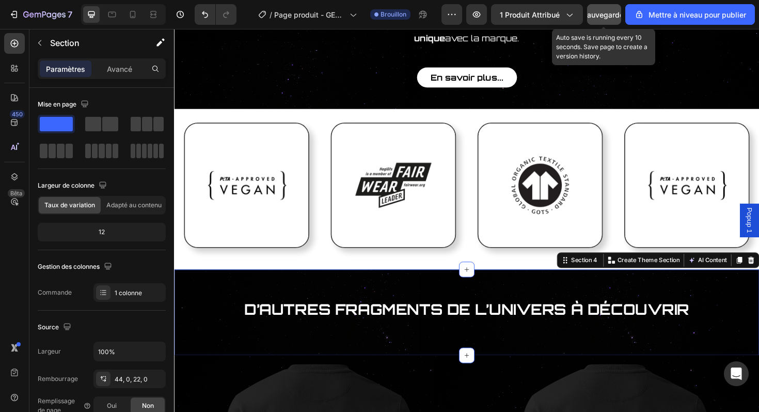
click at [606, 18] on font "Sauvegarder" at bounding box center [604, 14] width 44 height 9
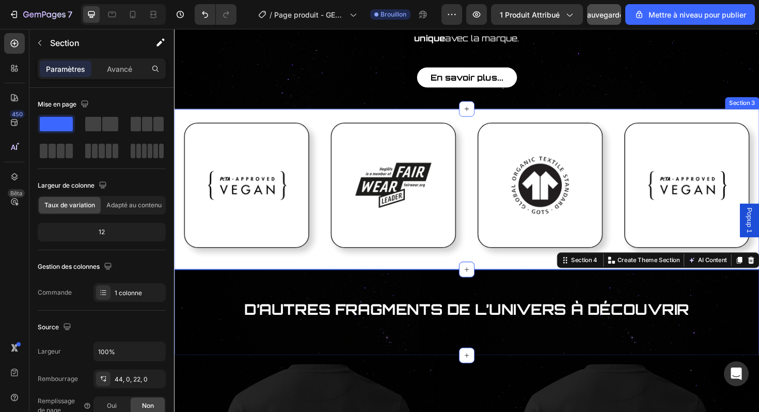
click at [331, 114] on div "Image Image Image Image Row Row Section 3" at bounding box center [484, 199] width 620 height 170
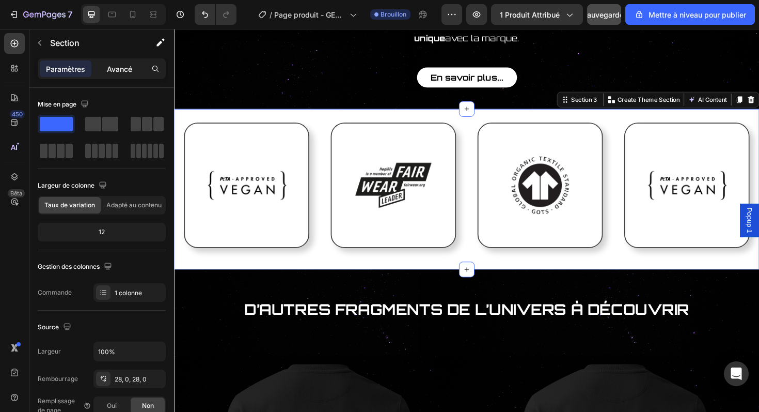
click at [120, 76] on div "Avancé" at bounding box center [119, 68] width 52 height 17
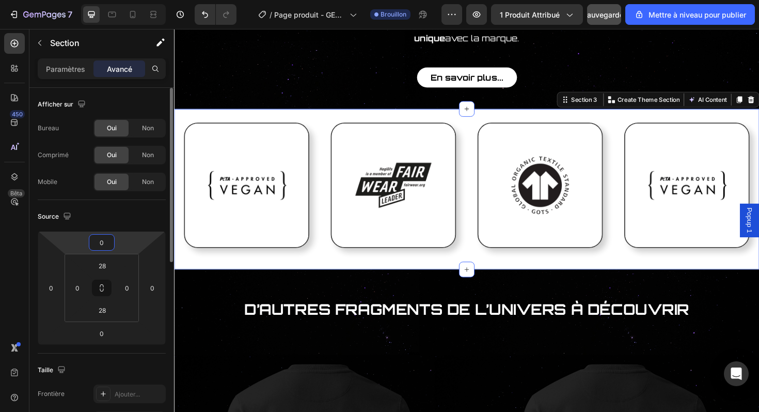
click at [108, 244] on input "0" at bounding box center [101, 241] width 21 height 15
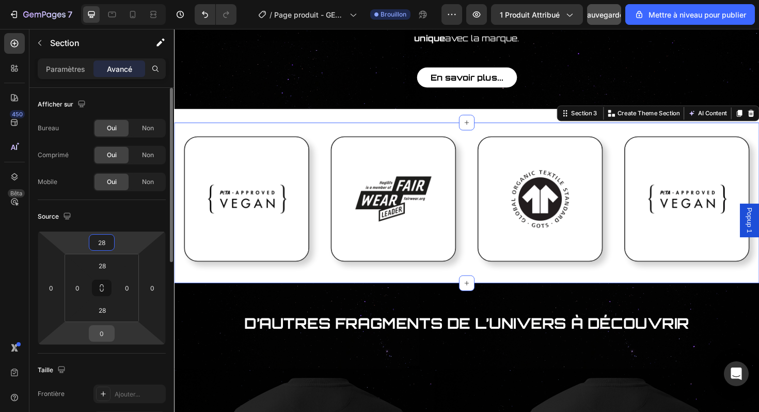
click at [103, 327] on input "0" at bounding box center [101, 332] width 21 height 15
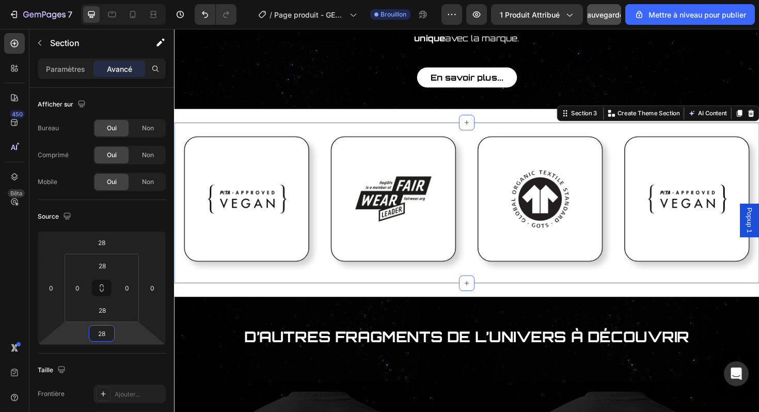
click at [226, 290] on div "Carte de certification Heading Image Image Row Une carte en métal gravé , dotée…" at bounding box center [484, 75] width 620 height 1963
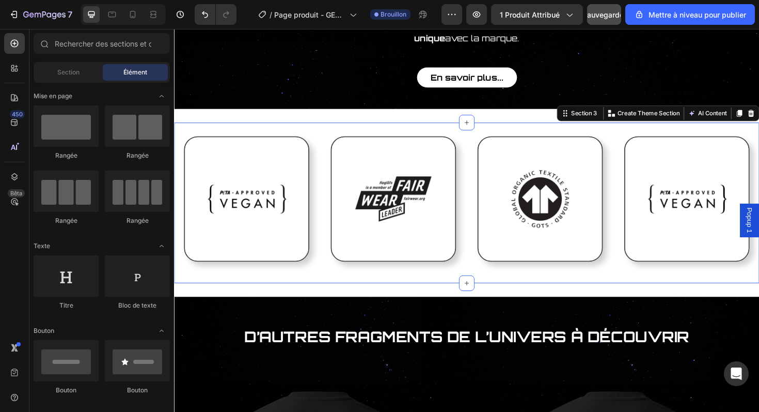
click at [243, 128] on div "Image Image Image Image Row Row Section 3 You can create reusable sections Crea…" at bounding box center [484, 213] width 620 height 170
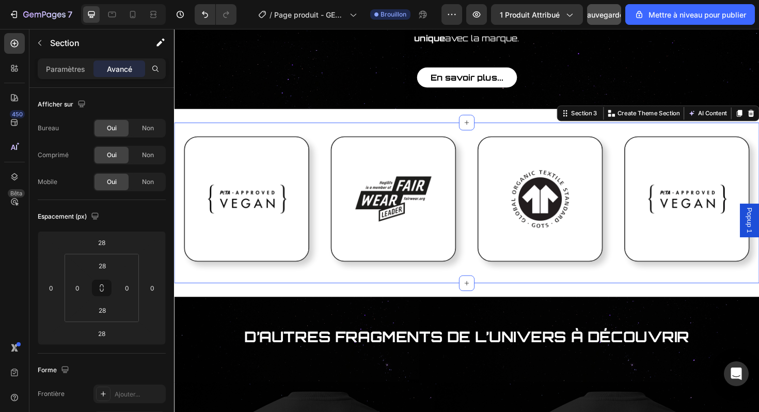
click at [252, 103] on div "Carte de certification Heading Image Image Row Une carte en métal gravé , dotée…" at bounding box center [484, 75] width 620 height 1963
click at [217, 128] on div "Image Image Image Image Row Row Section 3 You can create reusable sections Crea…" at bounding box center [484, 213] width 620 height 170
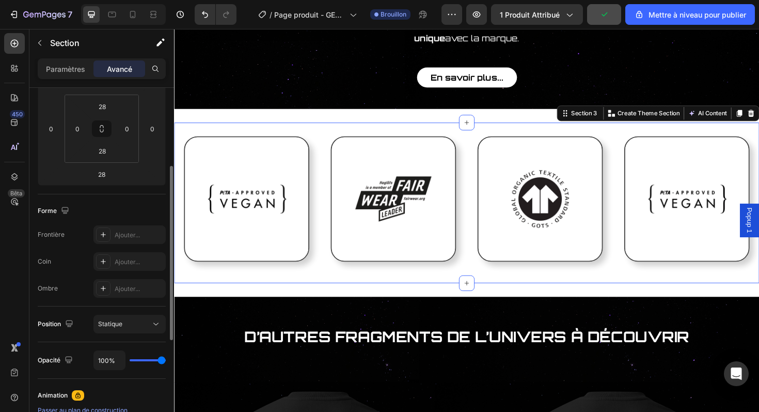
scroll to position [165, 0]
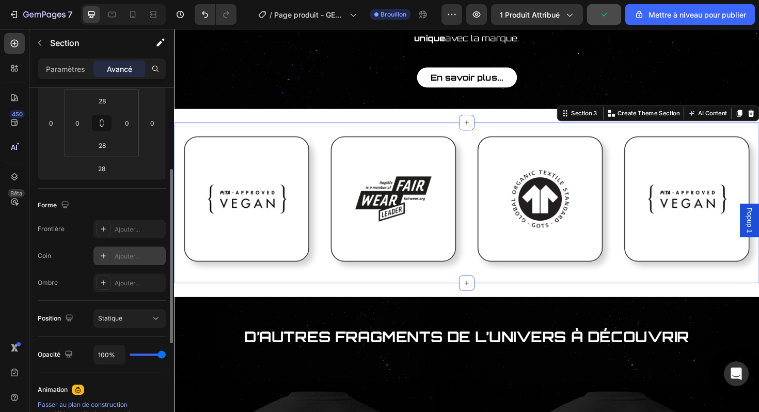
click at [124, 257] on font "Ajouter..." at bounding box center [127, 256] width 25 height 8
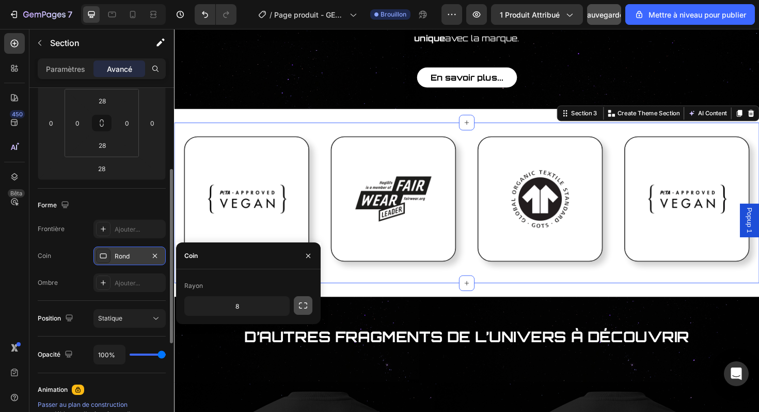
click at [297, 301] on button "button" at bounding box center [303, 305] width 19 height 19
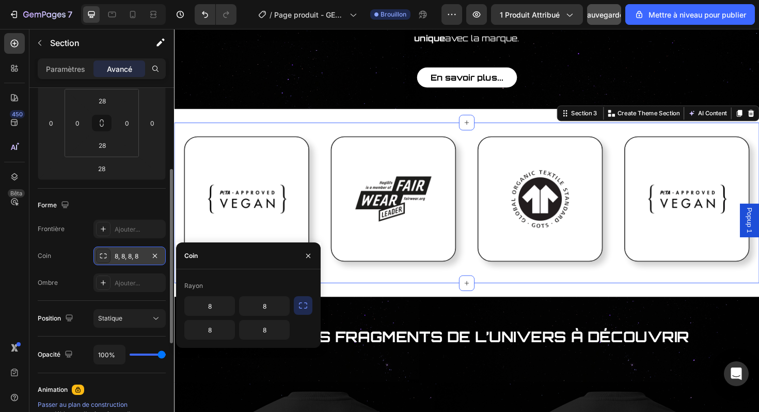
click at [300, 307] on icon "button" at bounding box center [303, 305] width 8 height 6
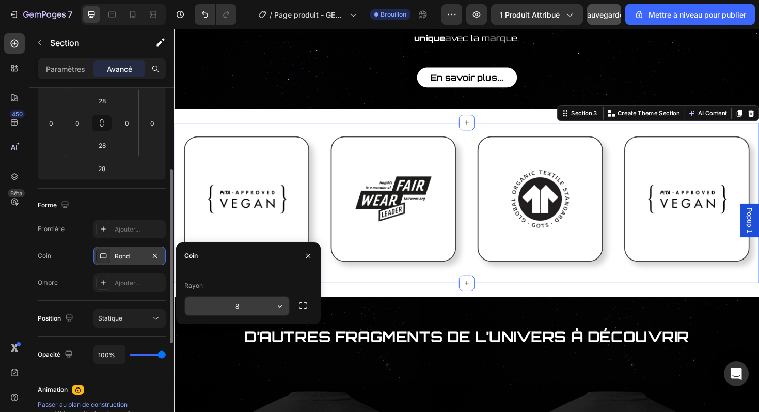
click at [267, 308] on input "8" at bounding box center [237, 305] width 104 height 19
click at [241, 308] on input "8" at bounding box center [237, 305] width 104 height 19
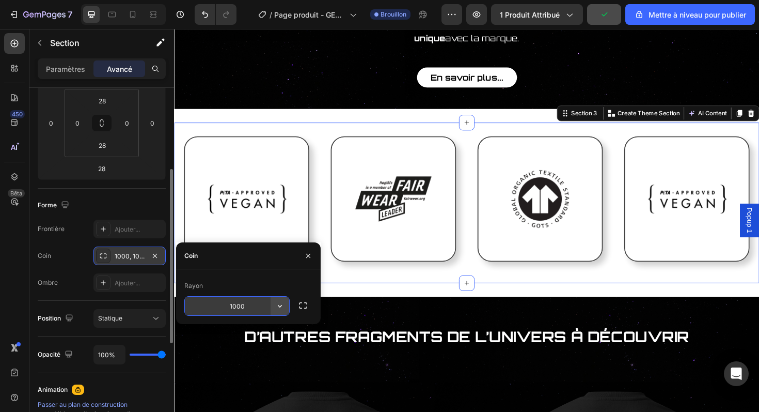
click at [282, 309] on icon "button" at bounding box center [280, 306] width 10 height 10
click at [155, 255] on icon "button" at bounding box center [155, 255] width 4 height 4
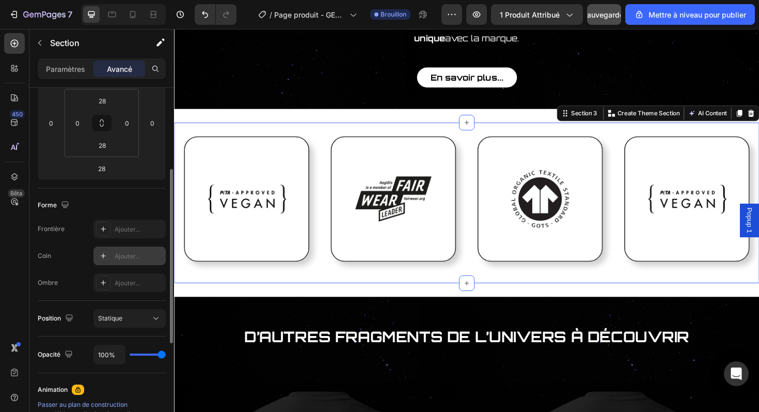
click at [154, 242] on div "Frontière Ajouter... Coin Ajouter... Ombre Ajouter..." at bounding box center [102, 255] width 128 height 72
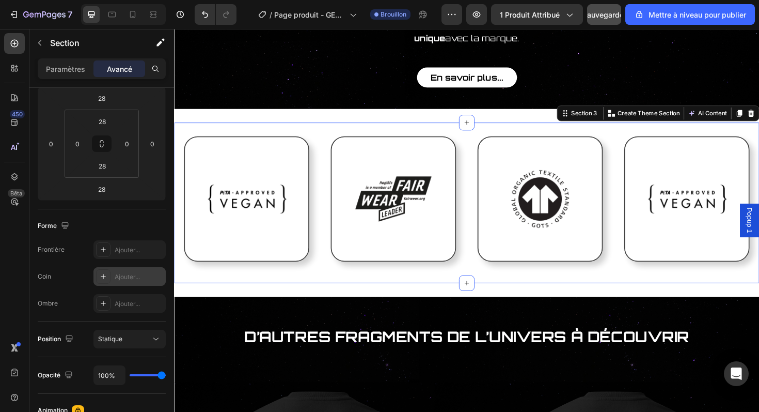
click at [326, 104] on div "Carte de certification Heading Image Image Row Une carte en métal gravé , dotée…" at bounding box center [484, 75] width 620 height 1963
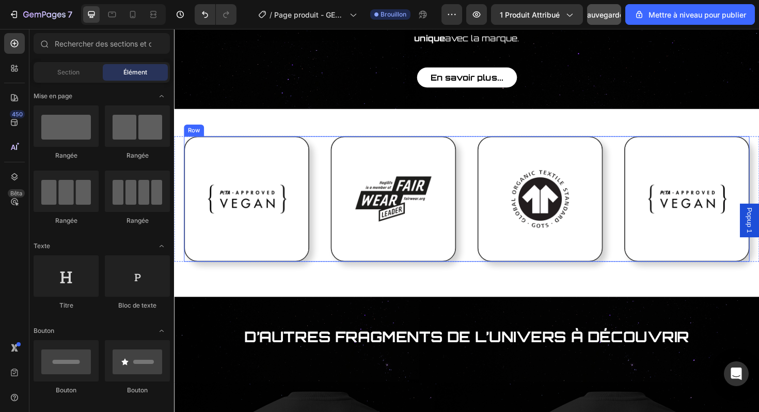
click at [326, 143] on div "Image Image Image Image Row" at bounding box center [483, 209] width 599 height 133
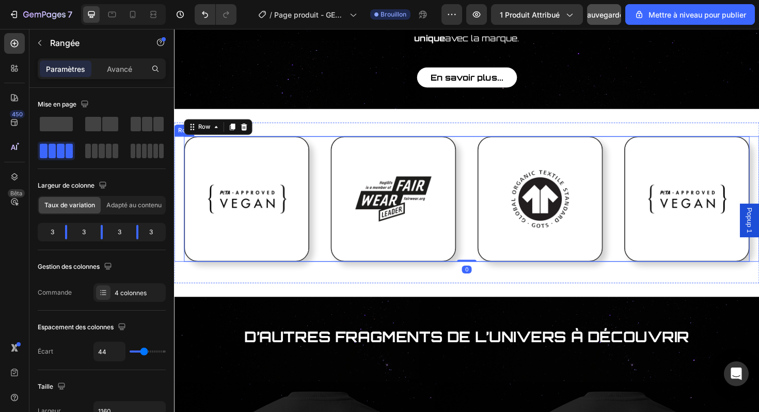
click at [177, 154] on div "Image Image Image Image Row 0" at bounding box center [484, 209] width 620 height 133
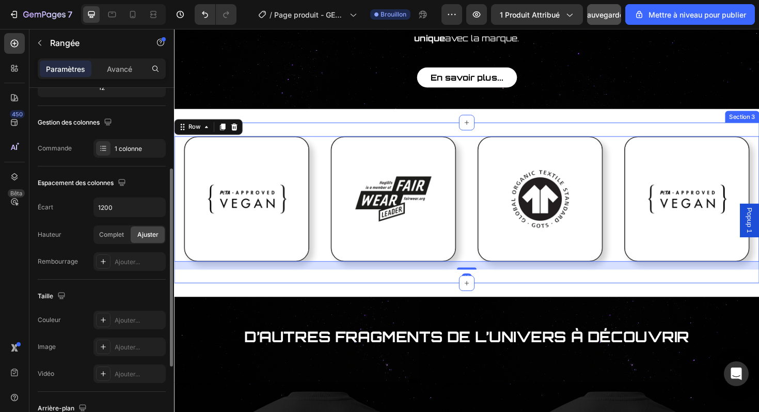
click at [276, 128] on div "Image Image Image Image Row Row 16 Section 3" at bounding box center [484, 213] width 620 height 170
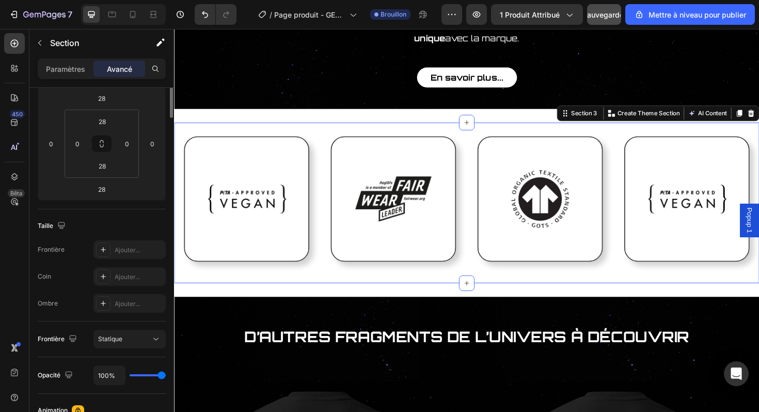
scroll to position [0, 0]
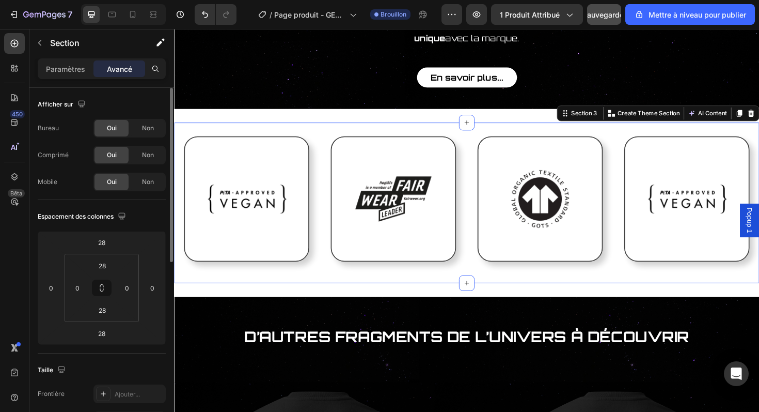
click at [285, 106] on div "Carte de certification Heading Image Image Row Une carte en métal gravé , dotée…" at bounding box center [484, 75] width 620 height 1963
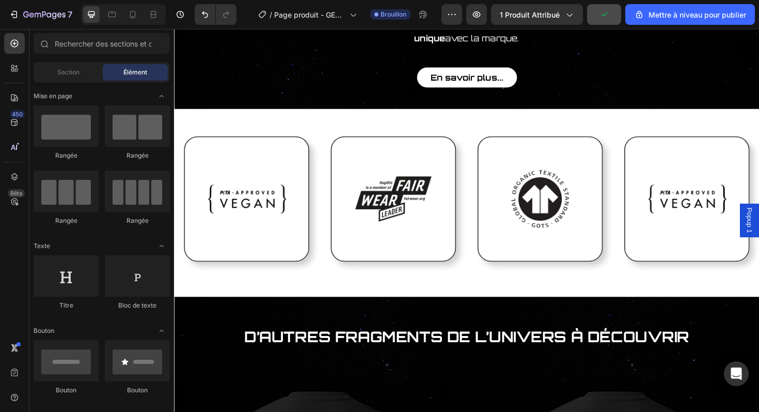
click at [285, 106] on div "Carte de certification Heading Image Image Row Une carte en métal gravé , dotée…" at bounding box center [484, 75] width 620 height 1963
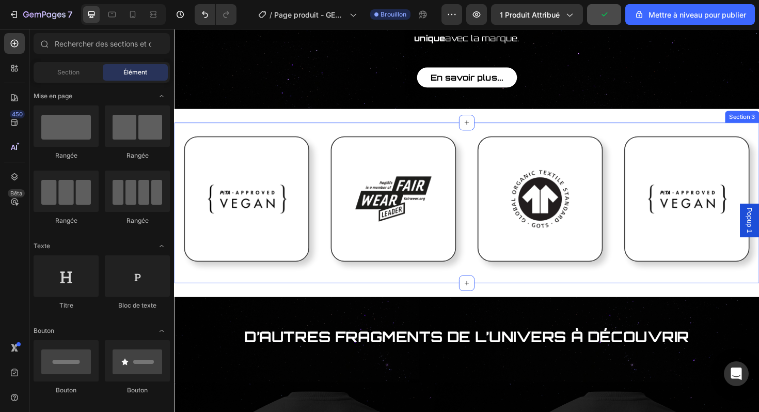
click at [330, 128] on div "Image Image Image Image Row Row Section 3" at bounding box center [484, 213] width 620 height 170
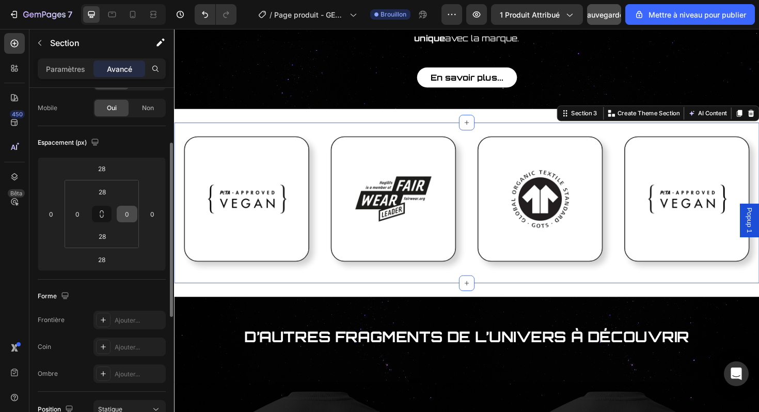
scroll to position [88, 0]
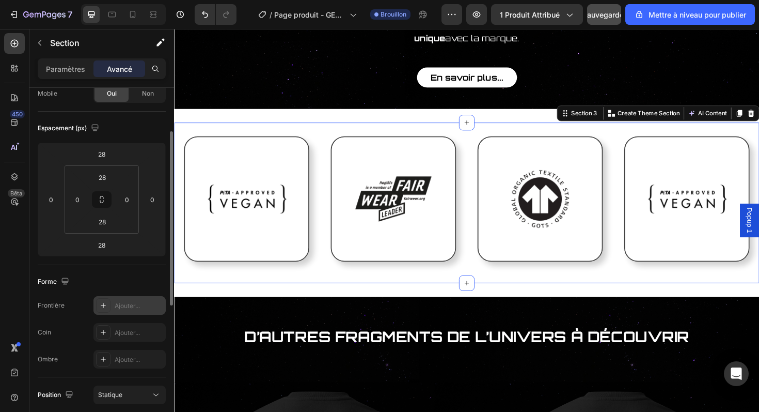
click at [124, 306] on font "Ajouter..." at bounding box center [127, 306] width 25 height 8
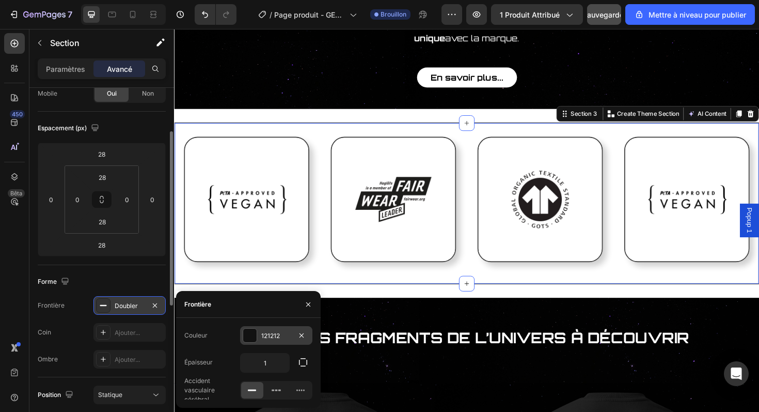
click at [254, 336] on div at bounding box center [249, 334] width 13 height 13
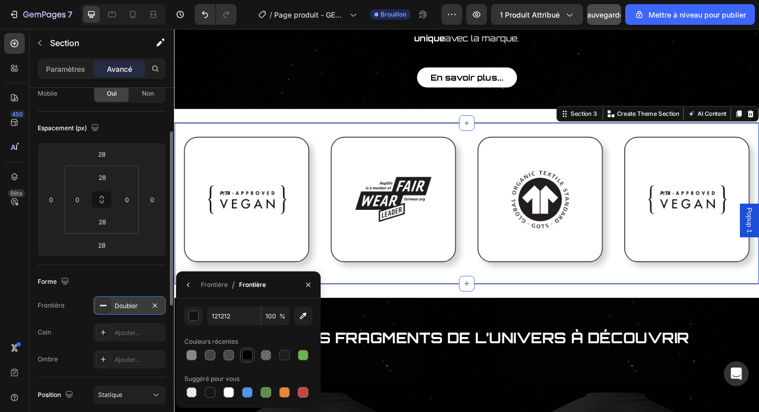
click at [243, 358] on div at bounding box center [247, 355] width 10 height 10
click at [306, 287] on icon "button" at bounding box center [308, 284] width 8 height 8
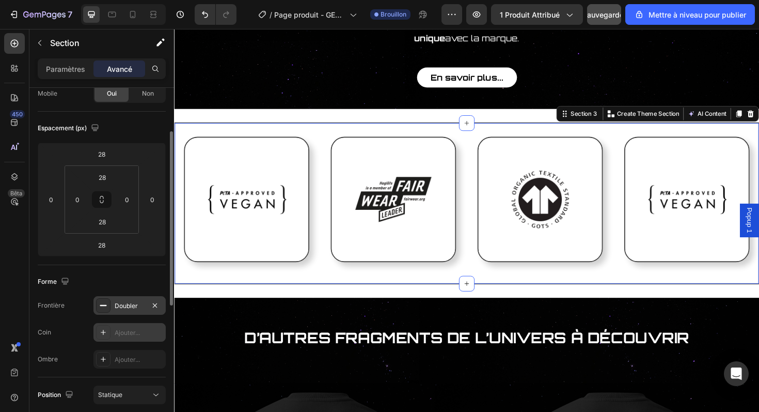
click at [131, 336] on div "Ajouter..." at bounding box center [139, 332] width 49 height 9
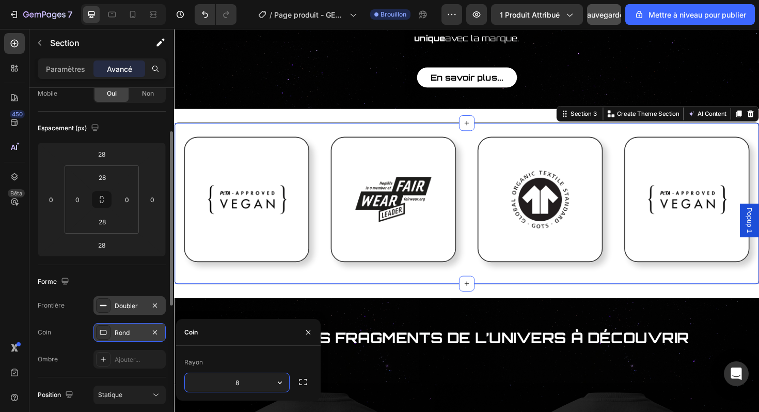
click at [254, 382] on input "8" at bounding box center [237, 382] width 104 height 19
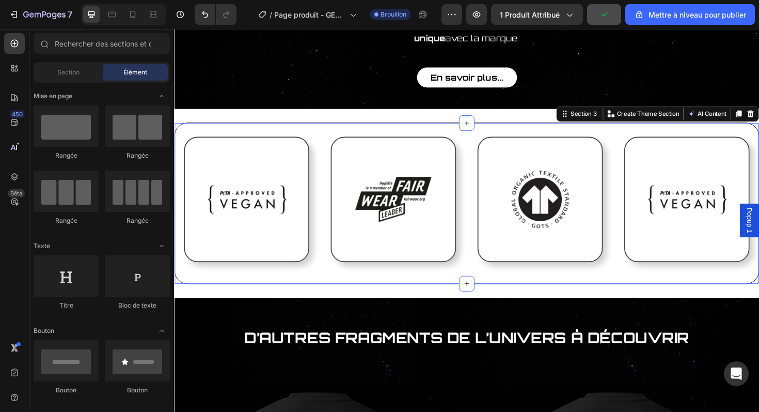
click at [285, 292] on div "Carte de certification Heading Image Image Row Une carte en métal gravé , dotée…" at bounding box center [484, 76] width 620 height 1964
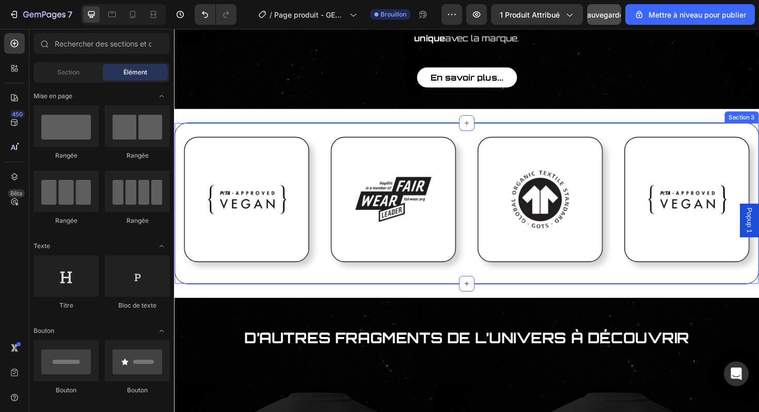
click at [266, 128] on div "Image Image Image Image Row Row Section 3" at bounding box center [484, 213] width 620 height 171
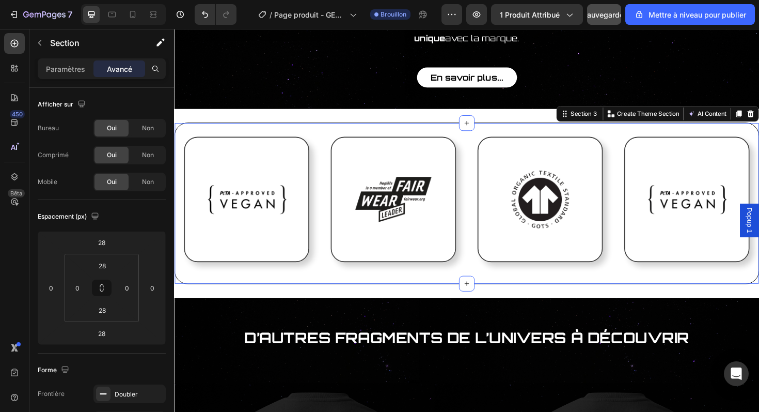
click at [279, 109] on div "Carte de certification Heading Image Image Row Une carte en métal gravé , dotée…" at bounding box center [484, 76] width 620 height 1964
click at [274, 128] on div "Image Image Image Image Row Row Section 3 You can create reusable sections Crea…" at bounding box center [484, 213] width 620 height 171
click at [151, 286] on input "0" at bounding box center [152, 287] width 15 height 15
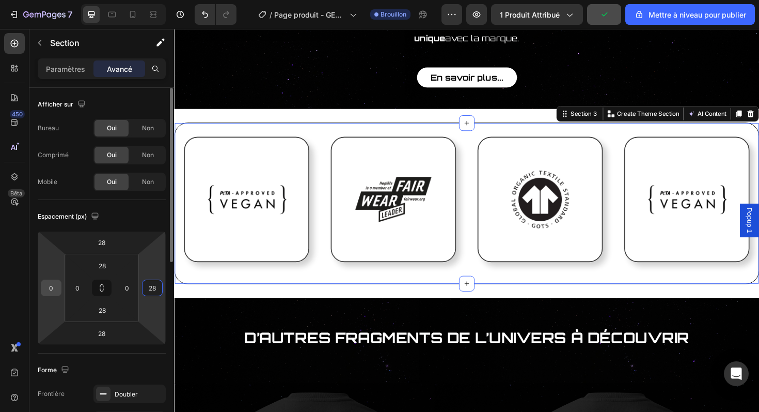
click at [53, 288] on input "0" at bounding box center [50, 287] width 15 height 15
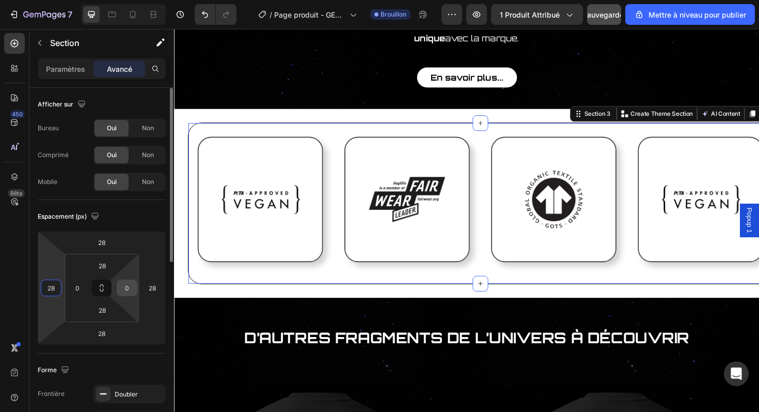
click at [125, 286] on input "0" at bounding box center [126, 287] width 15 height 15
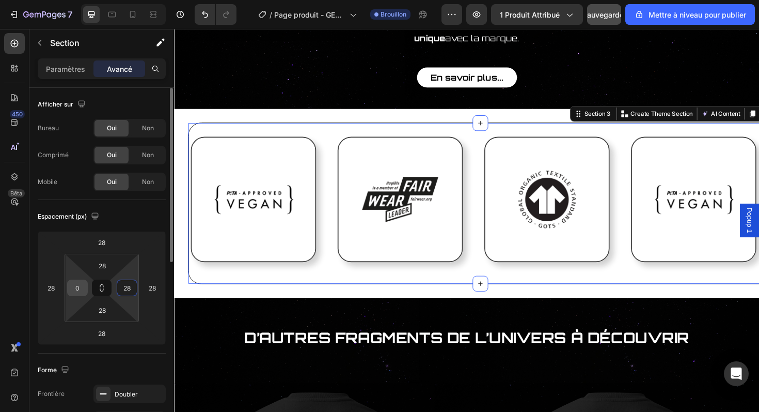
click at [82, 288] on input "0" at bounding box center [77, 287] width 15 height 15
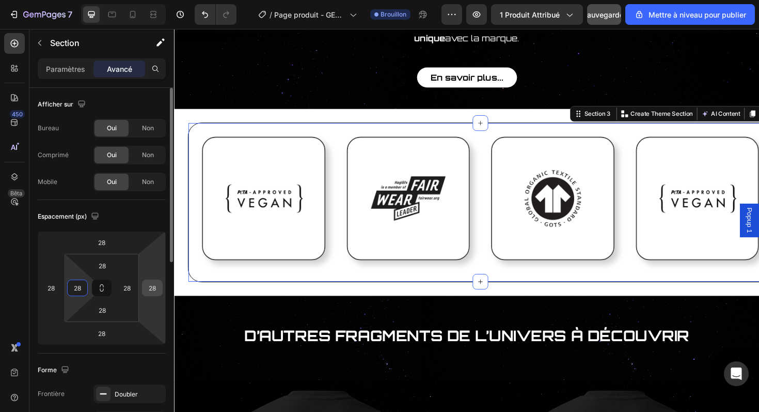
click at [151, 289] on input "28" at bounding box center [152, 287] width 15 height 15
click at [49, 288] on input "28" at bounding box center [50, 287] width 15 height 15
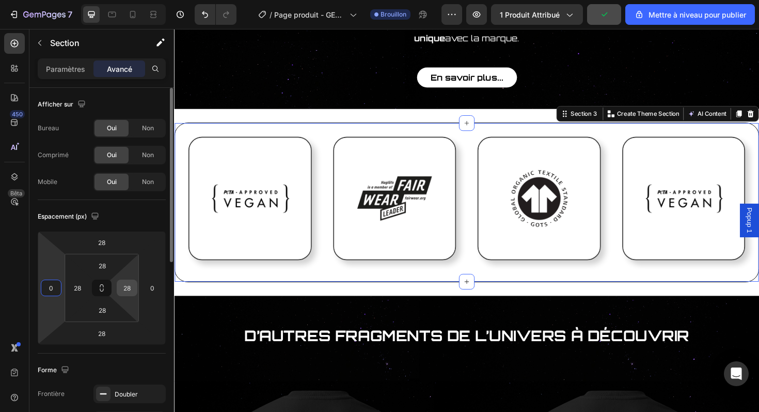
click at [128, 286] on input "28" at bounding box center [126, 287] width 15 height 15
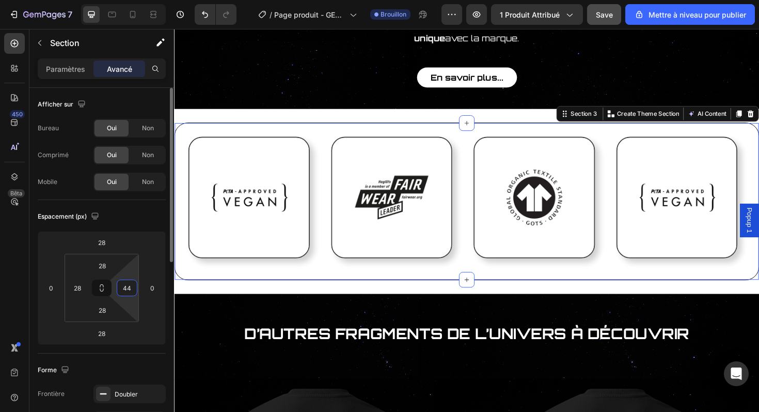
click at [128, 286] on input "44" at bounding box center [126, 287] width 15 height 15
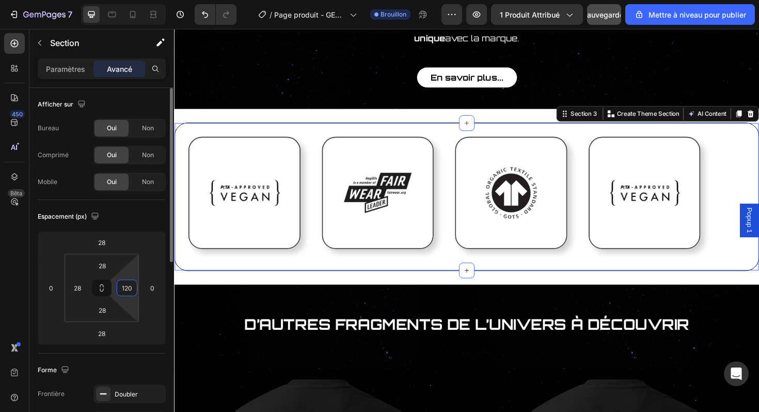
click at [128, 286] on input "120" at bounding box center [126, 287] width 15 height 15
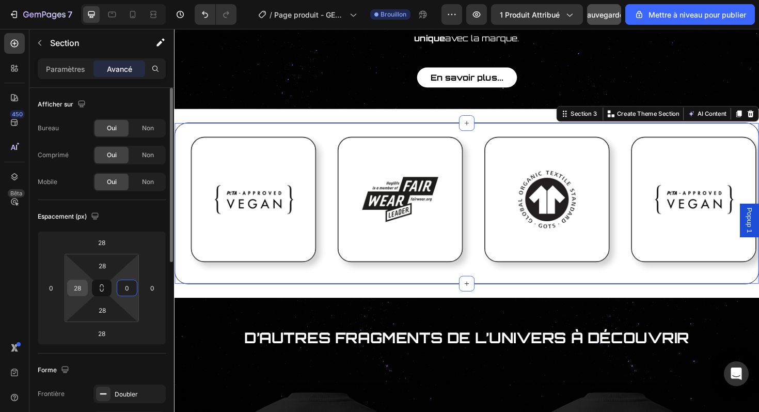
click at [79, 286] on input "28" at bounding box center [77, 287] width 15 height 15
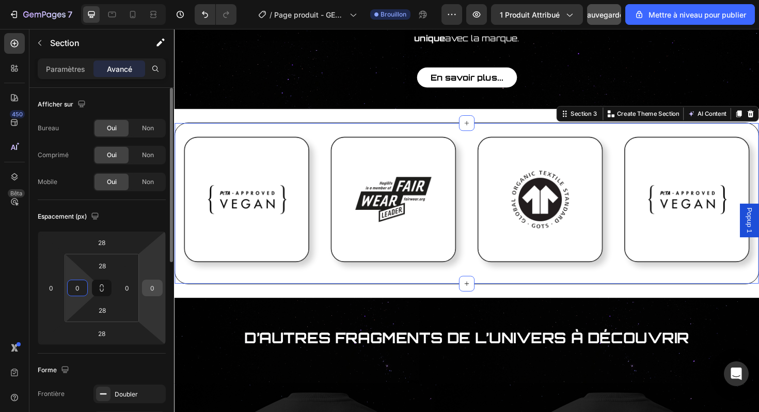
click at [145, 286] on input "0" at bounding box center [152, 287] width 15 height 15
click at [48, 288] on input "0" at bounding box center [50, 287] width 15 height 15
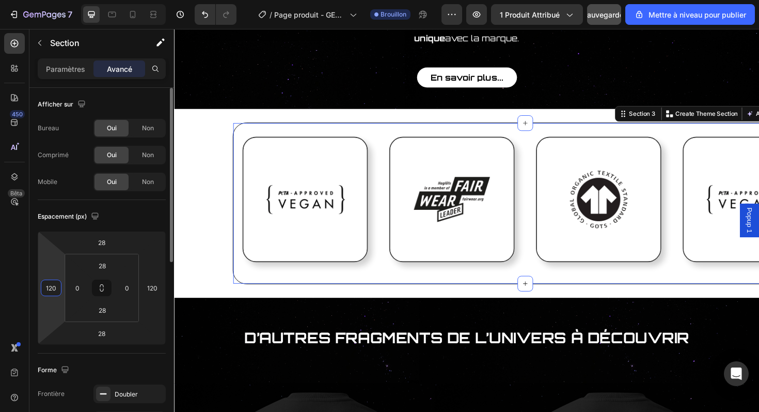
click at [48, 288] on input "120" at bounding box center [50, 287] width 15 height 15
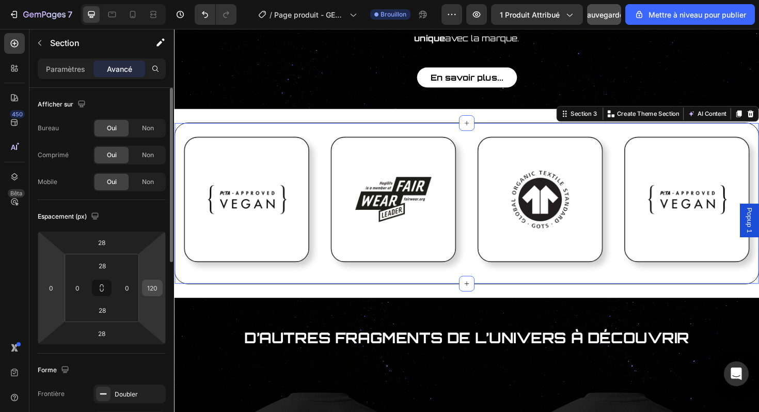
click at [143, 285] on div "120" at bounding box center [152, 287] width 21 height 17
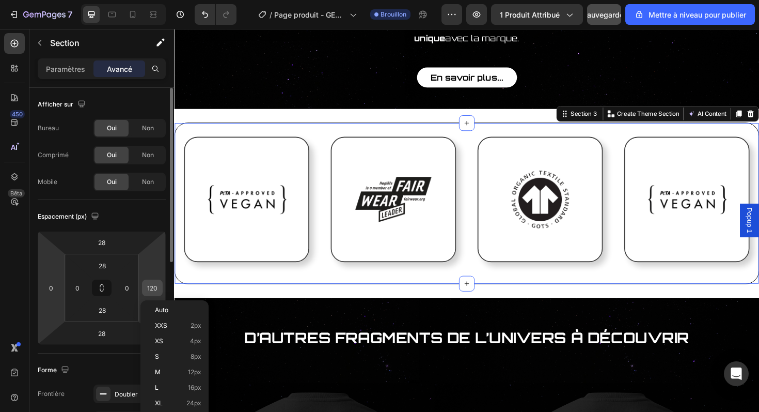
click at [156, 287] on input "120" at bounding box center [152, 287] width 15 height 15
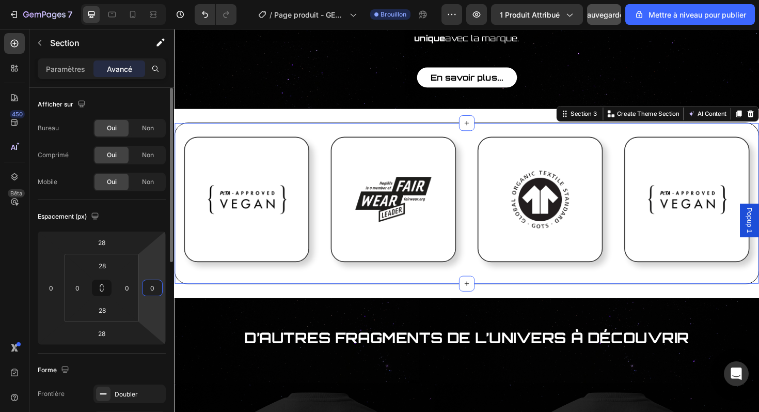
click at [154, 216] on div "Espacement (px)" at bounding box center [102, 216] width 128 height 17
click at [230, 98] on div "Carte de certification Heading Image Image Row Une carte en métal gravé , dotée…" at bounding box center [484, 76] width 620 height 1964
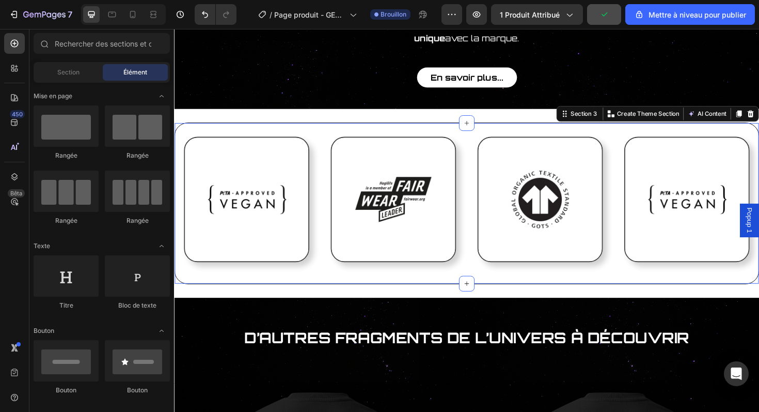
click at [230, 128] on div "Image Image Image Image Row Row Section 3 You can create reusable sections Crea…" at bounding box center [484, 213] width 620 height 171
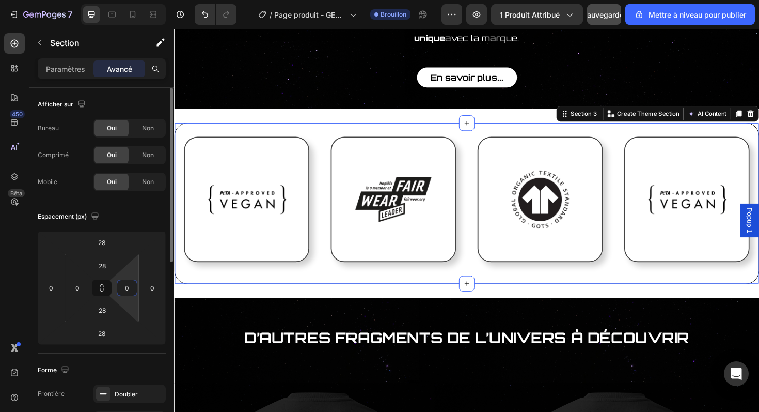
click at [129, 288] on input "0" at bounding box center [126, 287] width 15 height 15
click at [145, 216] on div "Espacement (px)" at bounding box center [102, 216] width 128 height 17
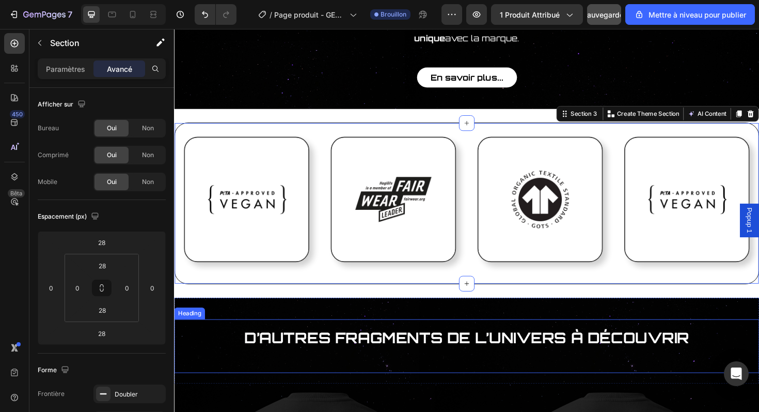
click at [202, 336] on h2 "D’autres fragments de l’Univers à découvrir" at bounding box center [484, 354] width 620 height 36
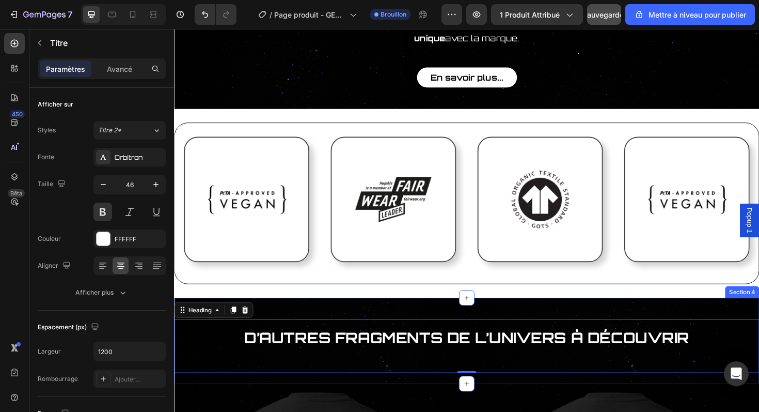
click at [274, 313] on div "D’autres fragments de l’Univers à découvrir Heading 0 Section 4" at bounding box center [484, 358] width 620 height 91
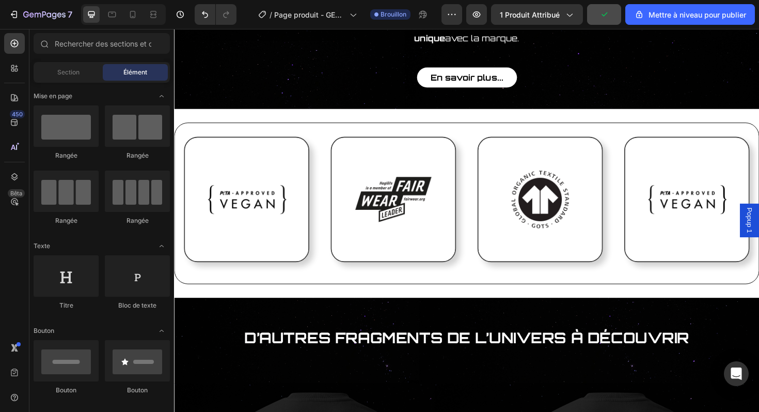
click at [305, 105] on div "Carte de certification Heading Image Image Row Une carte en métal gravé , dotée…" at bounding box center [484, 76] width 620 height 1964
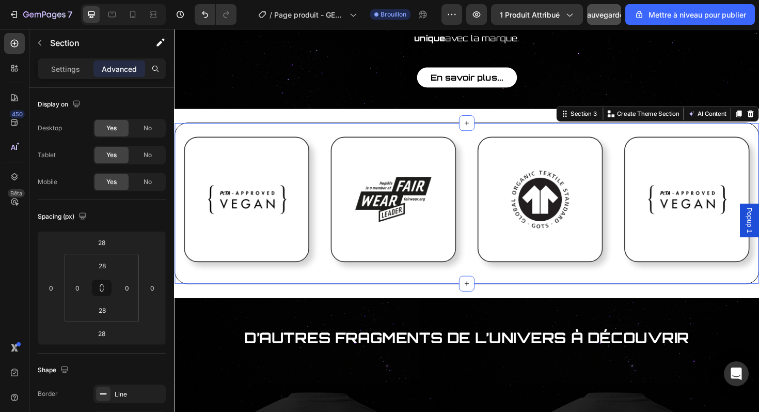
click at [294, 128] on div "Image Image Image Image Row Row Section 3 You can create reusable sections Crea…" at bounding box center [484, 213] width 620 height 171
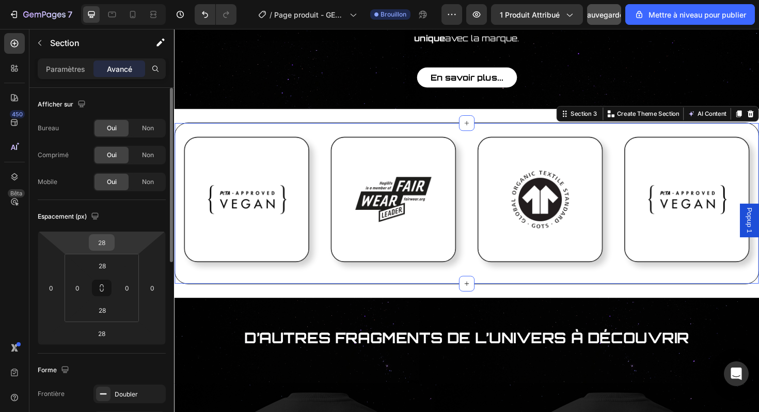
click at [105, 246] on input "28" at bounding box center [101, 241] width 21 height 15
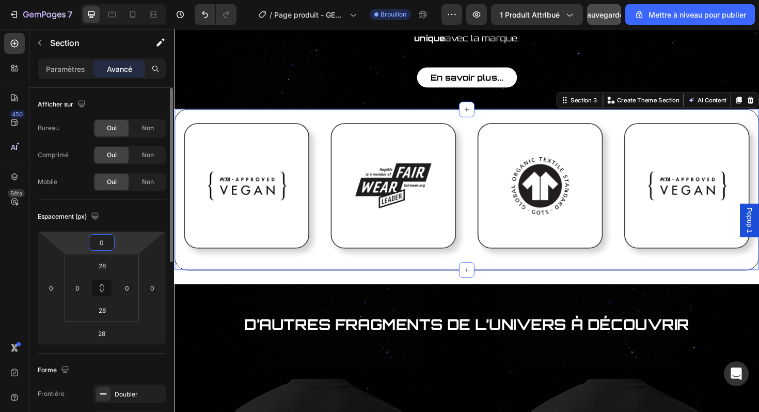
click at [107, 244] on input "0" at bounding box center [101, 241] width 21 height 15
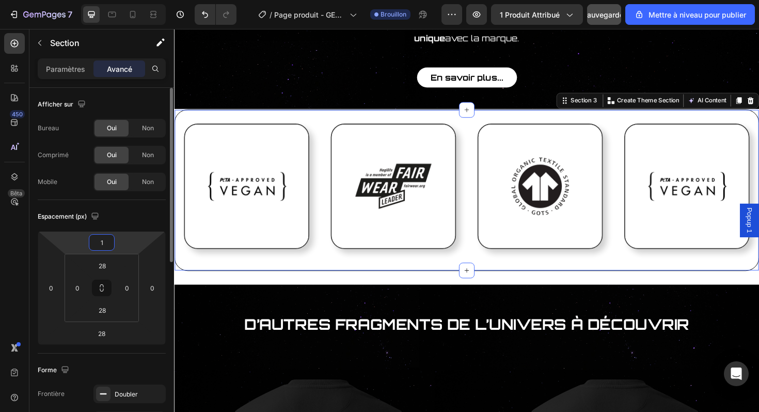
click at [107, 244] on input "1" at bounding box center [101, 241] width 21 height 15
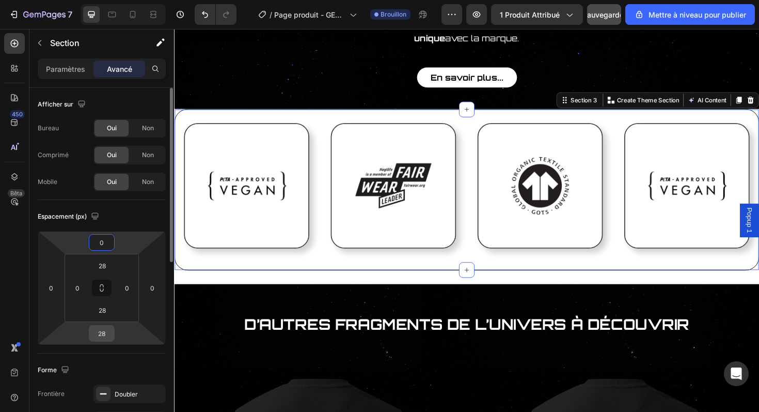
click at [108, 336] on input "28" at bounding box center [101, 332] width 21 height 15
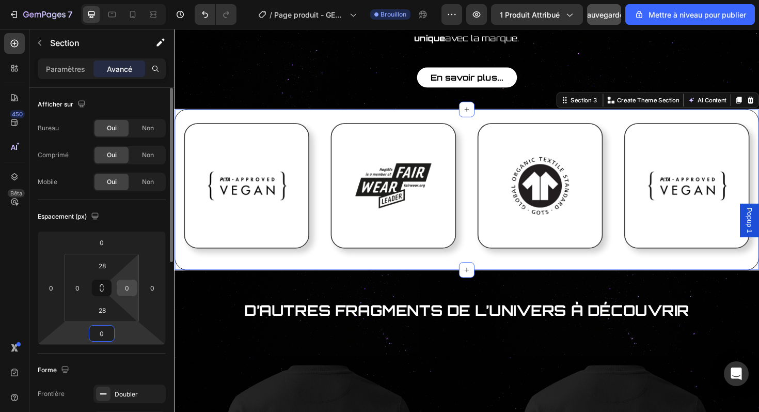
click at [130, 292] on input "0" at bounding box center [126, 287] width 15 height 15
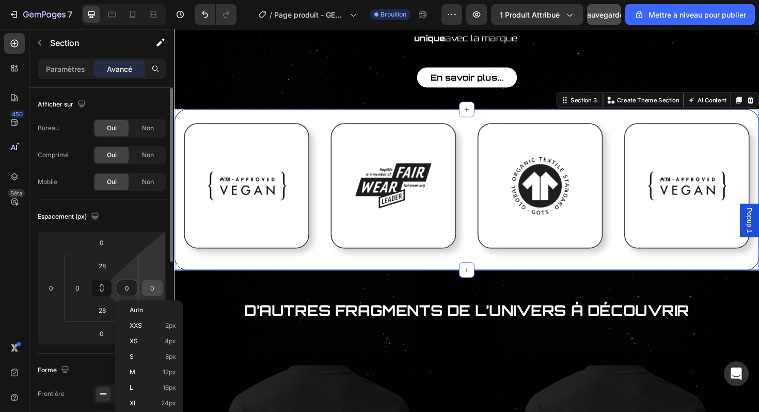
click at [162, 290] on div "0" at bounding box center [152, 287] width 21 height 17
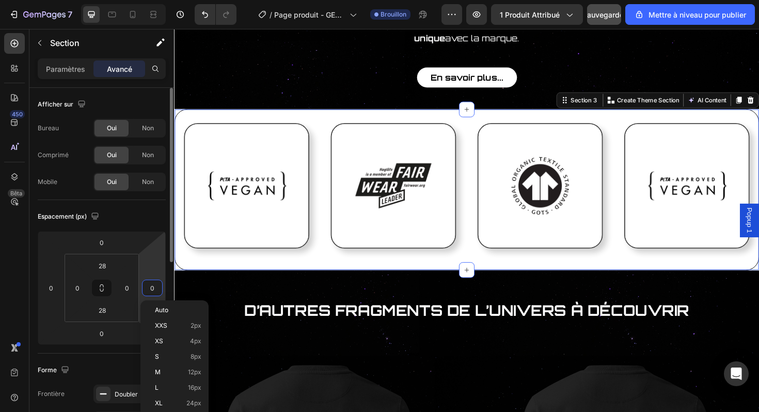
click at [157, 290] on input "0" at bounding box center [152, 287] width 15 height 15
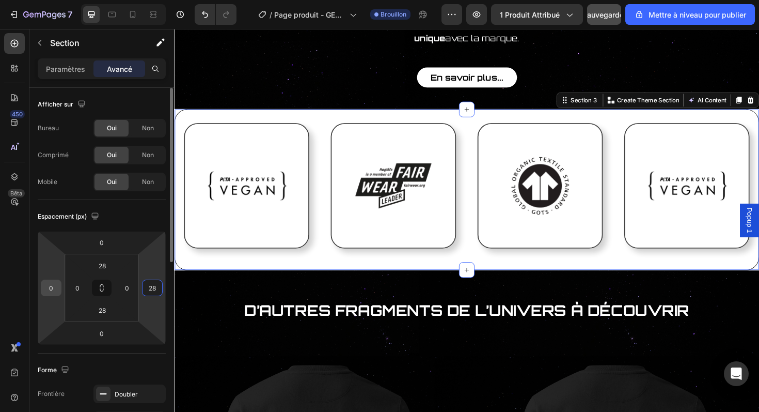
click at [52, 292] on input "0" at bounding box center [50, 287] width 15 height 15
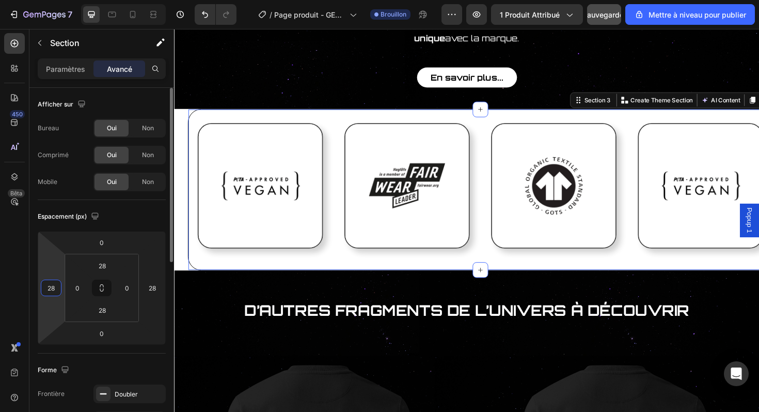
click at [52, 292] on input "28" at bounding box center [50, 287] width 15 height 15
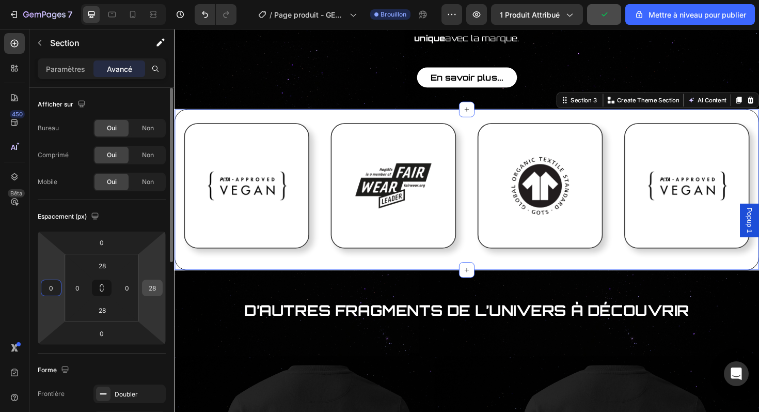
click at [154, 283] on input "28" at bounding box center [152, 287] width 15 height 15
click at [144, 217] on div "Espacement (px)" at bounding box center [102, 216] width 128 height 17
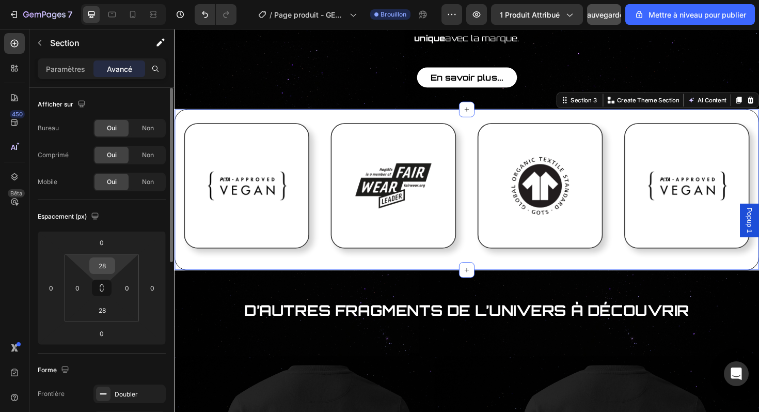
click at [105, 268] on input "28" at bounding box center [102, 265] width 21 height 15
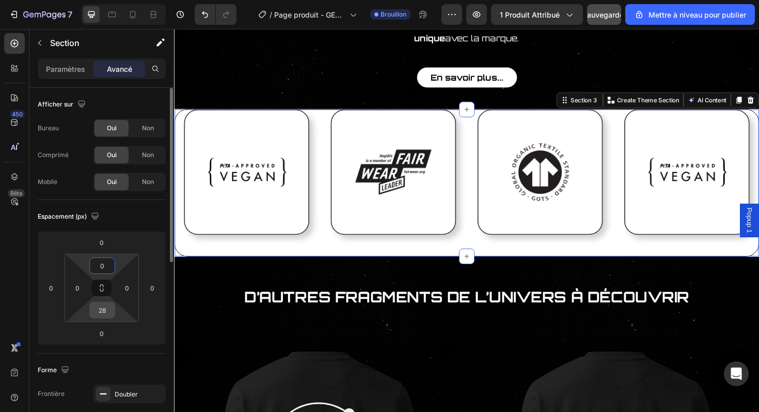
click at [109, 314] on input "28" at bounding box center [102, 309] width 21 height 15
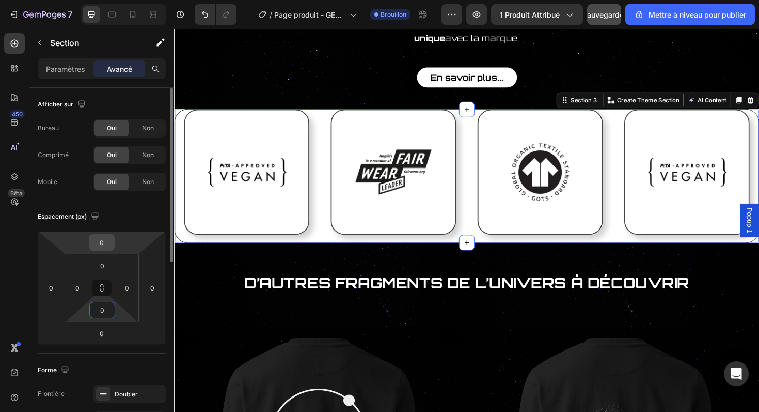
click at [106, 247] on input "0" at bounding box center [101, 241] width 21 height 15
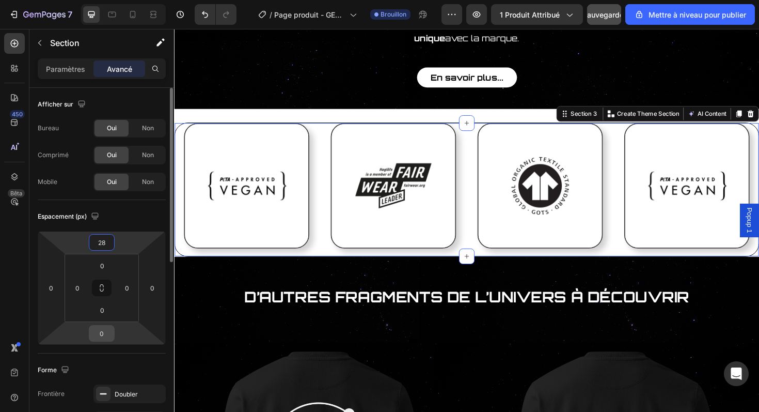
click at [107, 334] on input "0" at bounding box center [101, 332] width 21 height 15
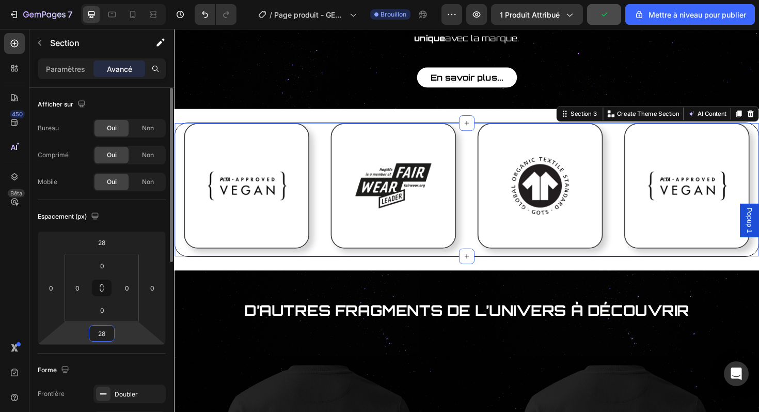
click at [153, 222] on div "Espacement (px)" at bounding box center [102, 216] width 128 height 17
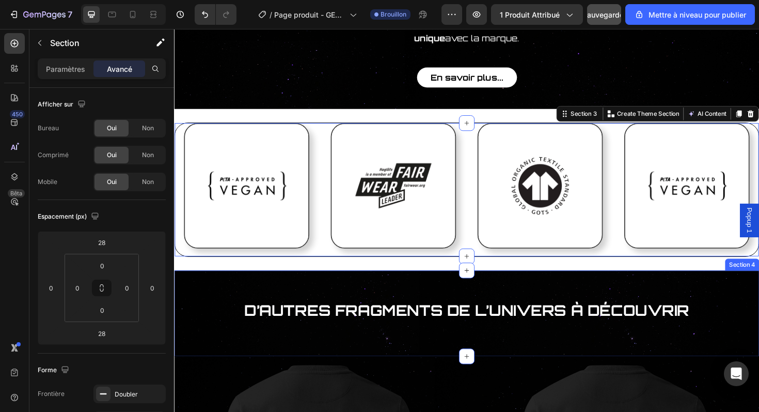
click at [246, 285] on div "D’autres fragments de l’Univers à découvrir Heading Section 4" at bounding box center [484, 330] width 620 height 91
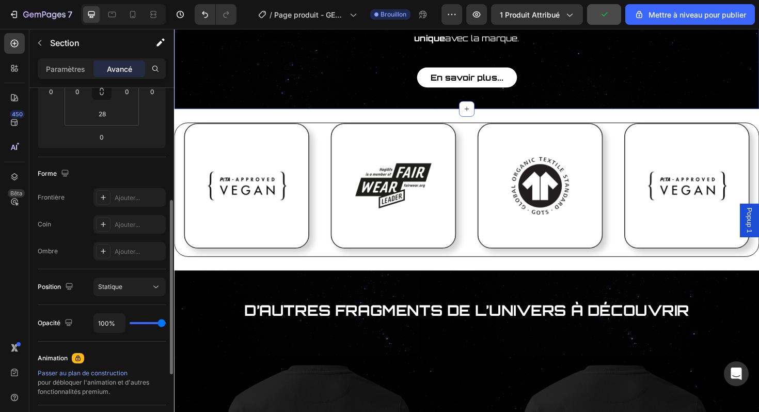
scroll to position [207, 0]
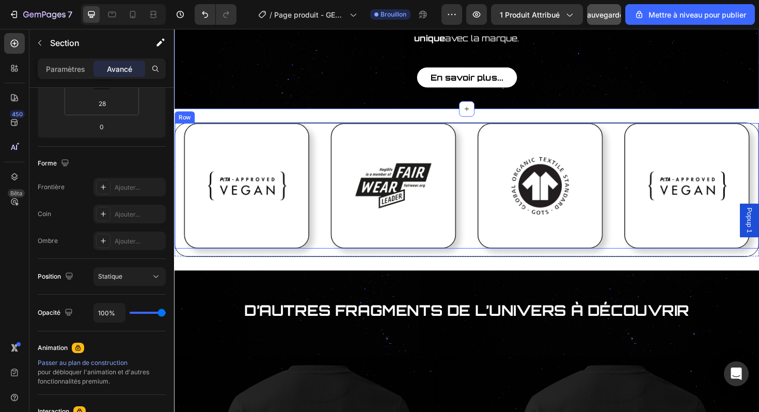
click at [181, 136] on div "Image Image Image Image Row" at bounding box center [484, 195] width 619 height 133
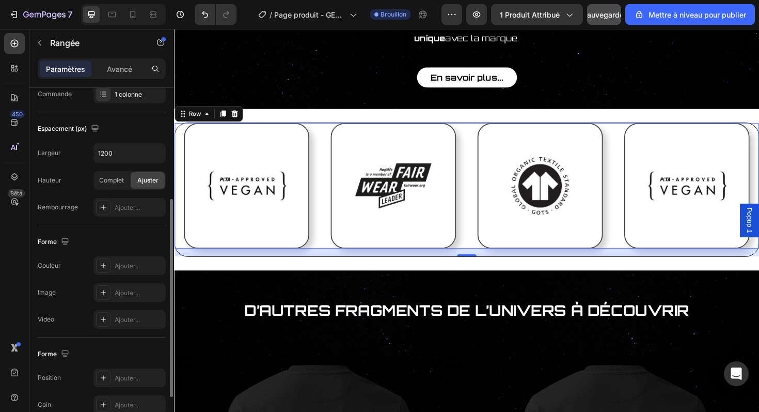
scroll to position [212, 0]
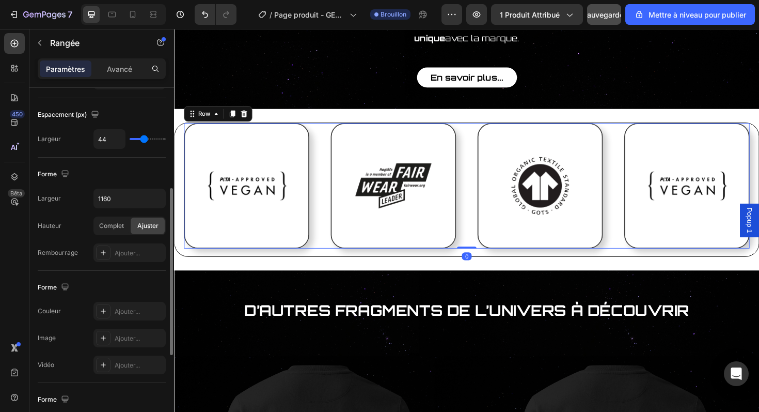
click at [333, 193] on div "Image Image Image Image Row 0" at bounding box center [483, 195] width 599 height 133
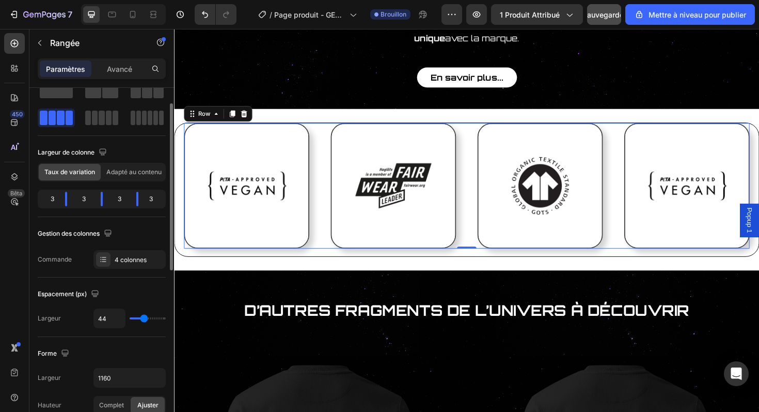
scroll to position [0, 0]
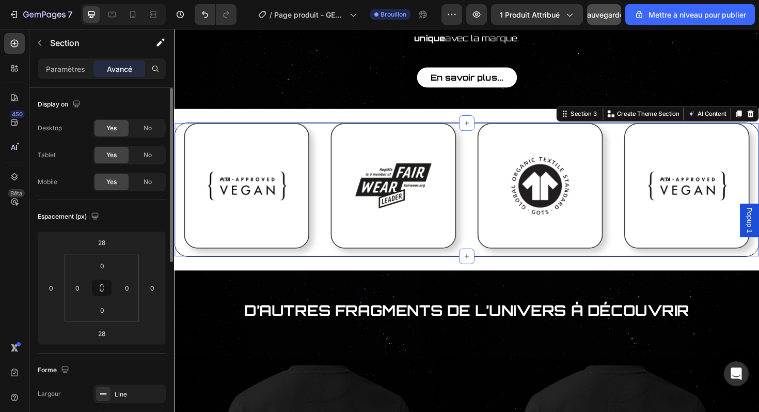
click at [317, 250] on div "Image Image Image Image Row Row" at bounding box center [484, 199] width 619 height 141
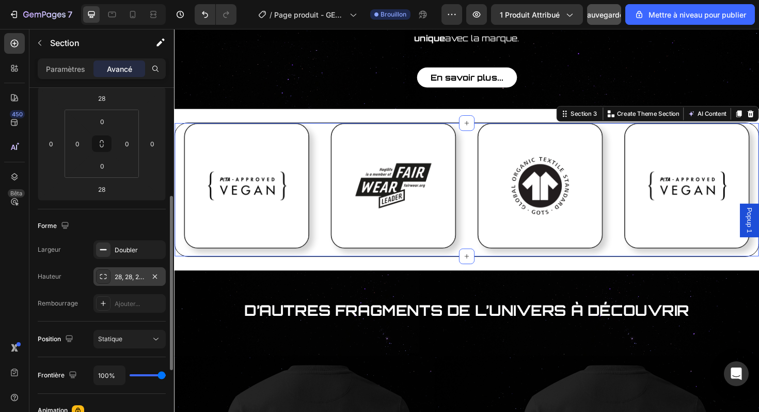
scroll to position [197, 0]
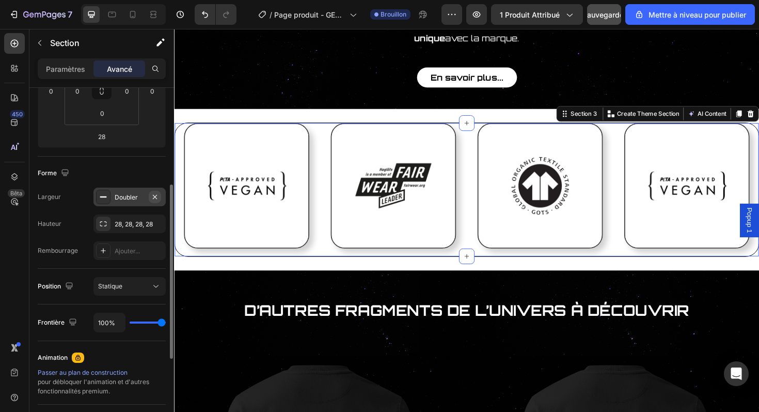
click at [160, 192] on button "button" at bounding box center [155, 197] width 12 height 12
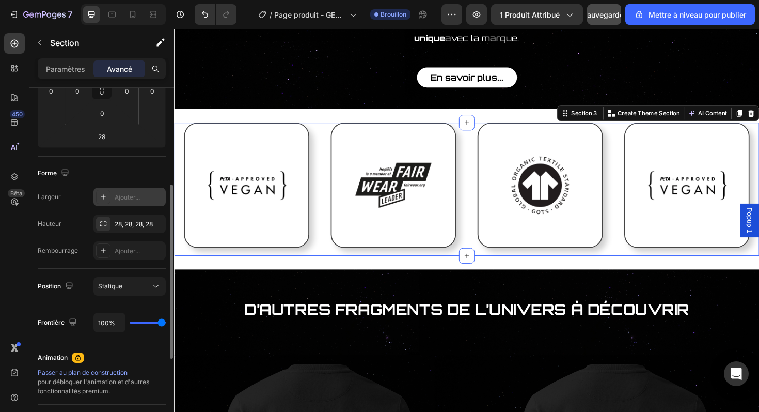
click at [451, 259] on div "Carte de certification Heading Image Image Row Une carte en métal gravé , dotée…" at bounding box center [484, 61] width 620 height 1934
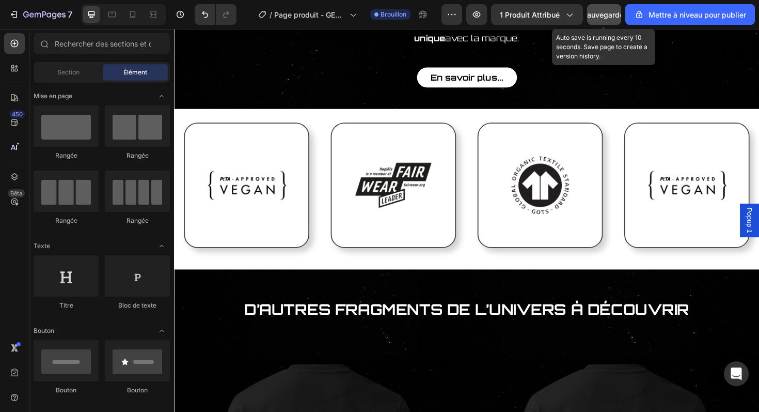
click at [604, 12] on font "Sauvegarder" at bounding box center [604, 14] width 44 height 9
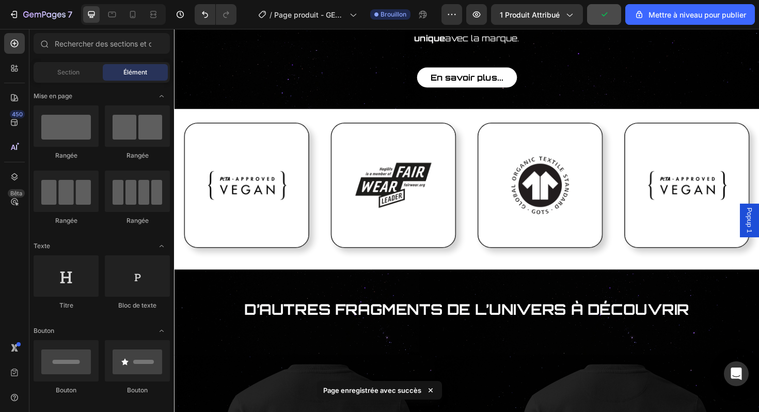
click at [486, 107] on div "Carte de certification Heading Image Image Row Une carte en métal gravé , dotée…" at bounding box center [484, 61] width 620 height 1934
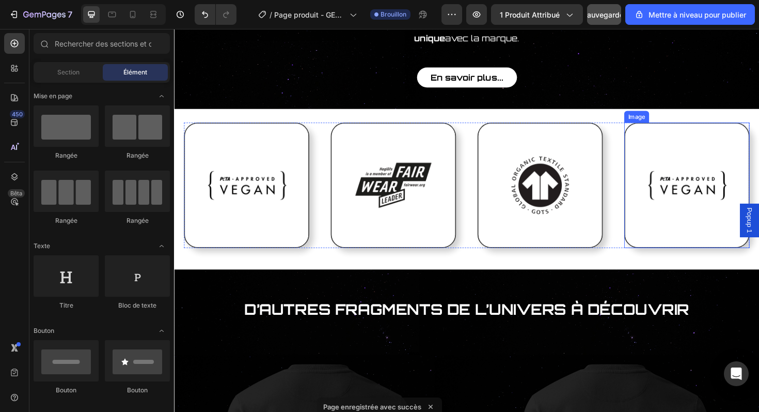
click at [705, 206] on img at bounding box center [717, 194] width 133 height 133
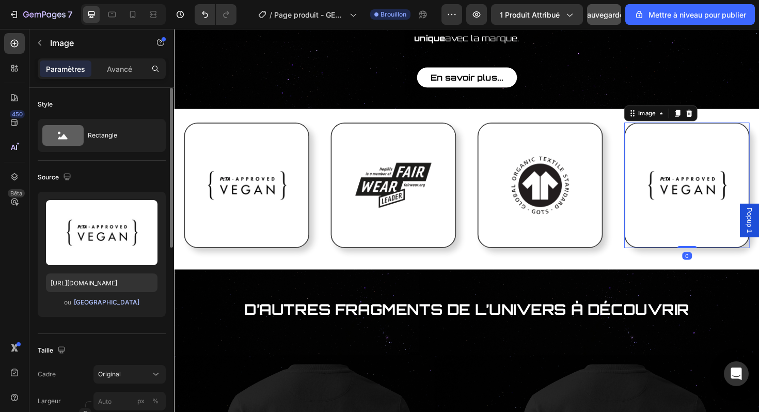
click at [112, 304] on font "[GEOGRAPHIC_DATA]" at bounding box center [107, 302] width 66 height 8
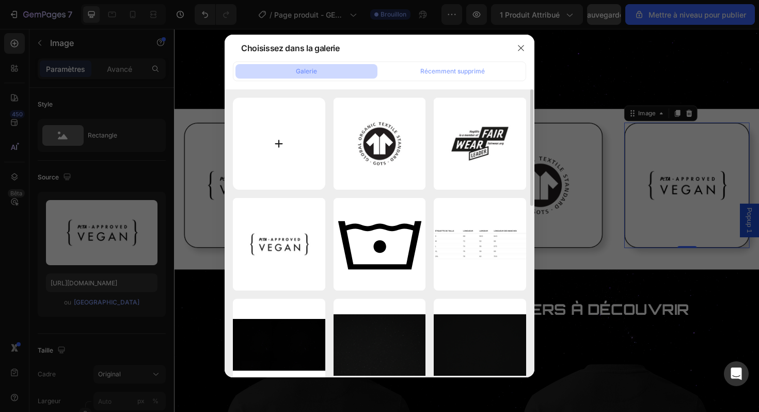
click at [285, 153] on input "file" at bounding box center [279, 144] width 92 height 92
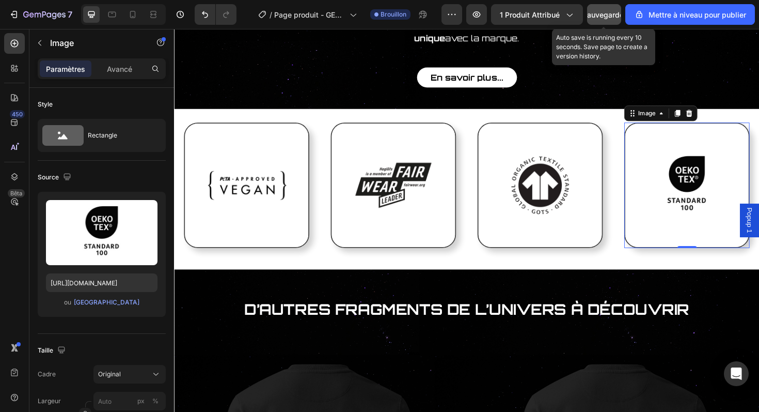
click at [605, 18] on font "Sauvegarder" at bounding box center [604, 14] width 44 height 9
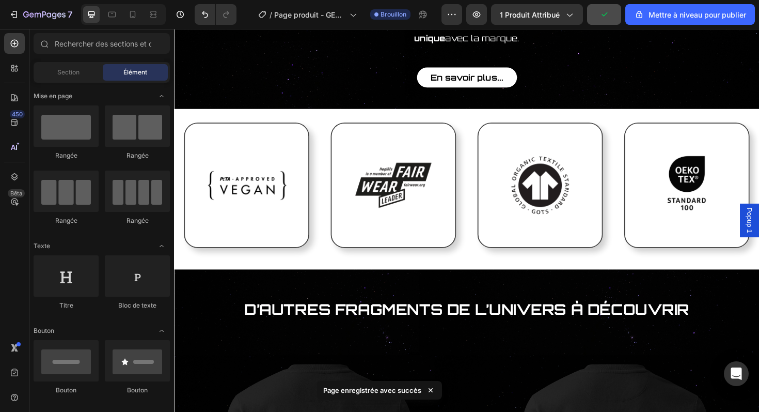
click at [326, 107] on div "Carte de certification Heading Image Image Row Une carte en métal gravé , dotée…" at bounding box center [484, 61] width 620 height 1934
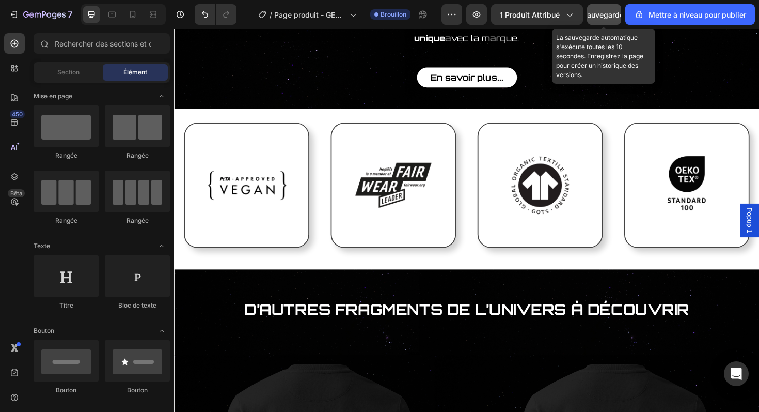
click at [609, 11] on font "Sauvegarder" at bounding box center [604, 14] width 44 height 9
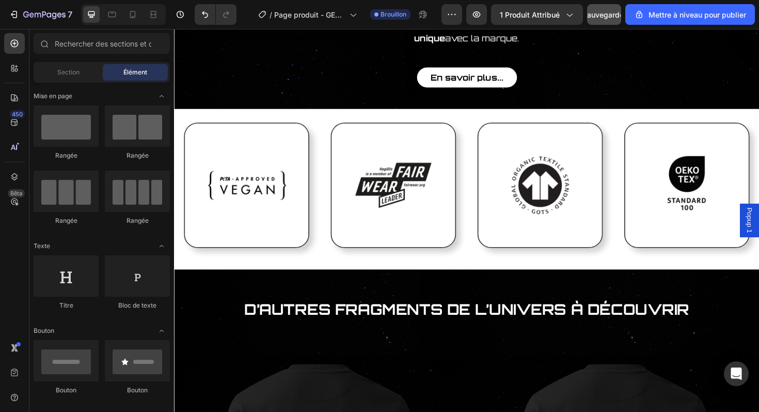
click at [326, 110] on div "Carte de certification Heading Image Image Row Une carte en métal gravé , dotée…" at bounding box center [484, 61] width 620 height 1934
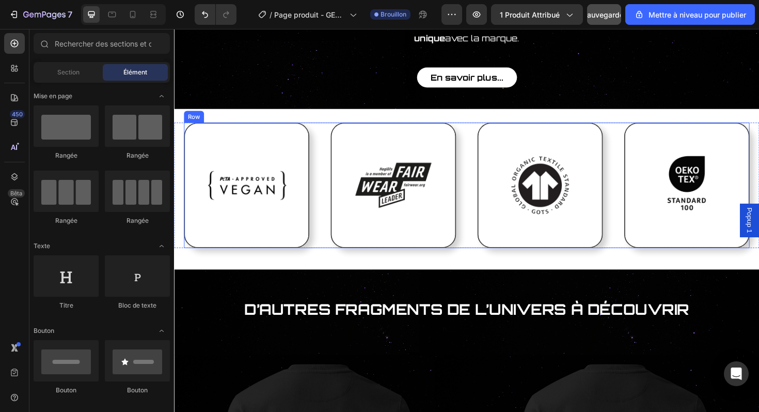
click at [326, 128] on div "Image Image Image Image Row" at bounding box center [483, 194] width 599 height 133
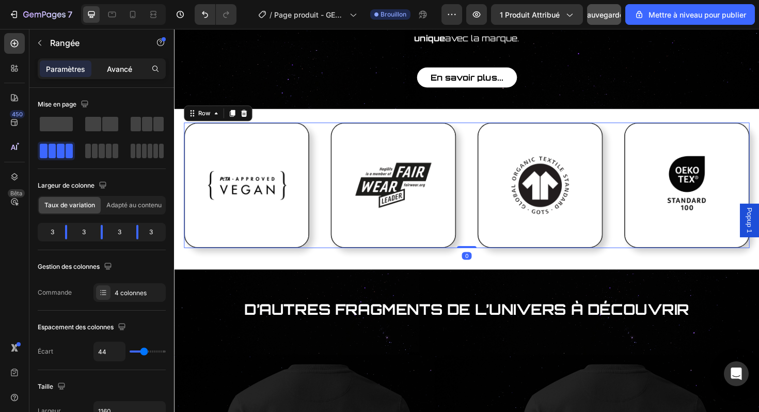
click at [120, 67] on font "Avancé" at bounding box center [119, 69] width 25 height 9
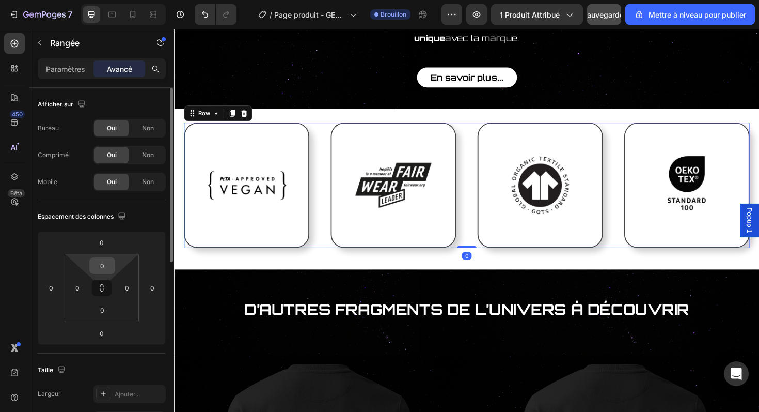
click at [113, 267] on div "0" at bounding box center [102, 265] width 26 height 17
click at [107, 265] on input "0" at bounding box center [102, 265] width 21 height 15
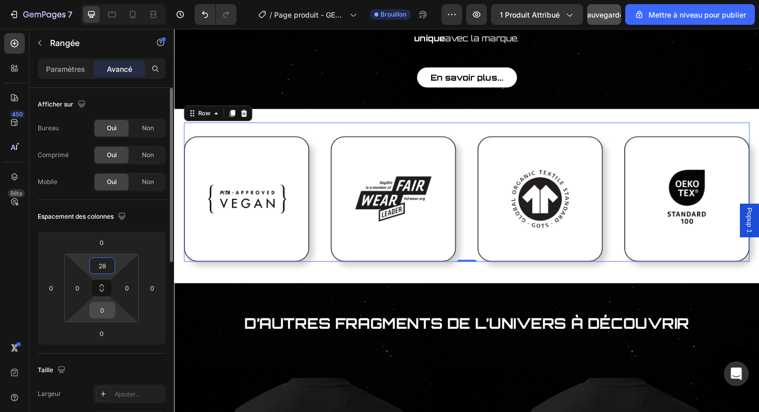
click at [105, 317] on input "0" at bounding box center [102, 309] width 21 height 15
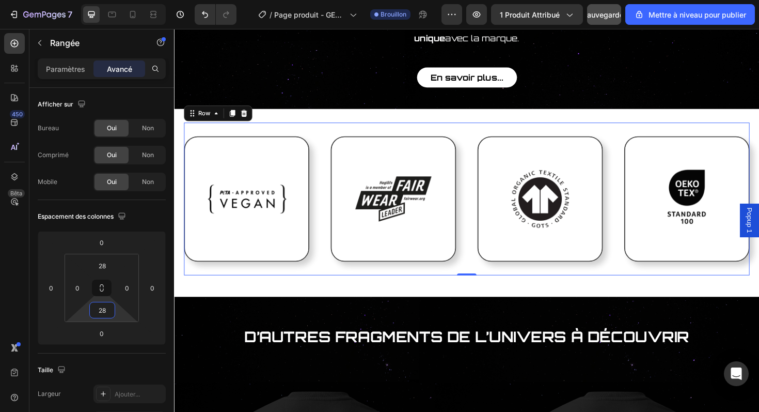
click at [449, 289] on div "Carte de certification Heading Image Image Row Une carte en métal gravé , dotée…" at bounding box center [484, 75] width 620 height 1963
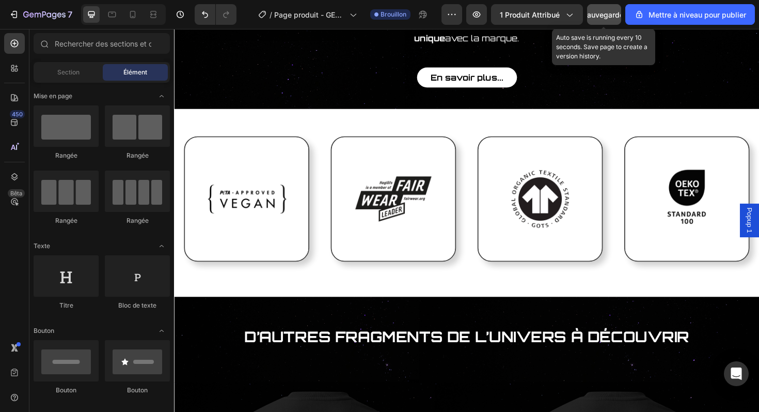
click at [603, 23] on button "Sauvegarder" at bounding box center [604, 14] width 34 height 21
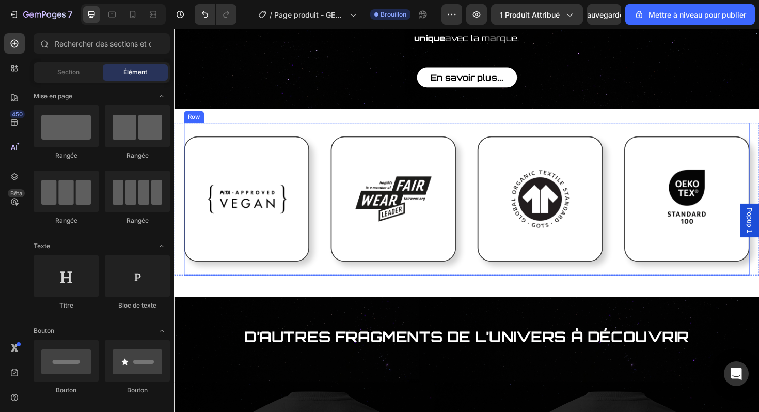
click at [188, 128] on div "Image Image Image Image Row" at bounding box center [483, 209] width 599 height 162
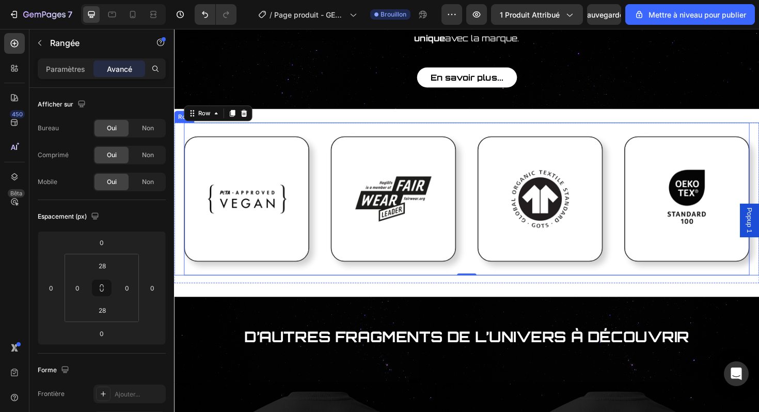
click at [178, 128] on div "Image Image Image Image Row 0" at bounding box center [484, 209] width 620 height 162
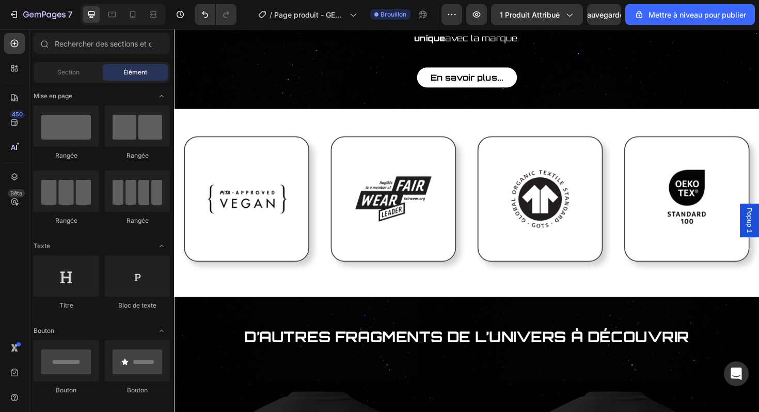
click at [271, 103] on div "Carte de certification Heading Image Image Row Une carte en métal gravé , dotée…" at bounding box center [484, 75] width 620 height 1963
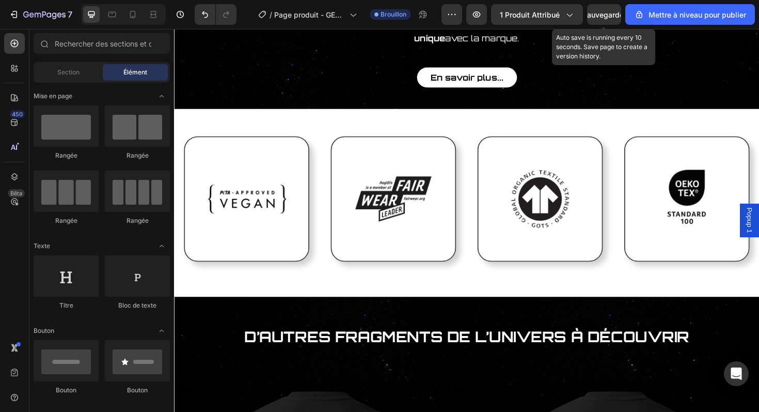
click at [599, 17] on font "Sauvegarder" at bounding box center [604, 14] width 44 height 9
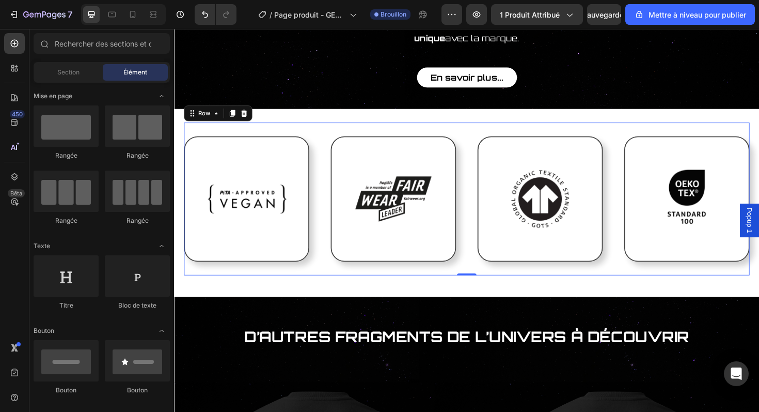
click at [486, 186] on div "Image Image Image Image Row 0" at bounding box center [483, 209] width 599 height 162
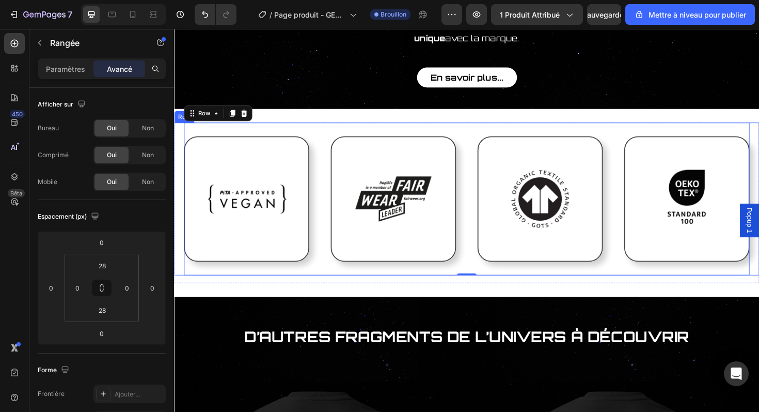
click at [181, 128] on div "Image Image Image Image Row 0" at bounding box center [484, 209] width 620 height 162
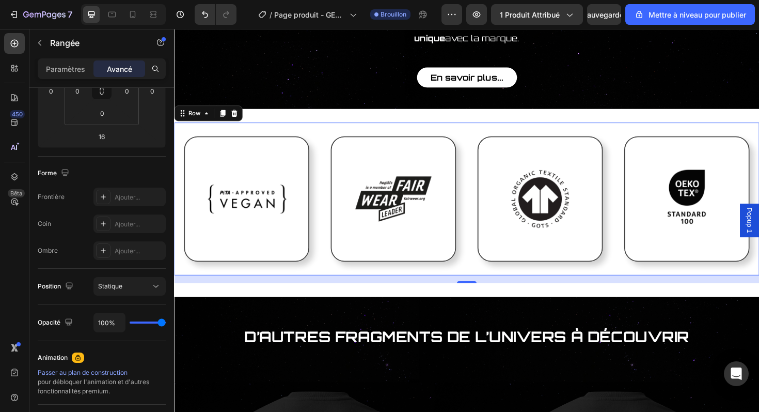
click at [327, 291] on div "Carte de certification Heading Image Image Row Une carte en métal gravé , dotée…" at bounding box center [484, 75] width 620 height 1963
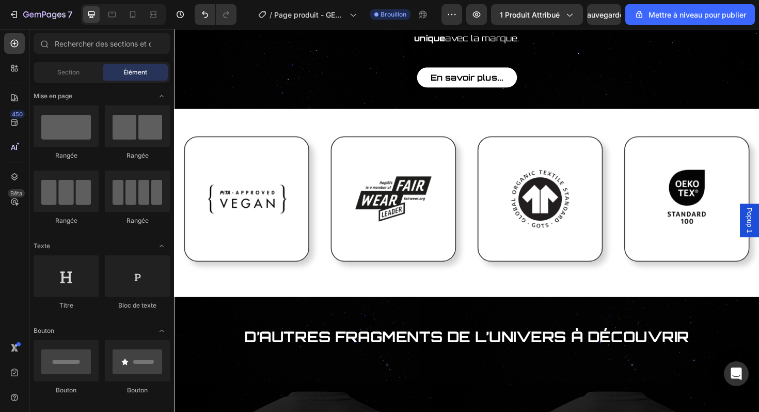
click at [328, 284] on div "Carte de certification Heading Image Image Row Une carte en métal gravé , dotée…" at bounding box center [484, 75] width 620 height 1963
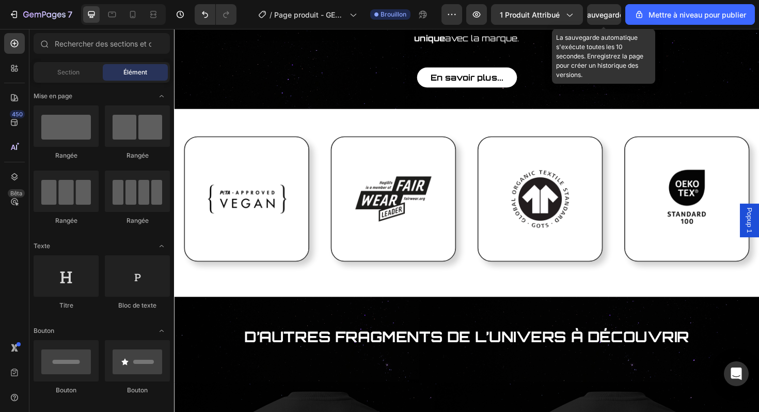
click at [610, 17] on font "Sauvegarder" at bounding box center [604, 14] width 44 height 9
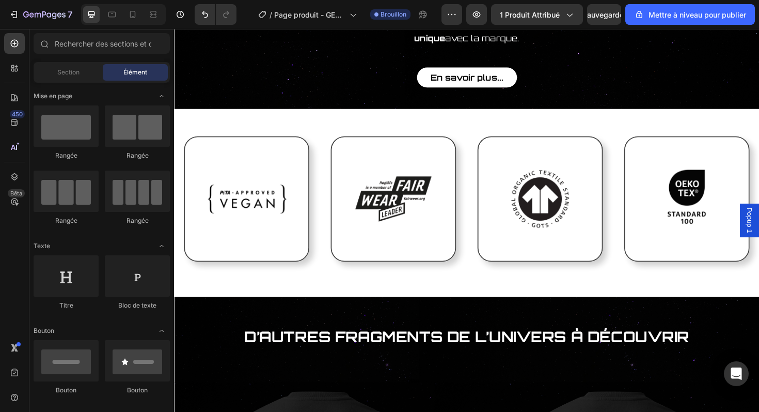
click at [444, 128] on div "Image Image Image Image Row" at bounding box center [483, 209] width 599 height 162
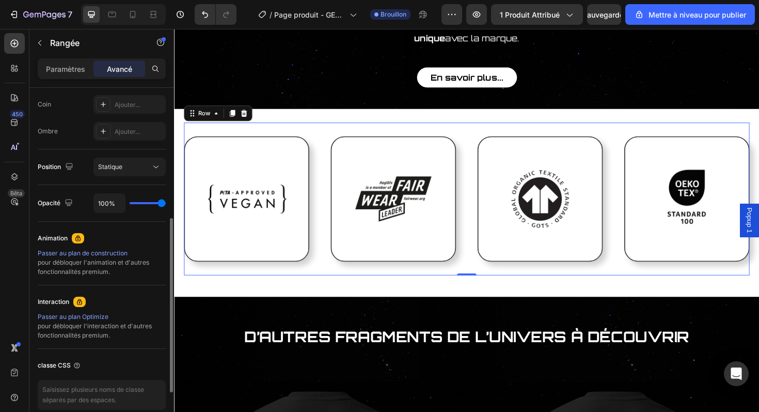
scroll to position [254, 0]
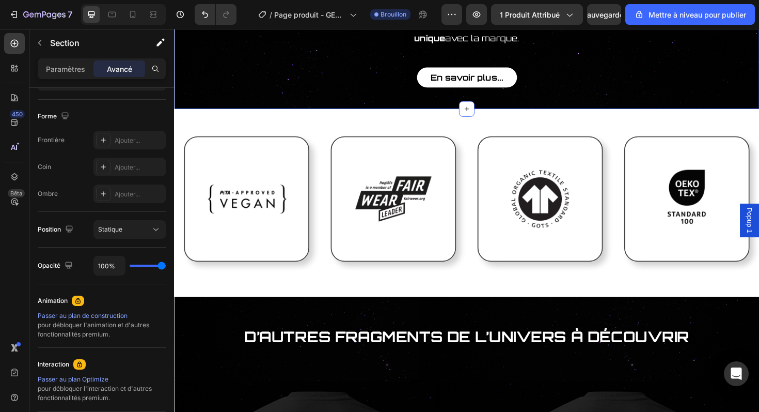
scroll to position [0, 0]
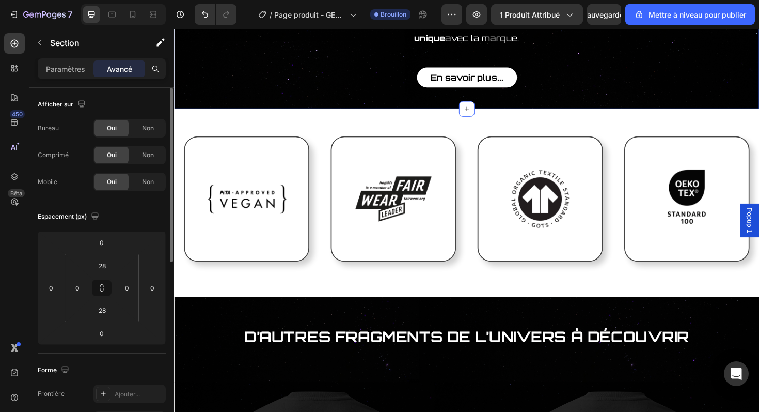
click at [263, 105] on div "Carte de certification Heading Image Image Row Une carte en métal gravé , dotée…" at bounding box center [484, 75] width 620 height 1963
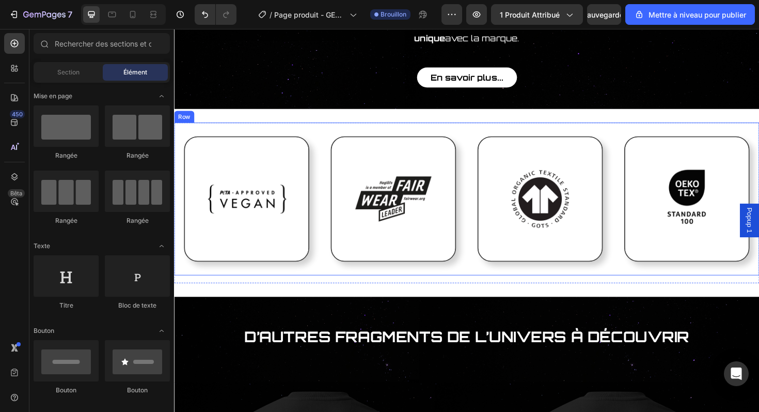
click at [180, 137] on div "Image Image Image Image Row" at bounding box center [484, 209] width 620 height 162
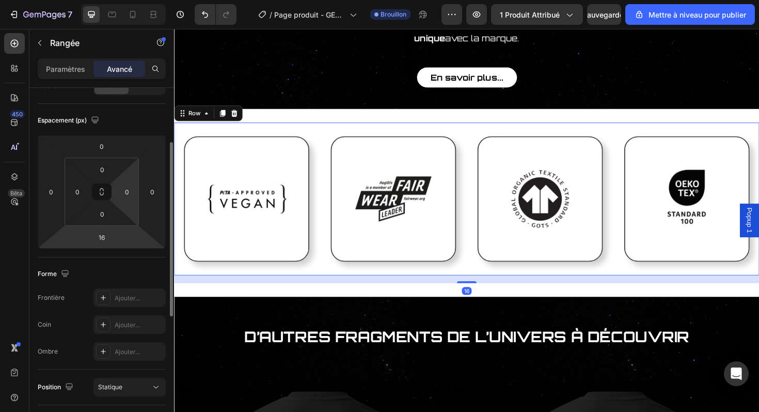
scroll to position [101, 0]
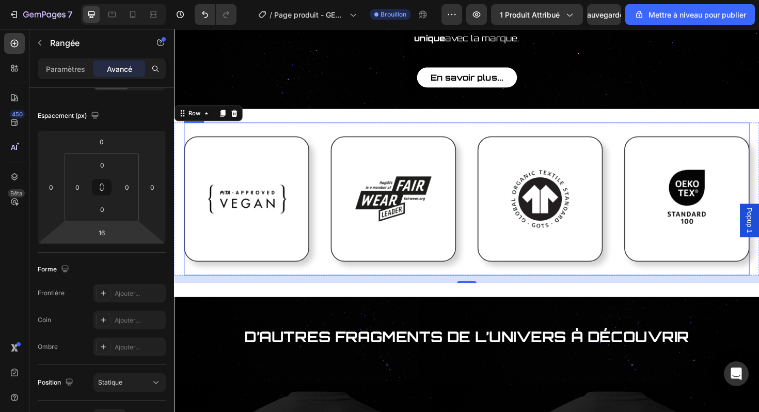
click at [331, 137] on div "Image Image Image Image Row" at bounding box center [483, 209] width 599 height 162
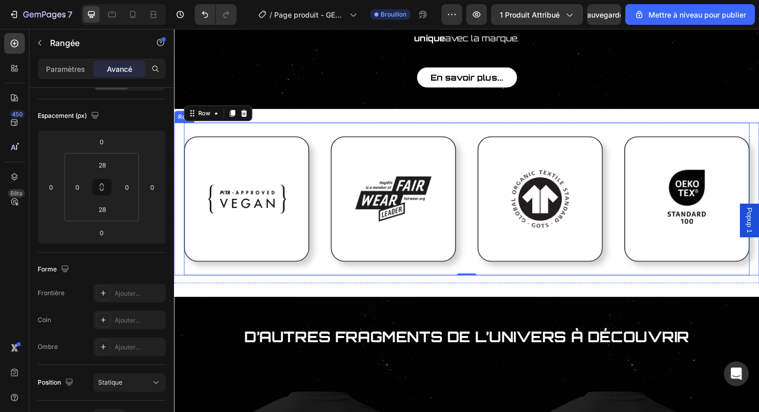
click at [178, 128] on div "Image Image Image Image Row 0" at bounding box center [484, 209] width 620 height 162
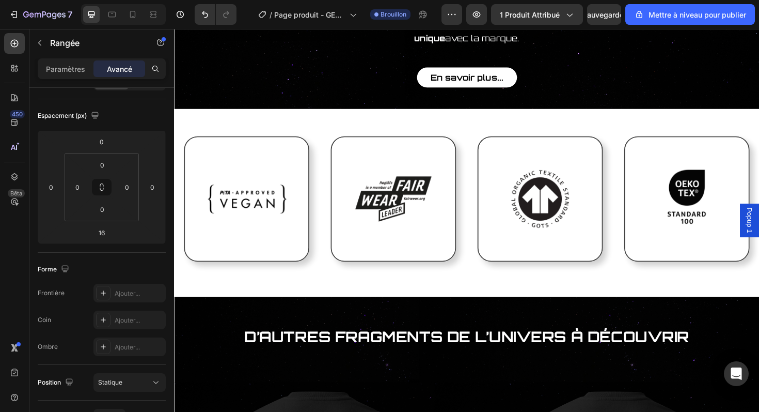
click at [306, 106] on div "Carte de certification Heading Image Image Row Une carte en métal gravé , dotée…" at bounding box center [484, 75] width 620 height 1963
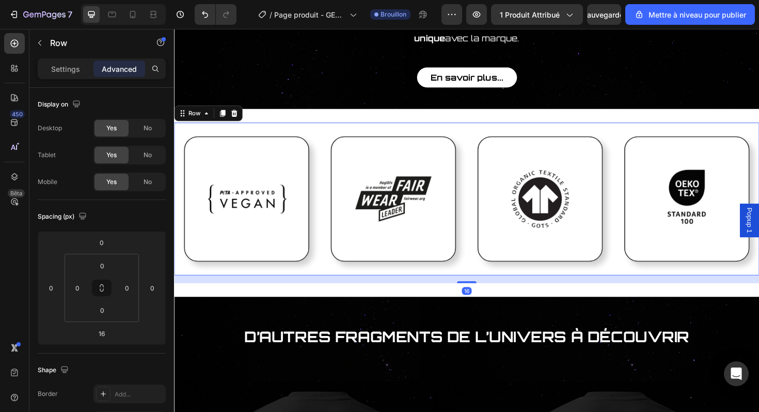
click at [182, 134] on div "Image Image Image Image Row" at bounding box center [484, 209] width 620 height 162
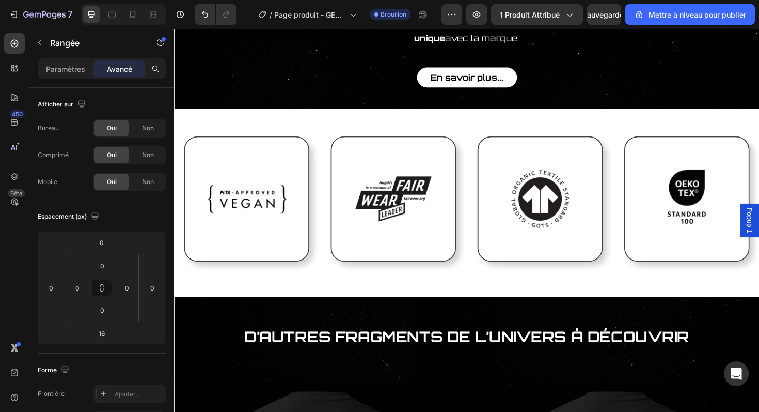
click at [276, 110] on div "Carte de certification Heading Image Image Row Une carte en métal gravé , dotée…" at bounding box center [484, 75] width 620 height 1963
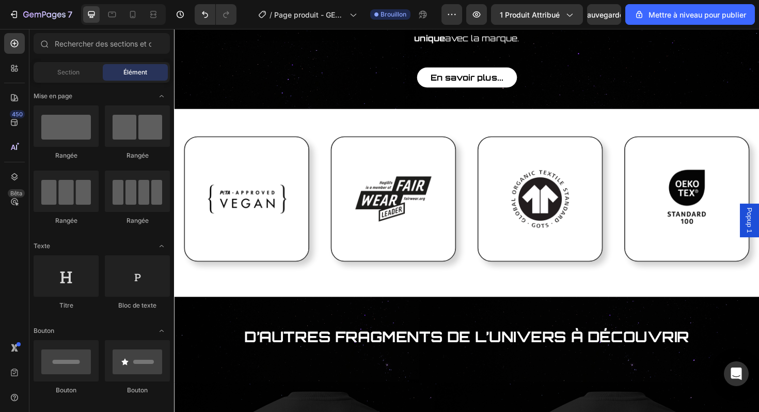
click at [293, 107] on div "Carte de certification Heading Image Image Row Une carte en métal gravé , dotée…" at bounding box center [484, 75] width 620 height 1963
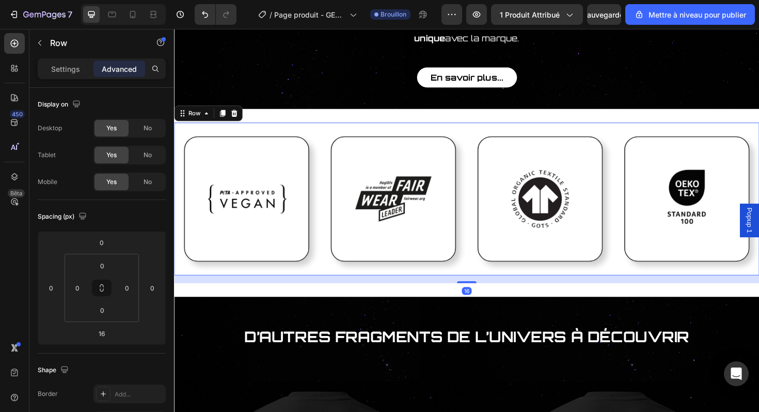
click at [181, 128] on div "Image Image Image Image Row" at bounding box center [484, 209] width 620 height 162
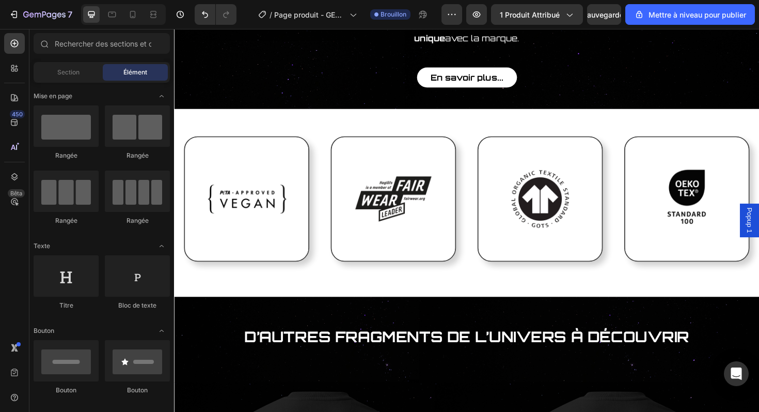
click at [279, 103] on div "Carte de certification Heading Image Image Row Une carte en métal gravé , dotée…" at bounding box center [484, 75] width 620 height 1963
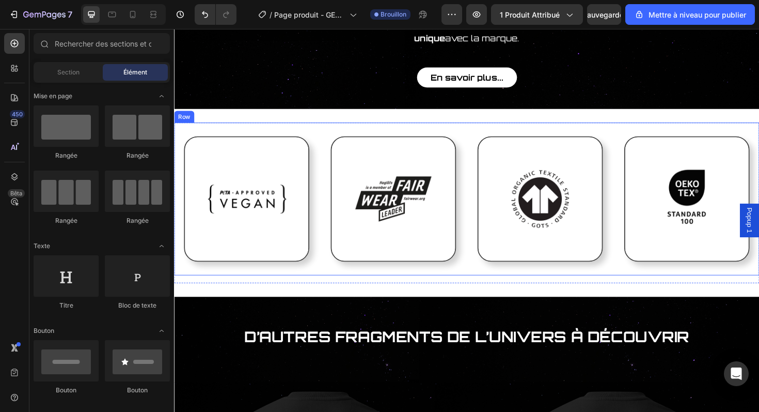
click at [180, 128] on div "Image Image Image Image Row" at bounding box center [484, 209] width 620 height 162
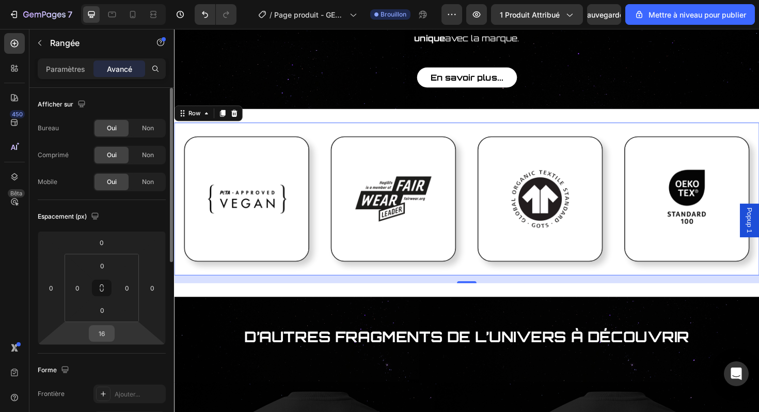
click at [109, 338] on input "16" at bounding box center [101, 332] width 21 height 15
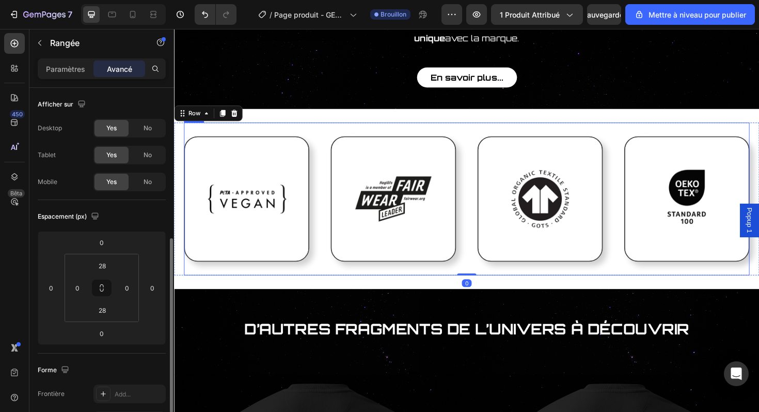
click at [480, 128] on div "Image Image Image Image Row" at bounding box center [483, 209] width 599 height 162
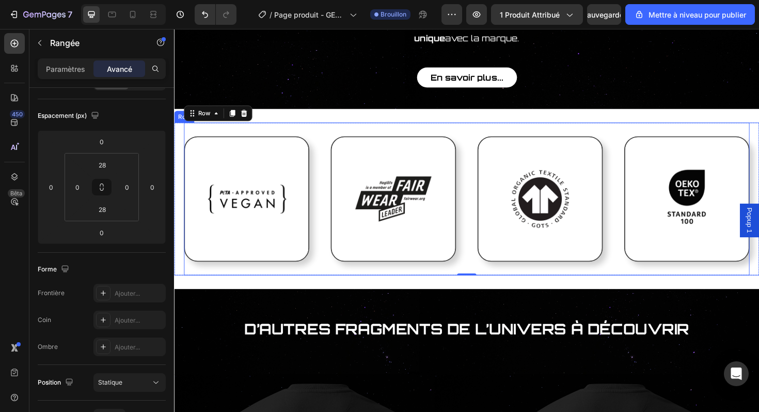
click at [180, 128] on div "Image Image Image Image Row 0" at bounding box center [484, 209] width 620 height 162
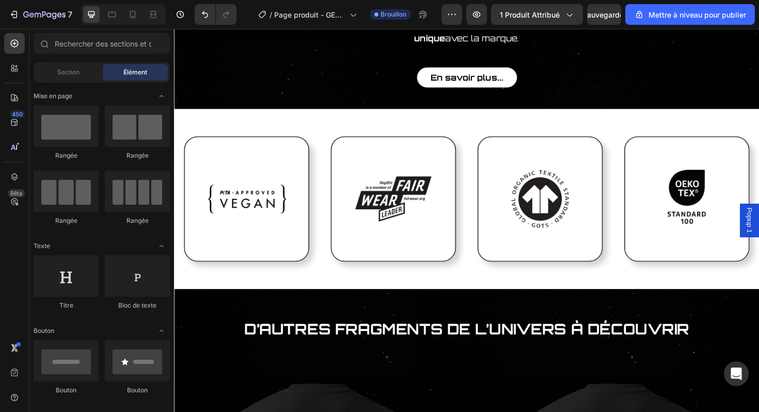
click at [297, 102] on div "Carte de certification Heading Image Image Row Une carte en métal gravé , dotée…" at bounding box center [484, 71] width 620 height 1954
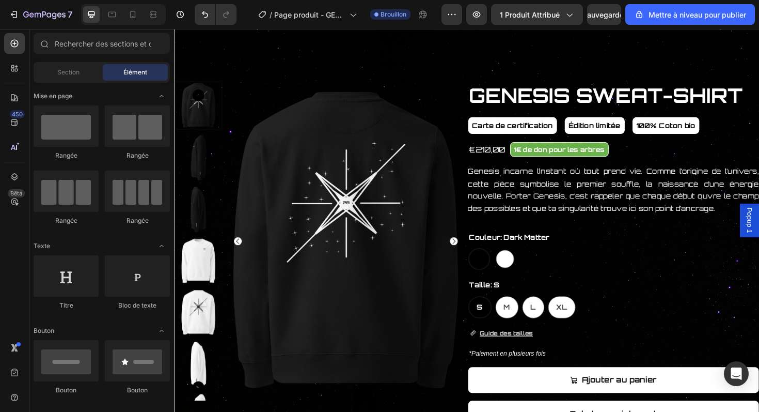
scroll to position [64, 0]
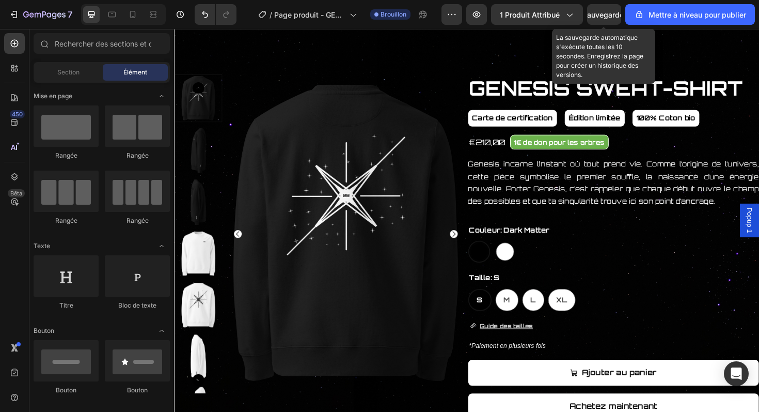
click at [612, 19] on div "Sauvegarder" at bounding box center [604, 14] width 44 height 11
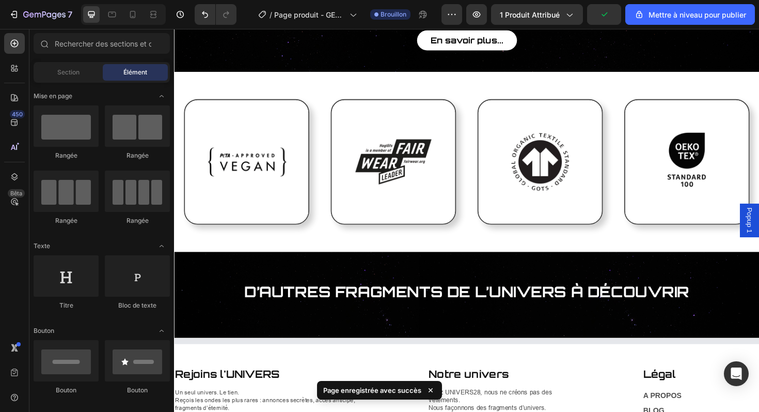
scroll to position [997, 0]
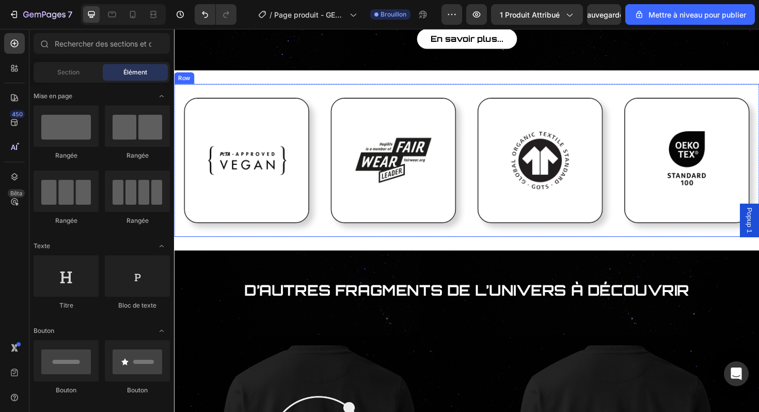
click at [758, 87] on div "Image Image Image Image Row" at bounding box center [484, 168] width 620 height 162
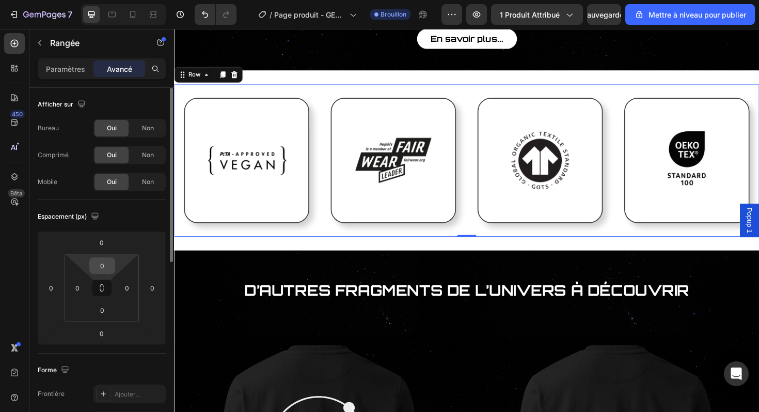
click at [103, 264] on input "0" at bounding box center [102, 265] width 21 height 15
click at [155, 221] on div "Espacement (px)" at bounding box center [102, 216] width 128 height 17
click at [325, 225] on div "Image Image Image Image Row" at bounding box center [483, 168] width 599 height 162
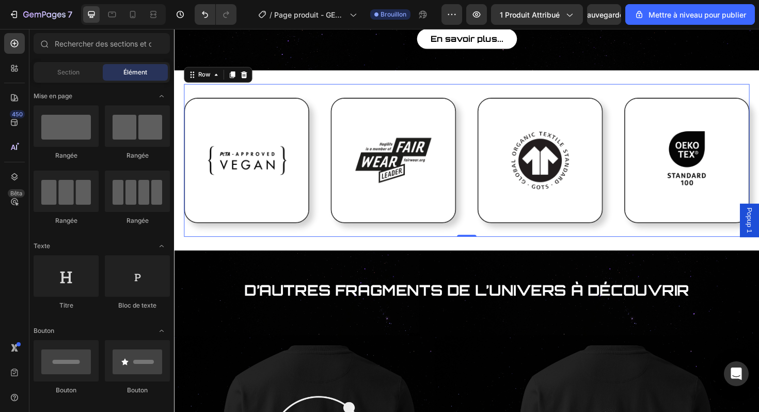
click at [281, 66] on div "Carte de certification Heading Image Image Row Une carte en métal gravé , dotée…" at bounding box center [484, 30] width 620 height 1954
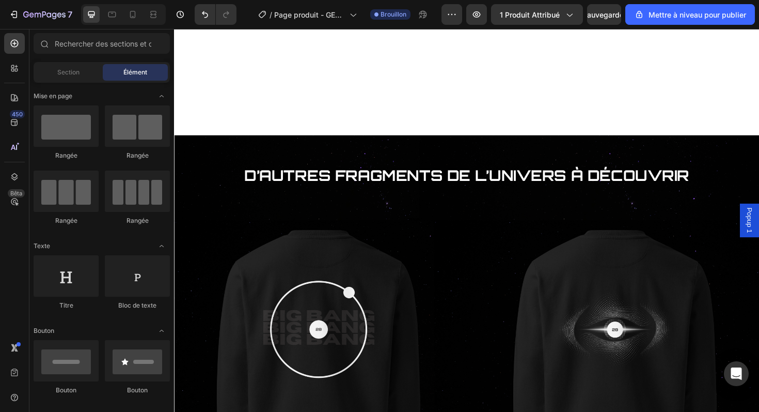
scroll to position [971, 0]
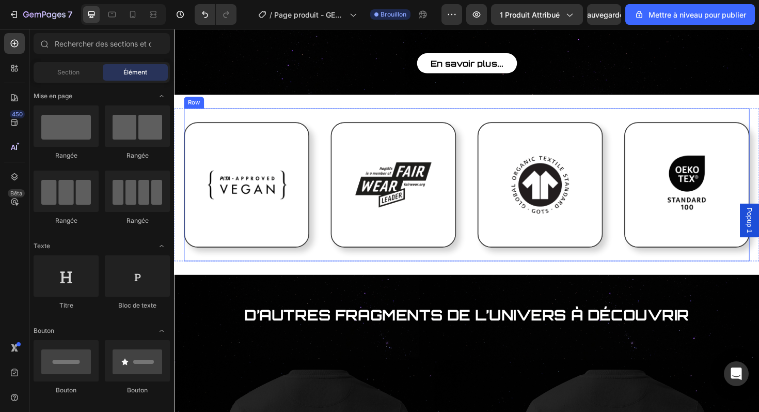
click at [325, 113] on div "Image Image Image Image Row" at bounding box center [483, 194] width 599 height 162
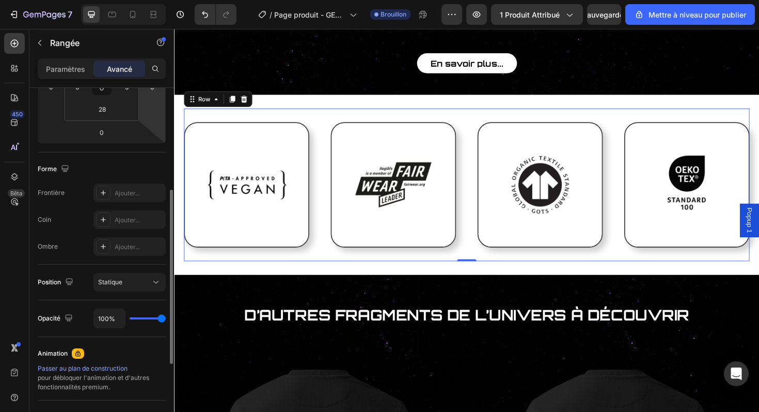
scroll to position [203, 0]
click at [130, 239] on div "Ajouter..." at bounding box center [129, 244] width 72 height 19
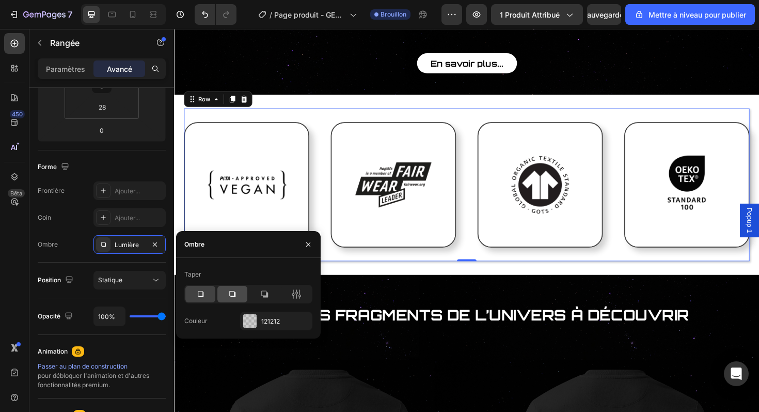
click at [231, 292] on icon at bounding box center [232, 294] width 10 height 10
click at [197, 301] on div at bounding box center [200, 294] width 30 height 17
click at [294, 291] on icon at bounding box center [296, 294] width 10 height 10
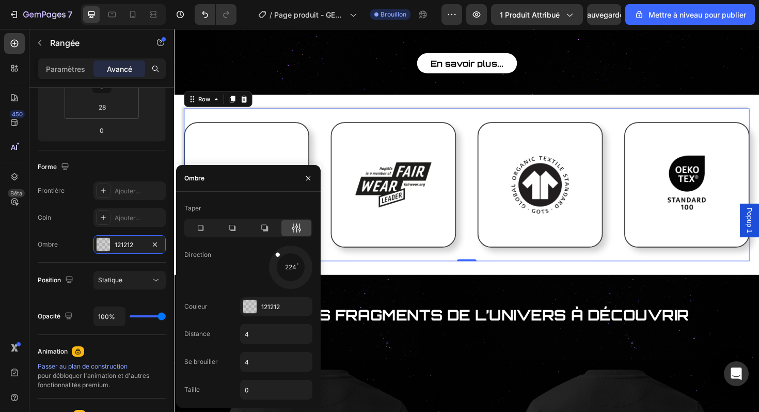
drag, startPoint x: 301, startPoint y: 281, endPoint x: 248, endPoint y: 219, distance: 81.7
click at [248, 219] on div "Taper Direction 224 Couleur 121212 Distance 4 Se brouiller 4 Taille 0" at bounding box center [248, 299] width 145 height 199
click at [305, 181] on icon "button" at bounding box center [308, 178] width 8 height 8
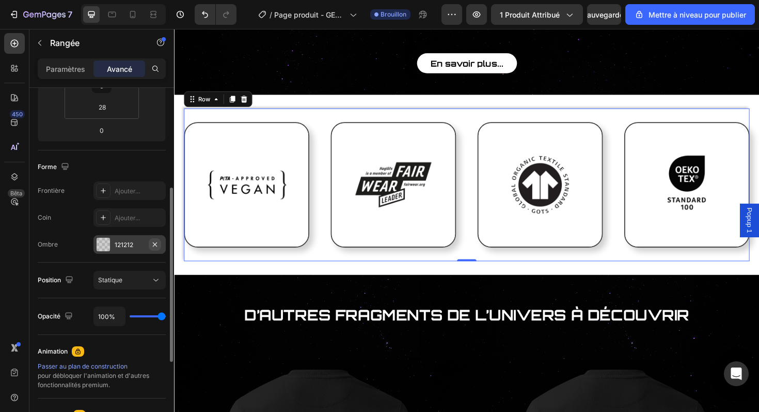
click at [155, 242] on icon "button" at bounding box center [155, 244] width 8 height 8
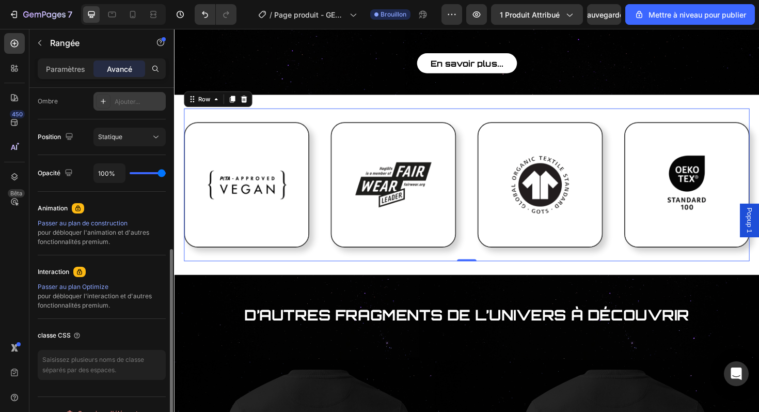
scroll to position [364, 0]
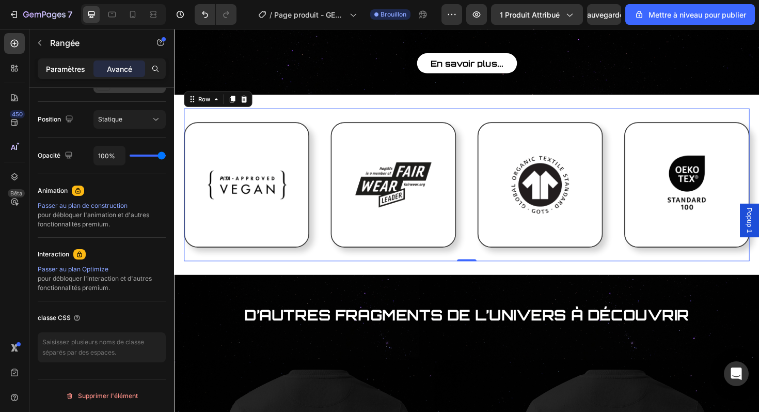
click at [73, 70] on font "Paramètres" at bounding box center [65, 69] width 39 height 9
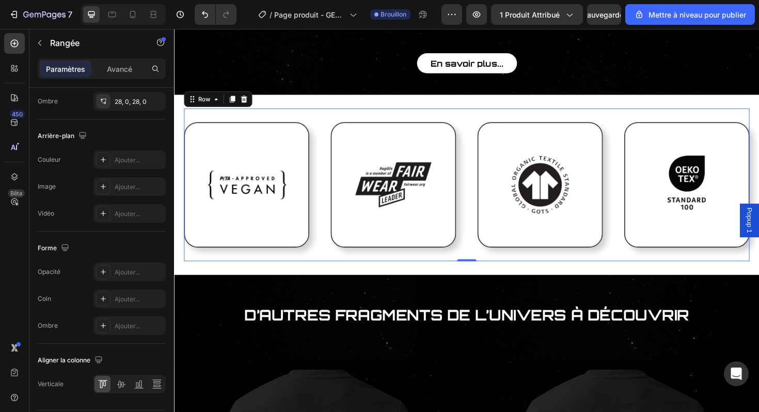
click at [180, 89] on div "Carte de certification Heading Image Image Row Une carte en métal gravé , dotée…" at bounding box center [484, 56] width 620 height 1954
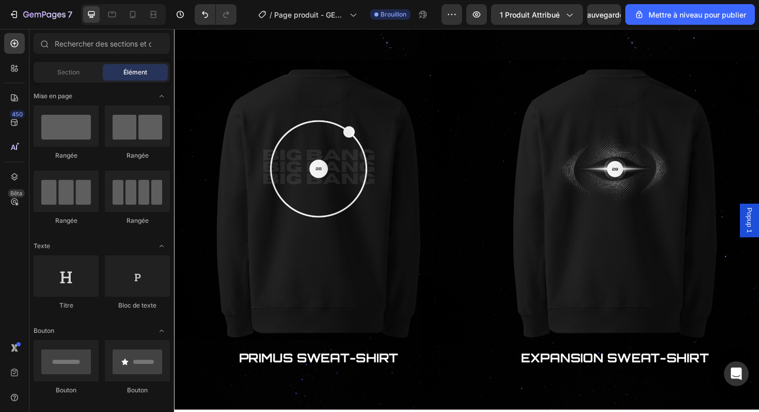
scroll to position [1277, 0]
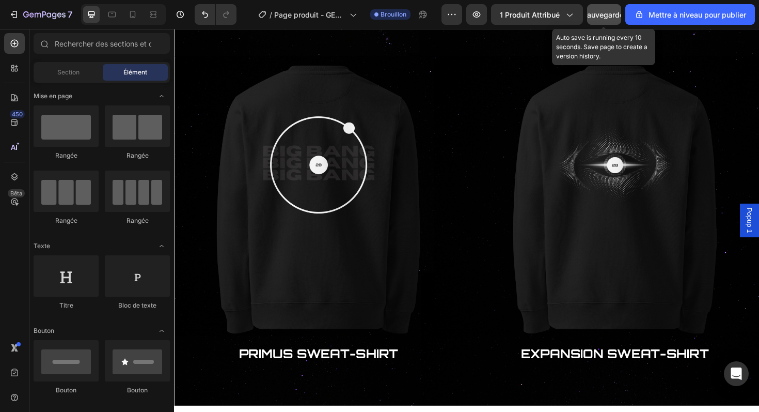
click at [608, 19] on div "Sauvegarder" at bounding box center [604, 14] width 44 height 11
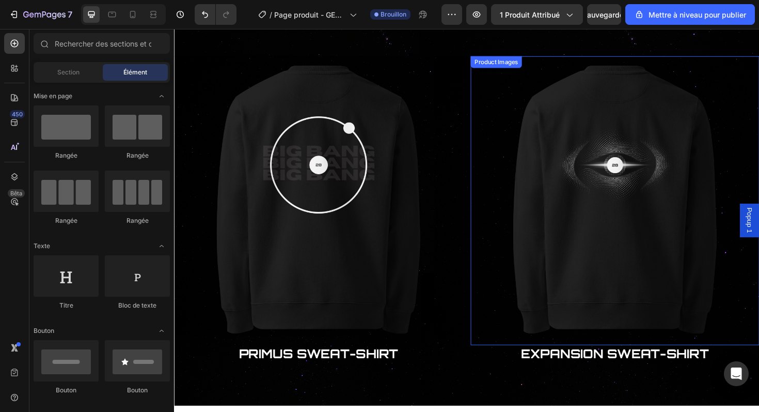
scroll to position [1235, 0]
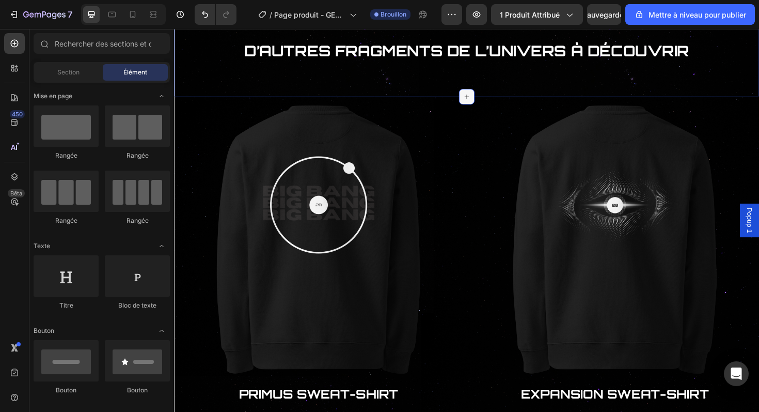
click at [484, 92] on div at bounding box center [484, 100] width 17 height 17
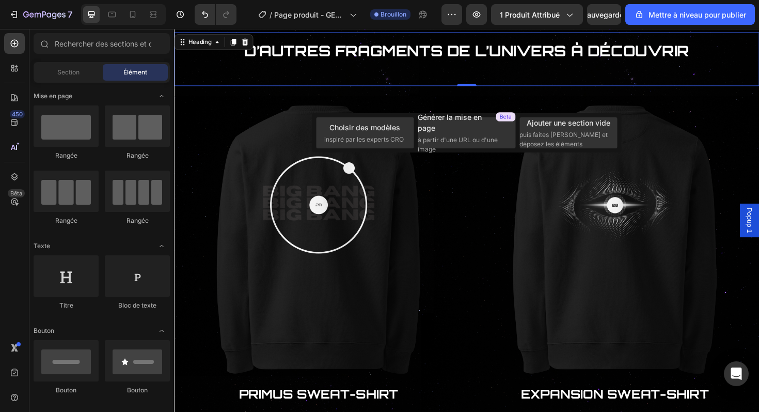
click at [448, 81] on div "D’autres fragments de l’Univers à découvrir Heading 0" at bounding box center [484, 61] width 620 height 57
